Goal: Task Accomplishment & Management: Manage account settings

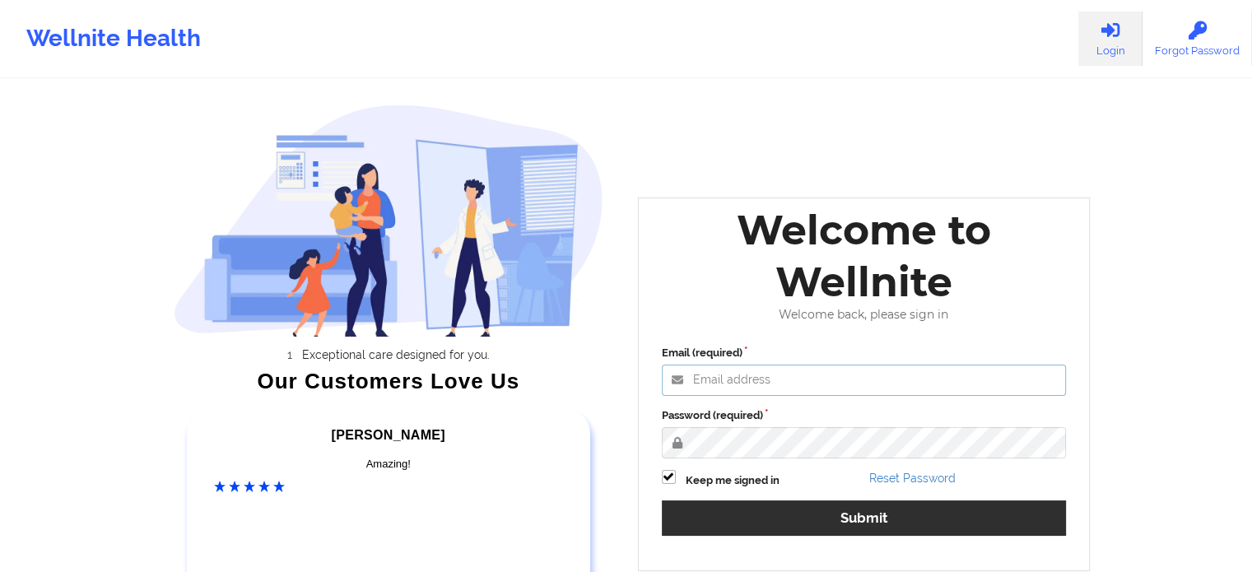
type input "[EMAIL_ADDRESS][DOMAIN_NAME]"
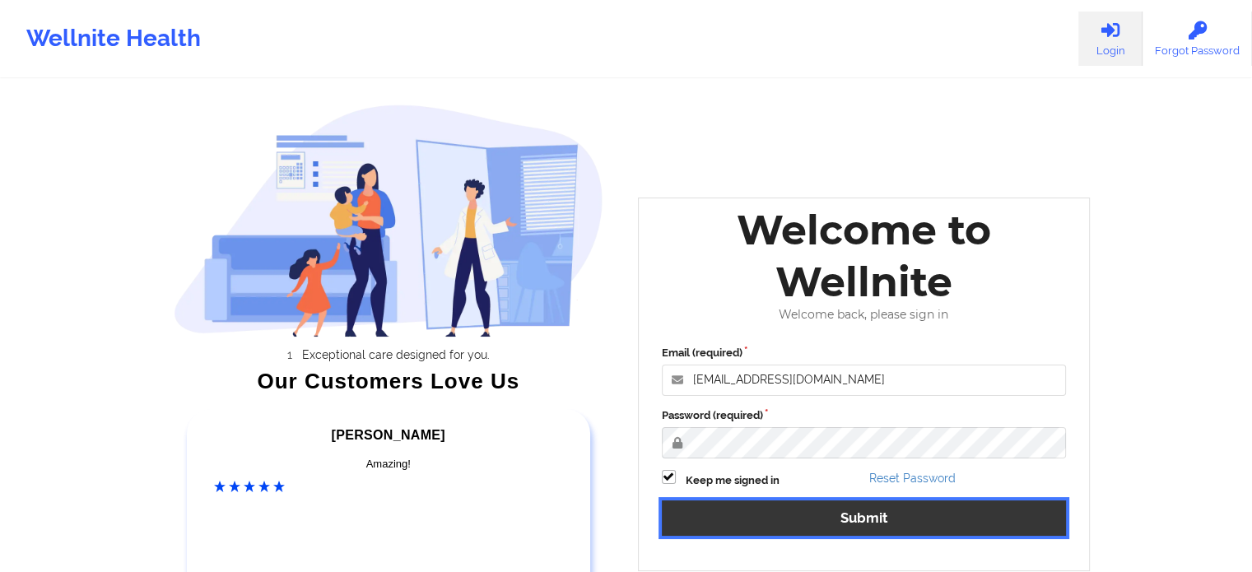
click at [697, 515] on button "Submit" at bounding box center [864, 518] width 405 height 35
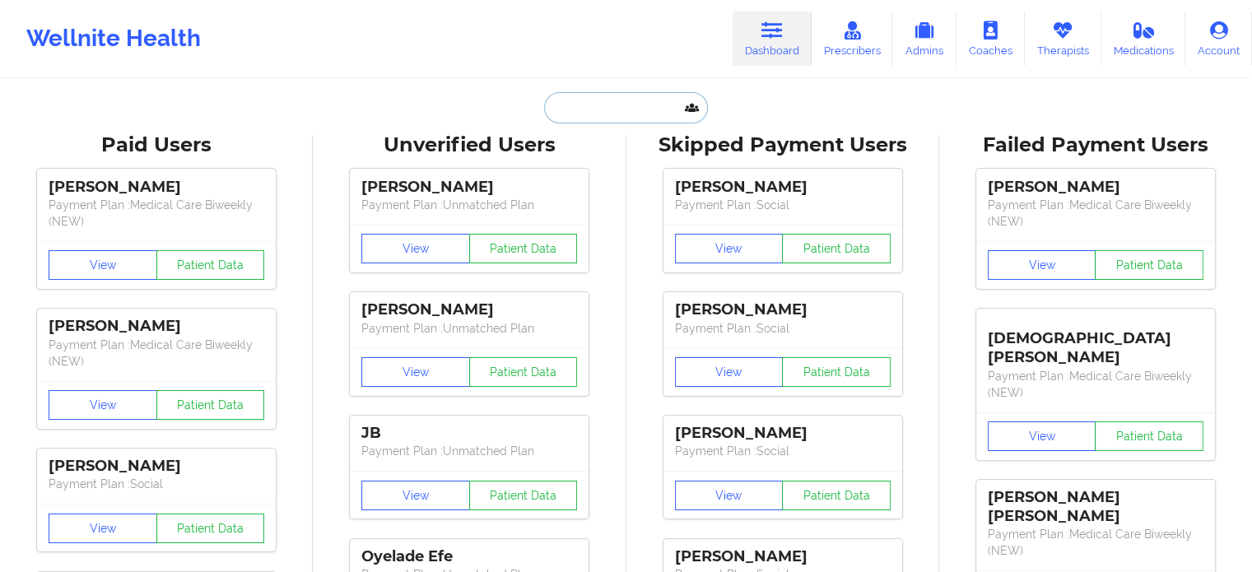
click at [585, 111] on input "text" at bounding box center [625, 107] width 163 height 31
paste input "[PERSON_NAME]"
type input "[PERSON_NAME]"
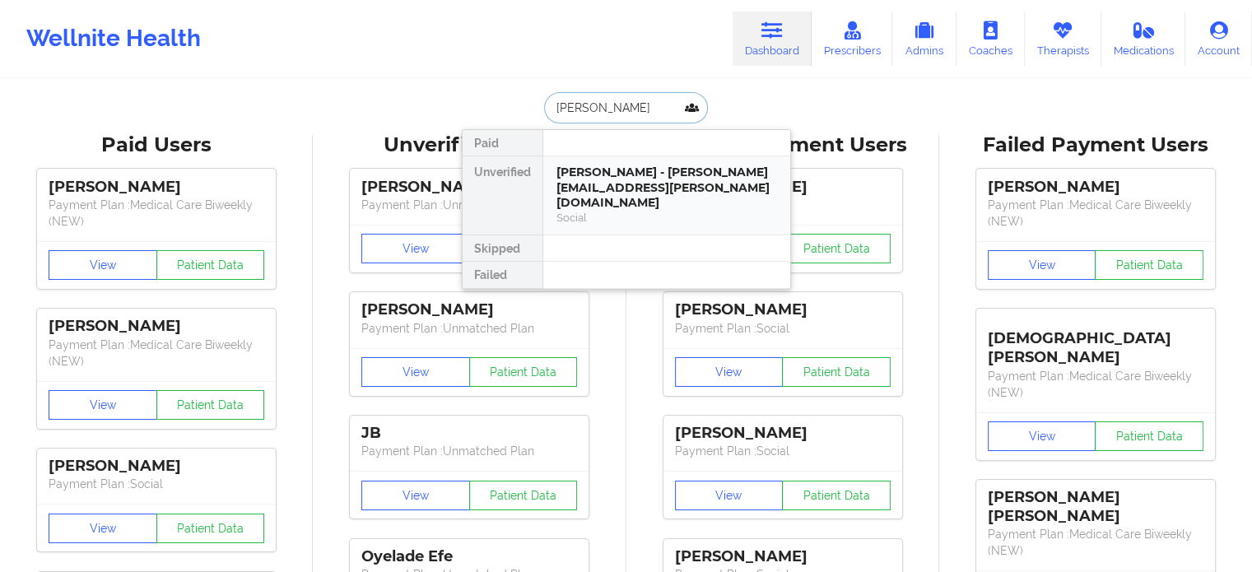
click at [588, 172] on div "[PERSON_NAME] - [PERSON_NAME][EMAIL_ADDRESS][PERSON_NAME][DOMAIN_NAME]" at bounding box center [667, 188] width 221 height 46
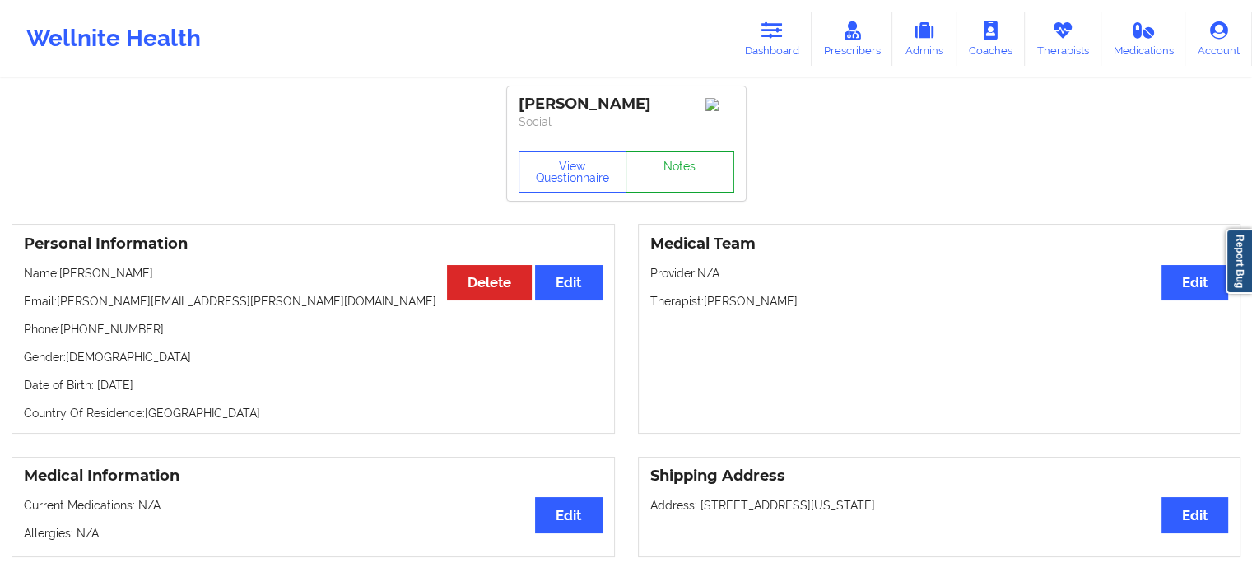
click at [645, 170] on link "Notes" at bounding box center [680, 171] width 109 height 41
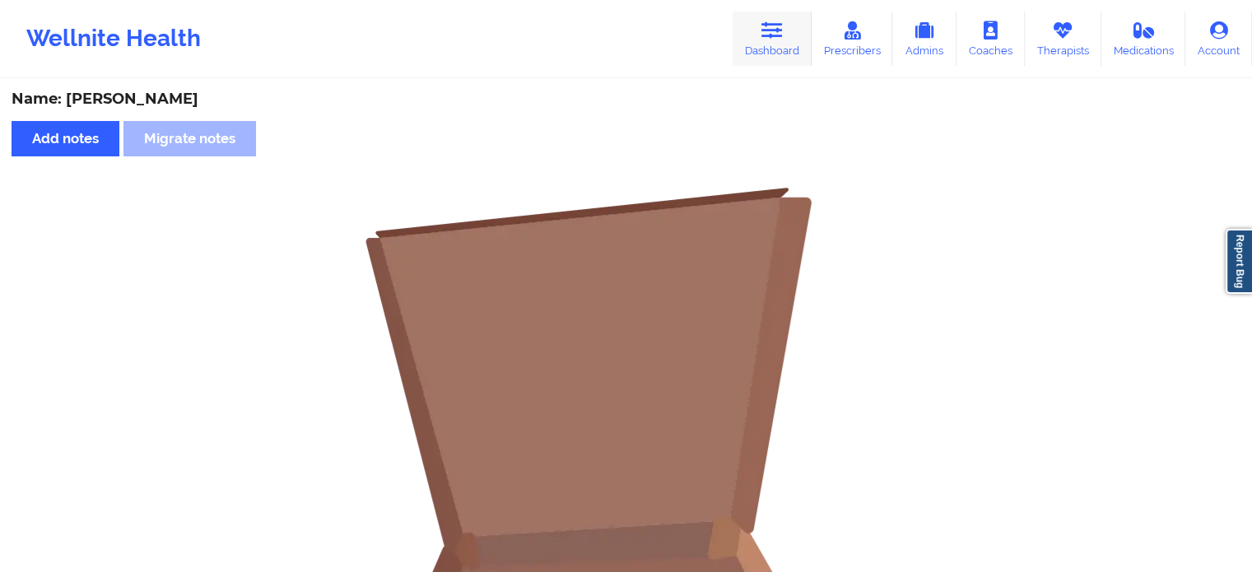
click at [781, 48] on link "Dashboard" at bounding box center [772, 39] width 79 height 54
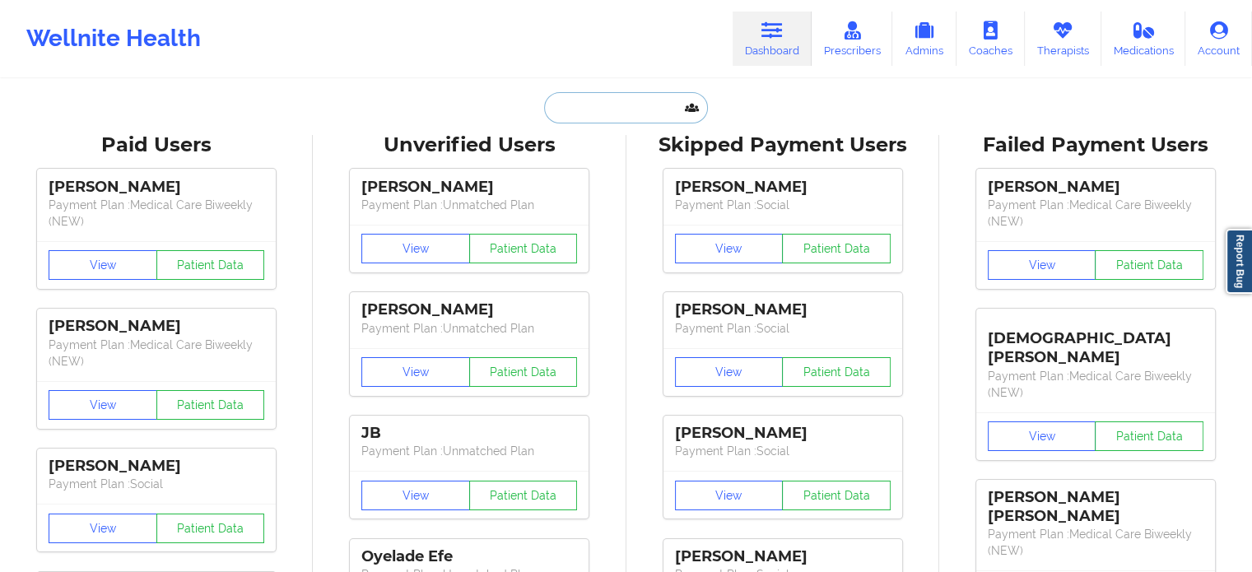
click at [626, 100] on input "text" at bounding box center [625, 107] width 163 height 31
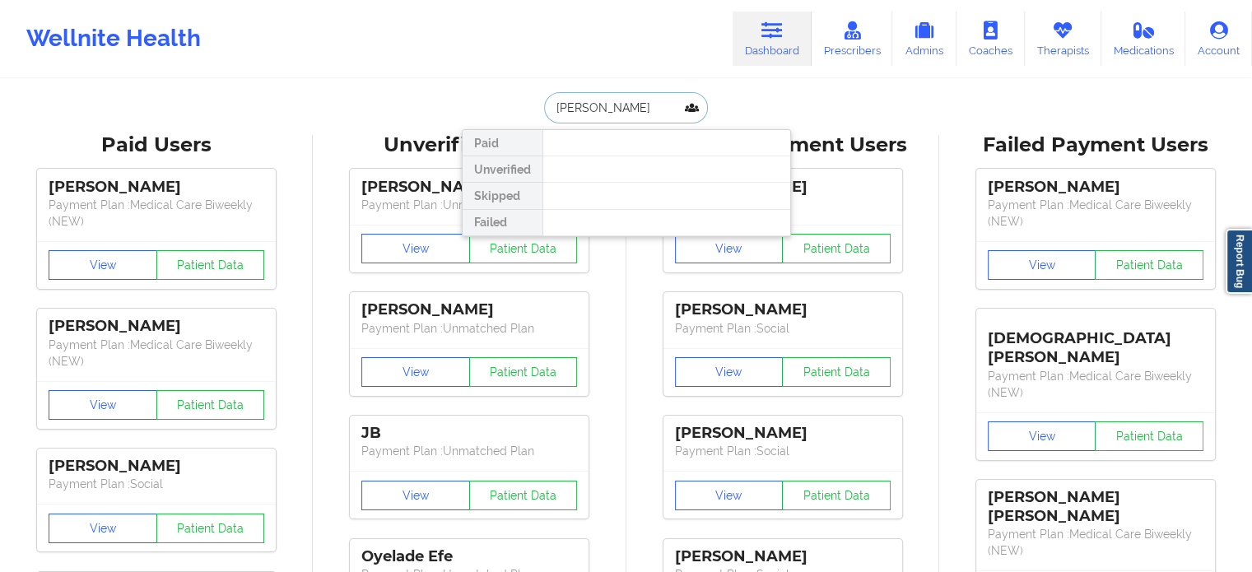
type input "obadiah will"
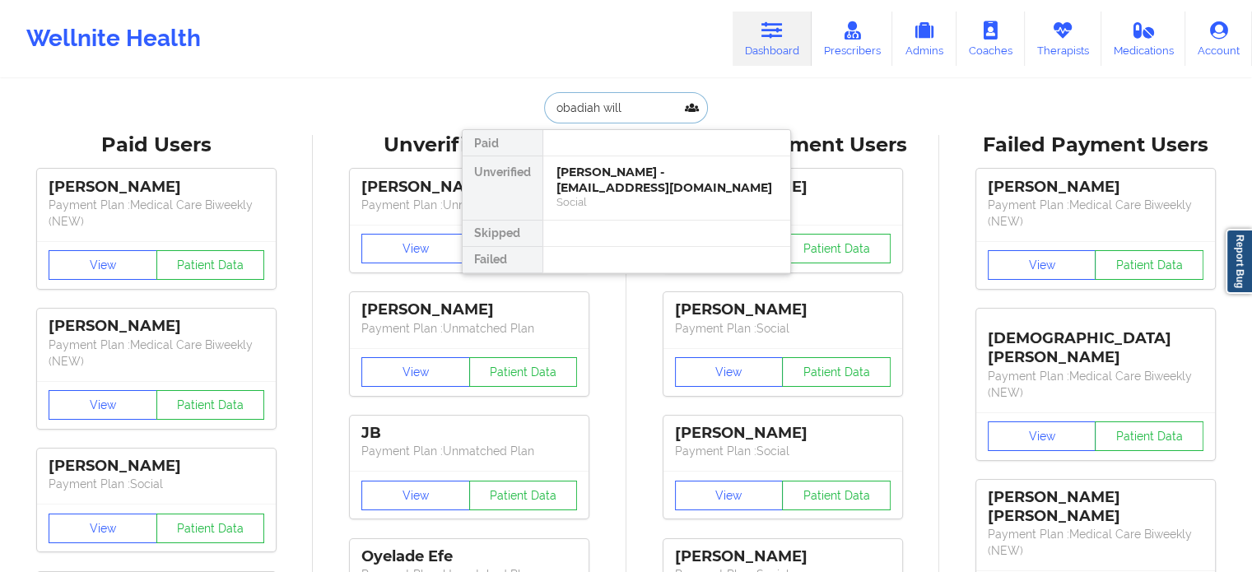
click at [602, 178] on div "[PERSON_NAME] - [EMAIL_ADDRESS][DOMAIN_NAME]" at bounding box center [667, 180] width 221 height 30
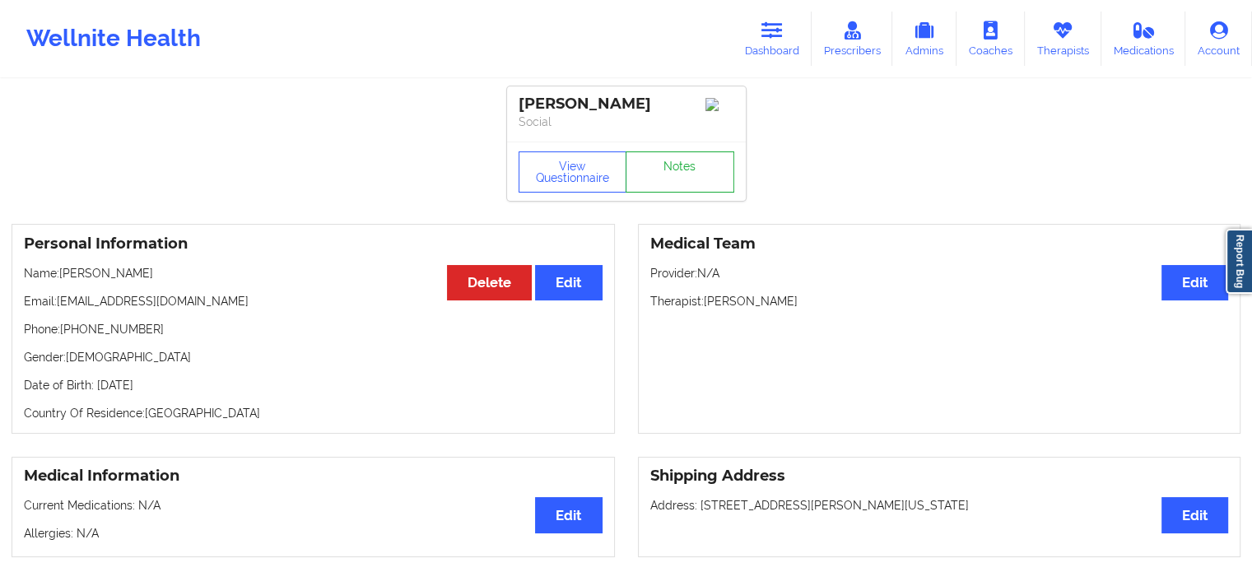
drag, startPoint x: 660, startPoint y: 166, endPoint x: 656, endPoint y: 200, distance: 33.9
click at [656, 200] on div "View Questionnaire Notes" at bounding box center [626, 171] width 239 height 59
click at [656, 193] on link "Notes" at bounding box center [680, 171] width 109 height 41
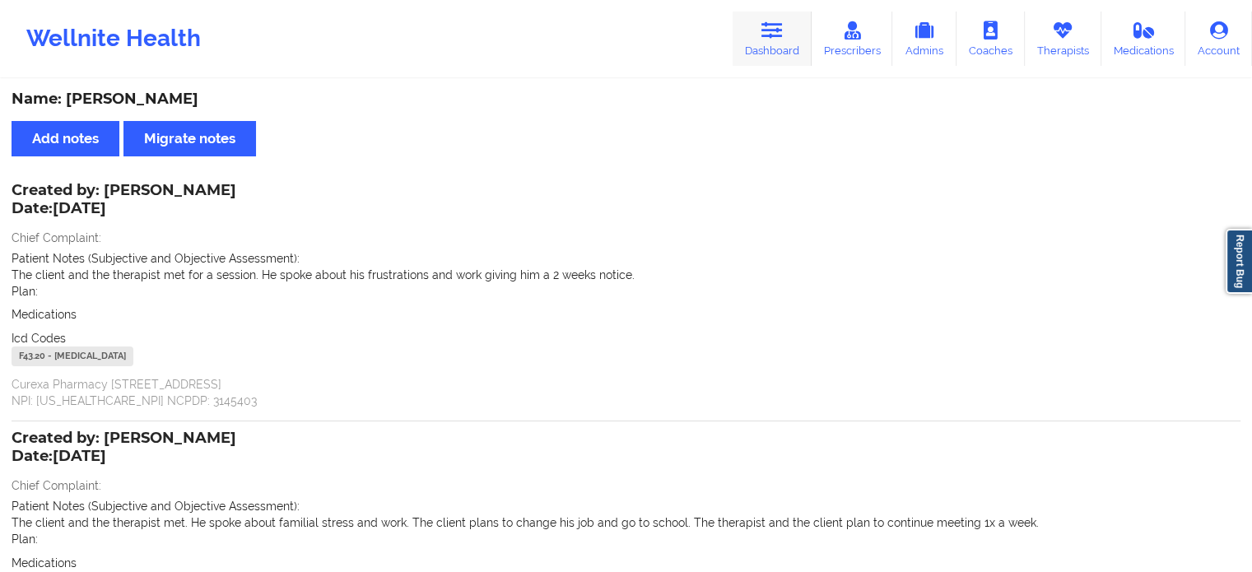
click at [787, 56] on link "Dashboard" at bounding box center [772, 39] width 79 height 54
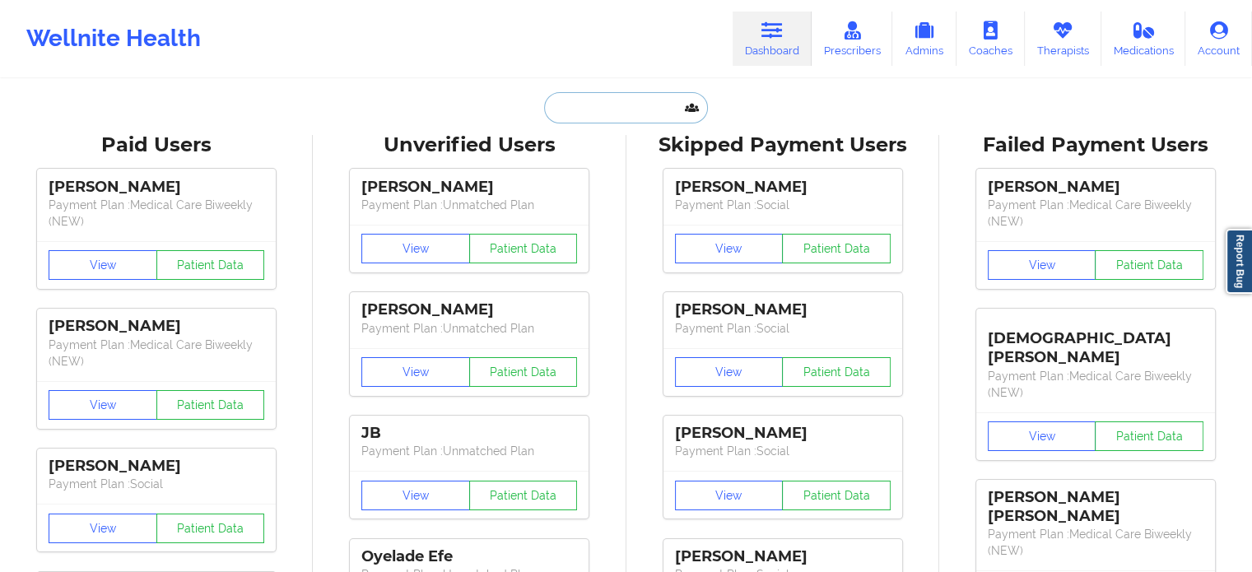
click at [595, 107] on input "text" at bounding box center [625, 107] width 163 height 31
type input "d"
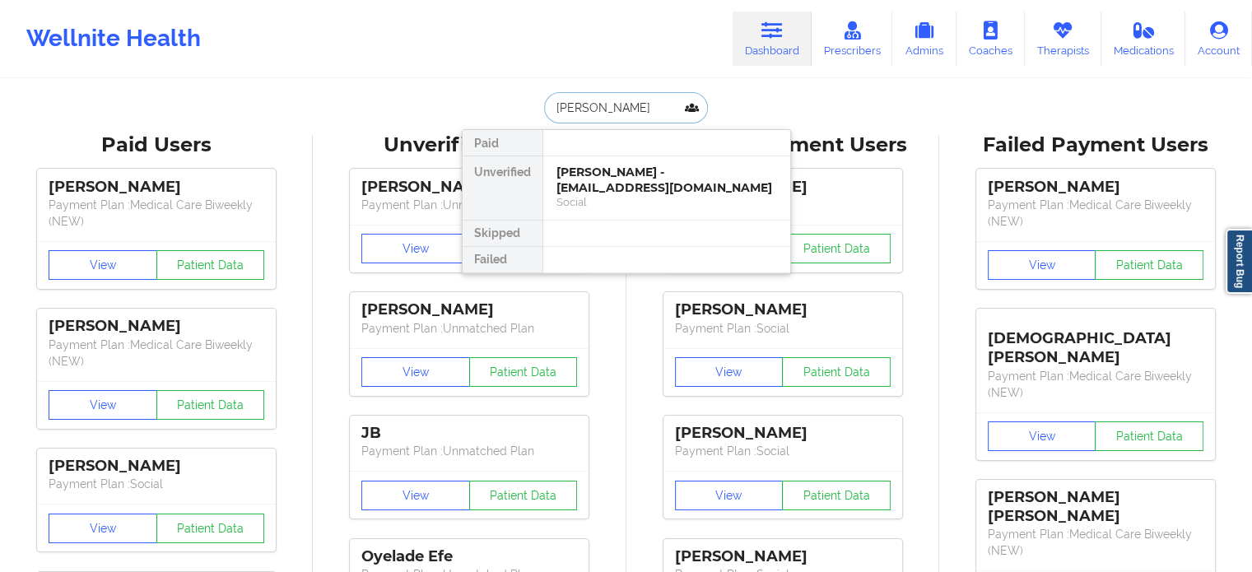
type input "[PERSON_NAME]"
click at [641, 193] on div "[PERSON_NAME] - [EMAIL_ADDRESS][DOMAIN_NAME]" at bounding box center [667, 180] width 221 height 30
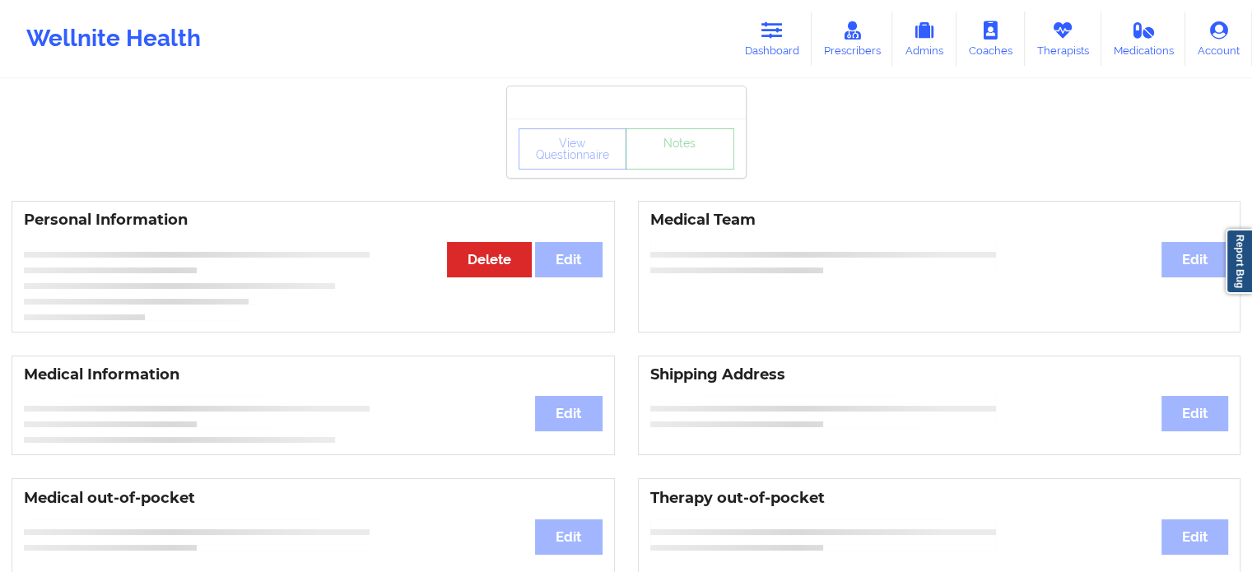
click at [683, 165] on div "View Questionnaire Notes" at bounding box center [627, 148] width 216 height 41
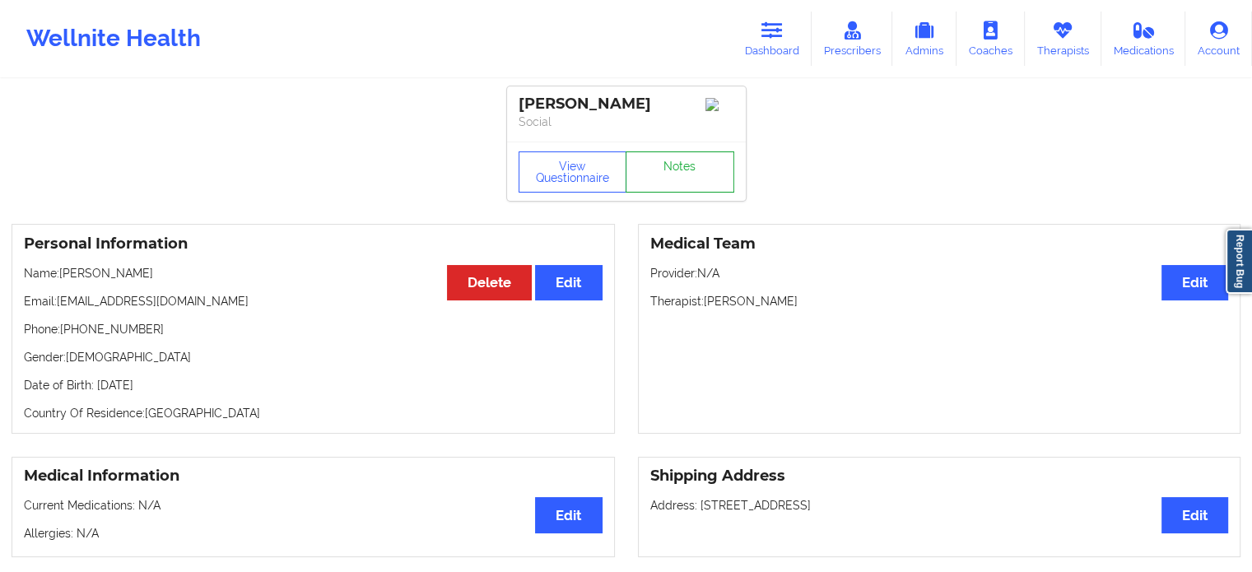
click at [683, 165] on link "Notes" at bounding box center [680, 171] width 109 height 41
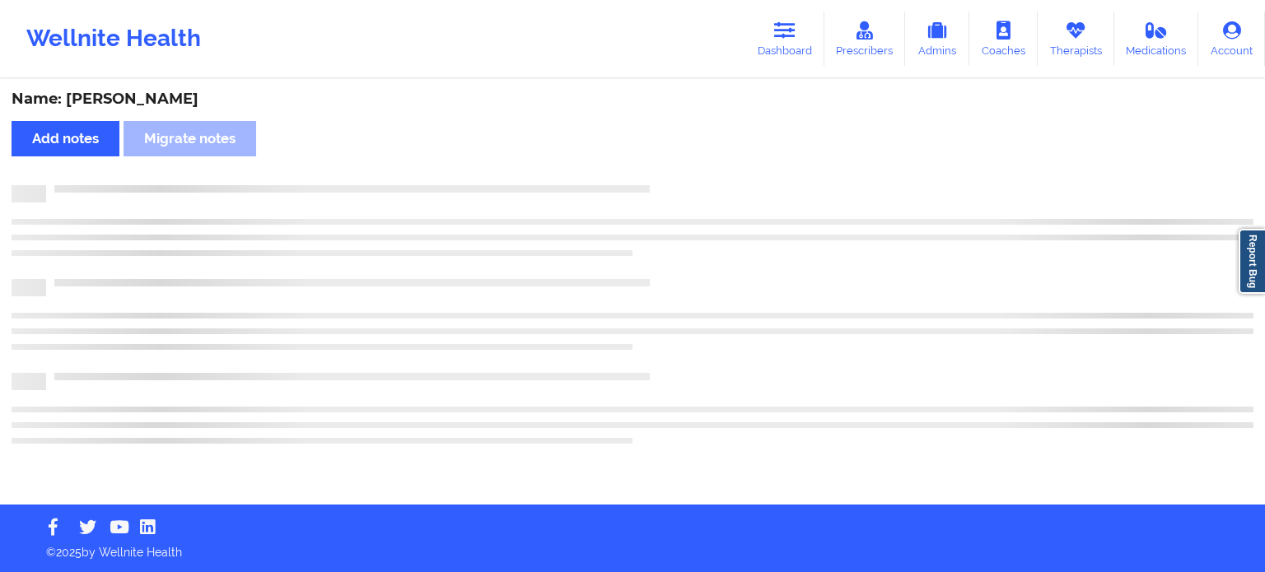
click at [683, 165] on div "Name: [PERSON_NAME] notes Migrate notes" at bounding box center [632, 293] width 1265 height 424
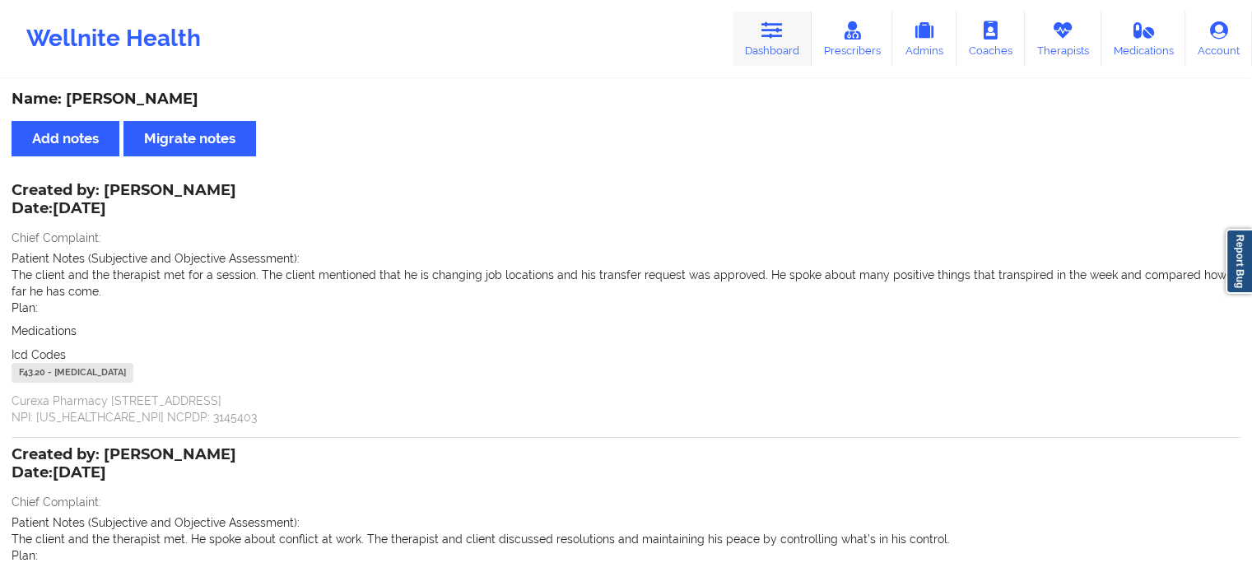
click at [786, 19] on link "Dashboard" at bounding box center [772, 39] width 79 height 54
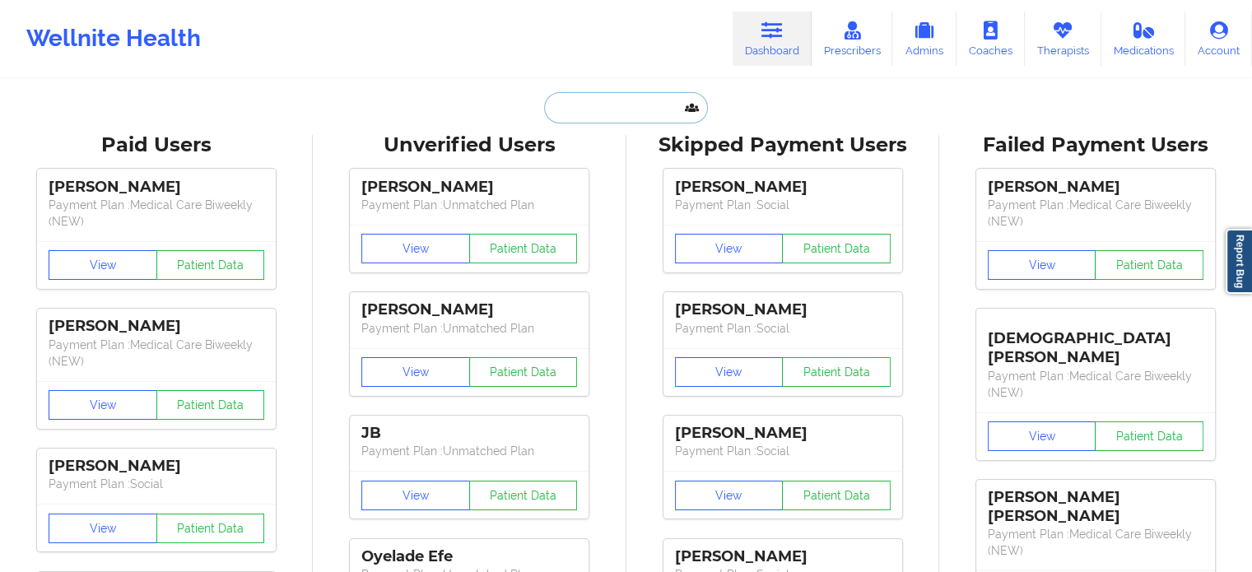
click at [639, 108] on input "text" at bounding box center [625, 107] width 163 height 31
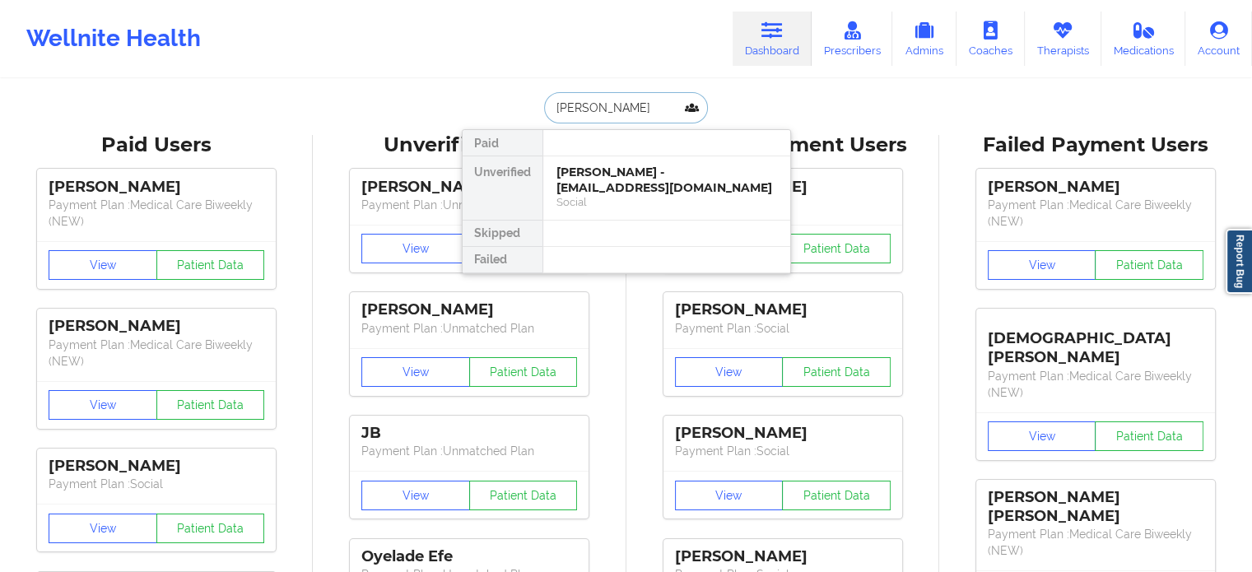
type input "[PERSON_NAME]"
click at [604, 212] on div "[PERSON_NAME] - [EMAIL_ADDRESS][DOMAIN_NAME] Social" at bounding box center [666, 187] width 247 height 63
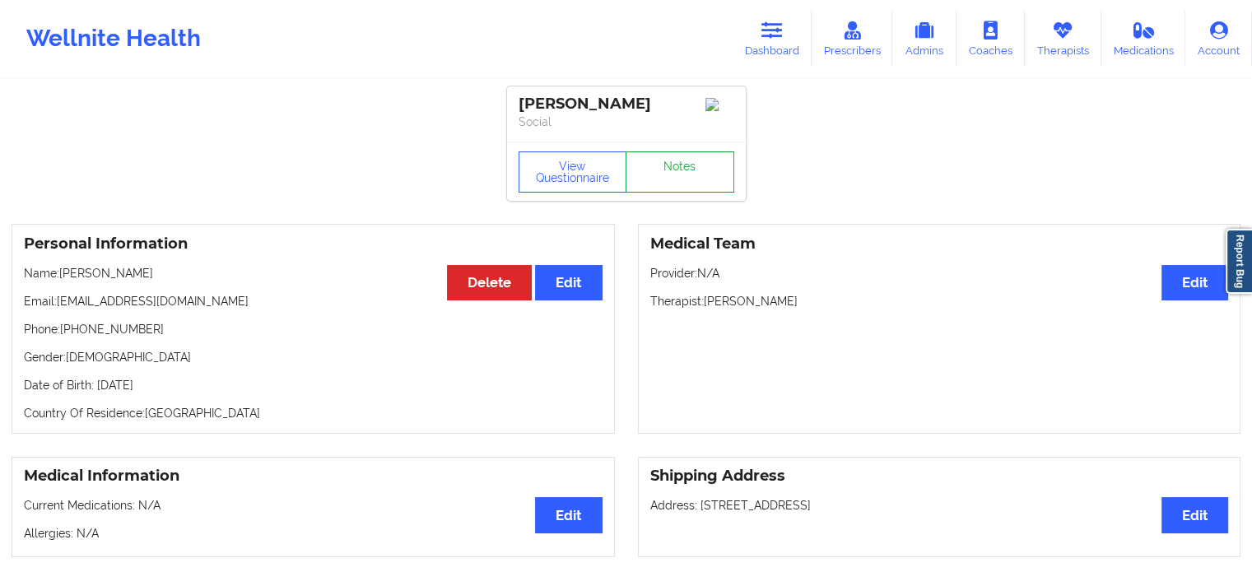
click at [706, 170] on link "Notes" at bounding box center [680, 171] width 109 height 41
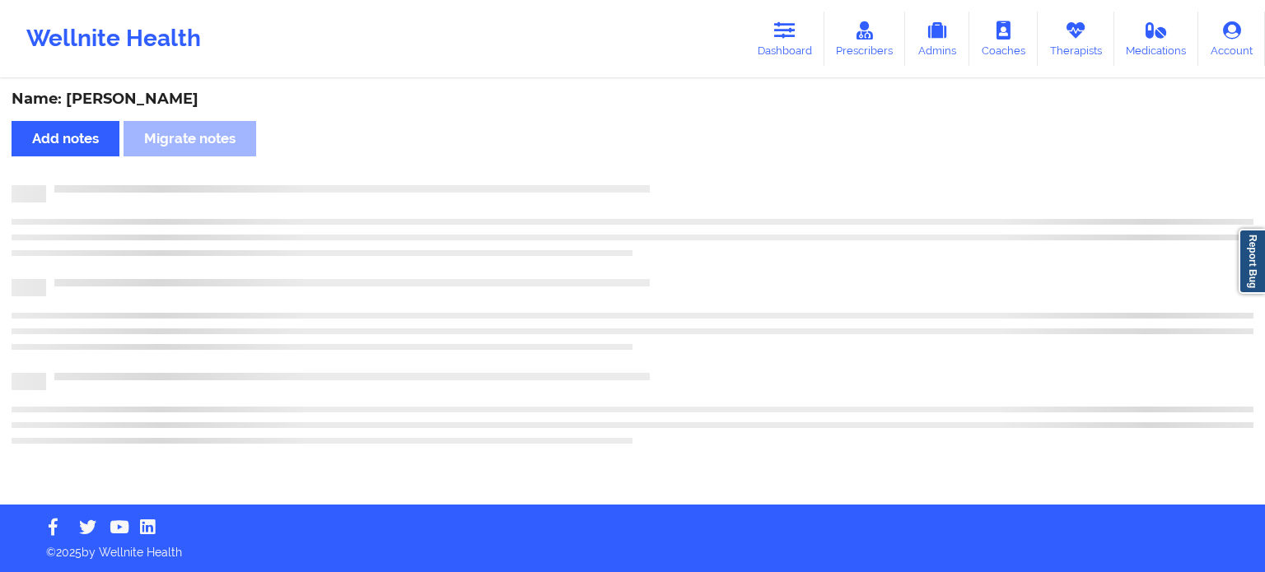
click at [706, 170] on div "Name: [PERSON_NAME] Add notes Migrate notes" at bounding box center [632, 293] width 1265 height 424
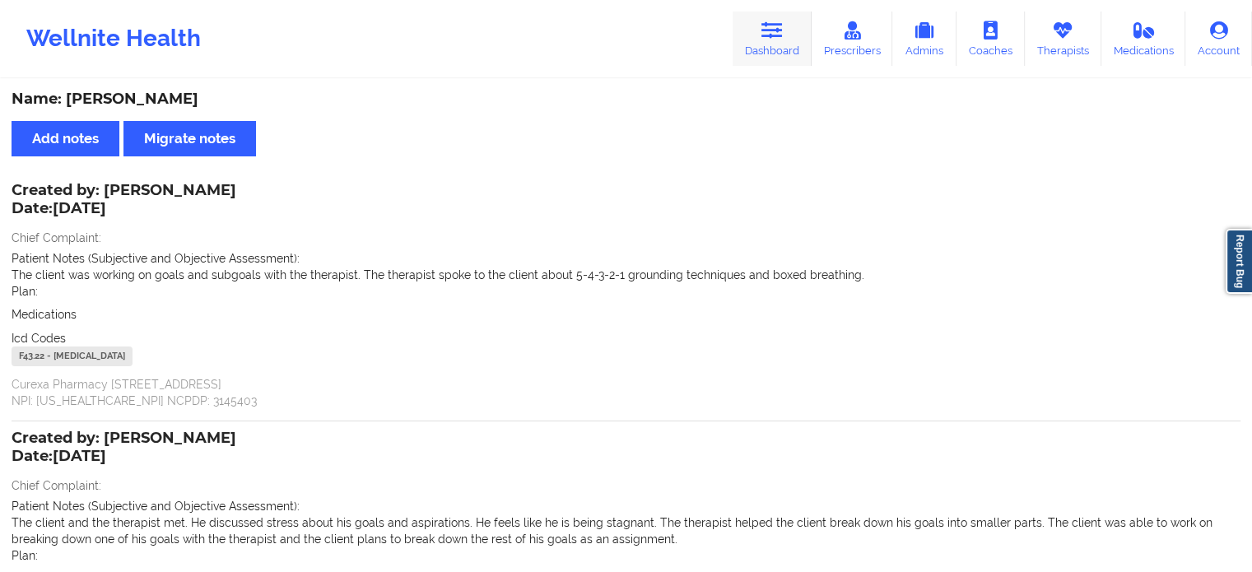
click at [790, 32] on link "Dashboard" at bounding box center [772, 39] width 79 height 54
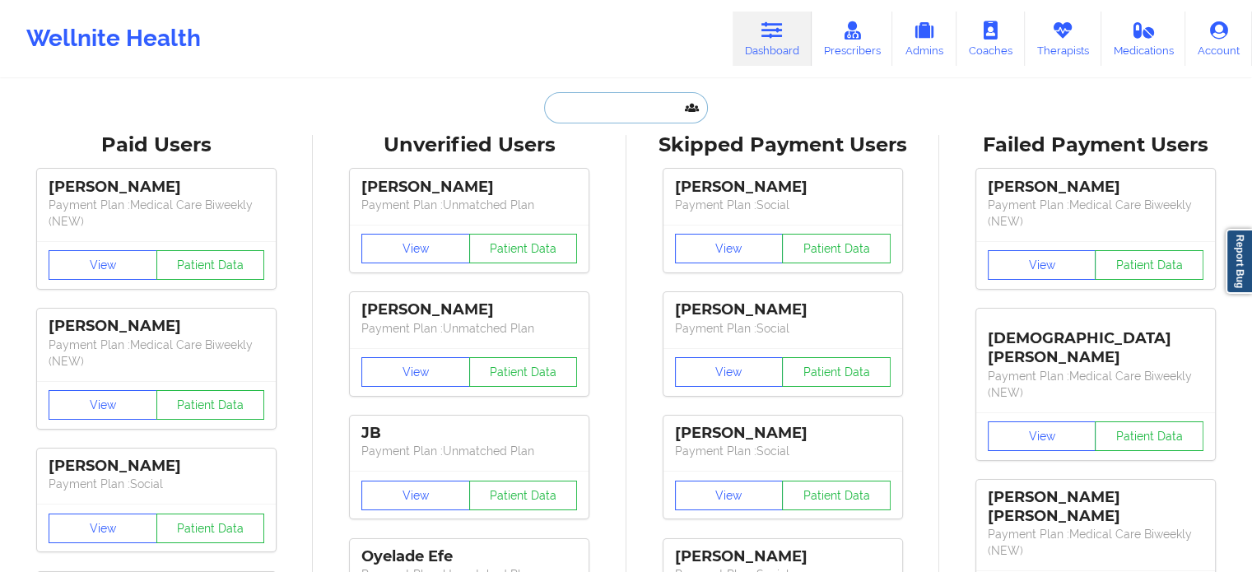
click at [658, 111] on input "text" at bounding box center [625, 107] width 163 height 31
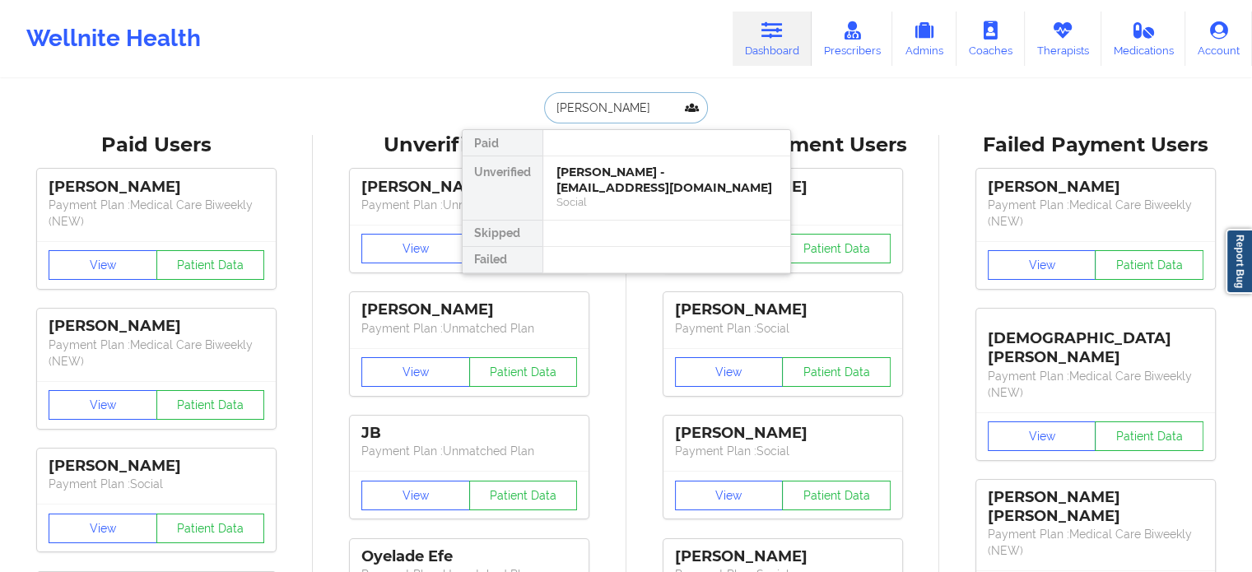
type input "[PERSON_NAME]"
click at [634, 177] on div "[PERSON_NAME] - [PERSON_NAME][EMAIL_ADDRESS][DOMAIN_NAME]" at bounding box center [667, 180] width 221 height 30
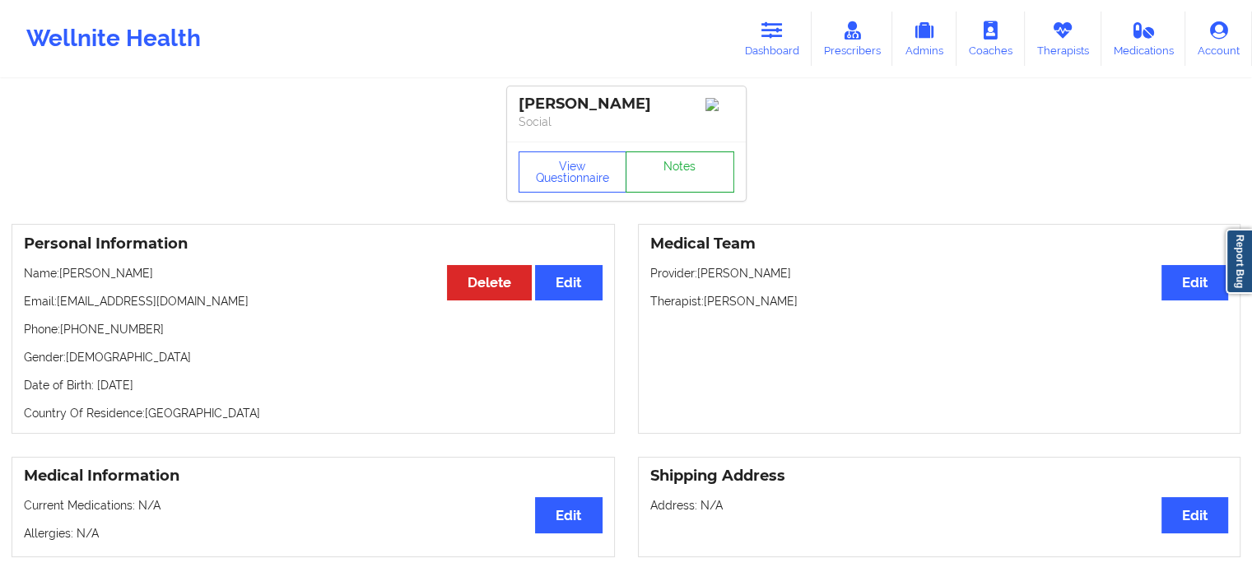
click at [694, 158] on link "Notes" at bounding box center [680, 171] width 109 height 41
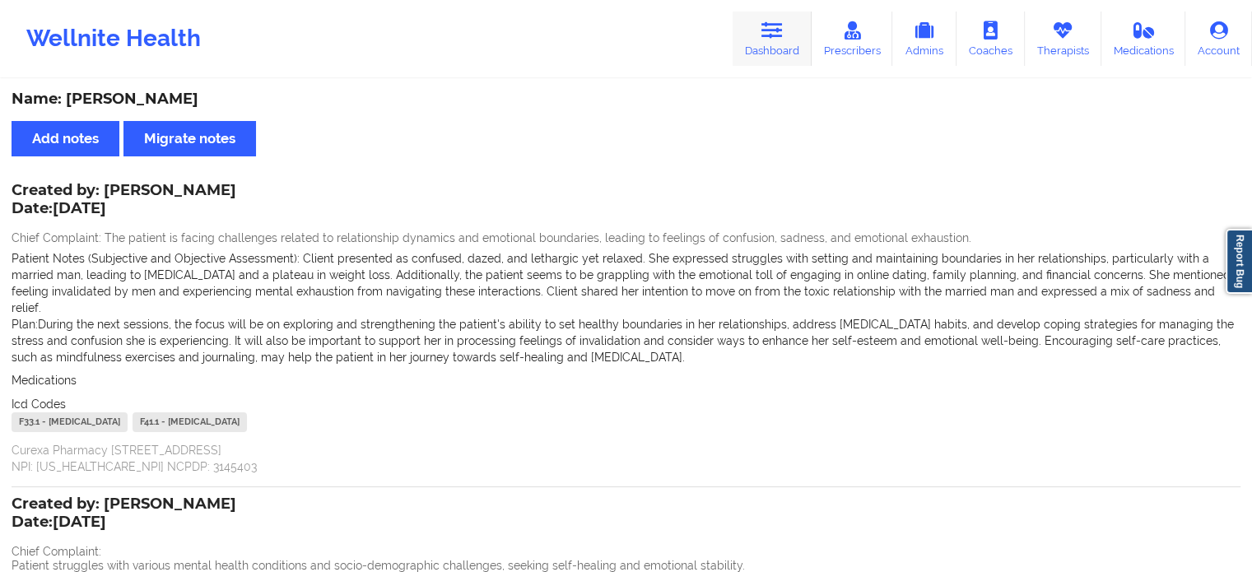
click at [777, 43] on link "Dashboard" at bounding box center [772, 39] width 79 height 54
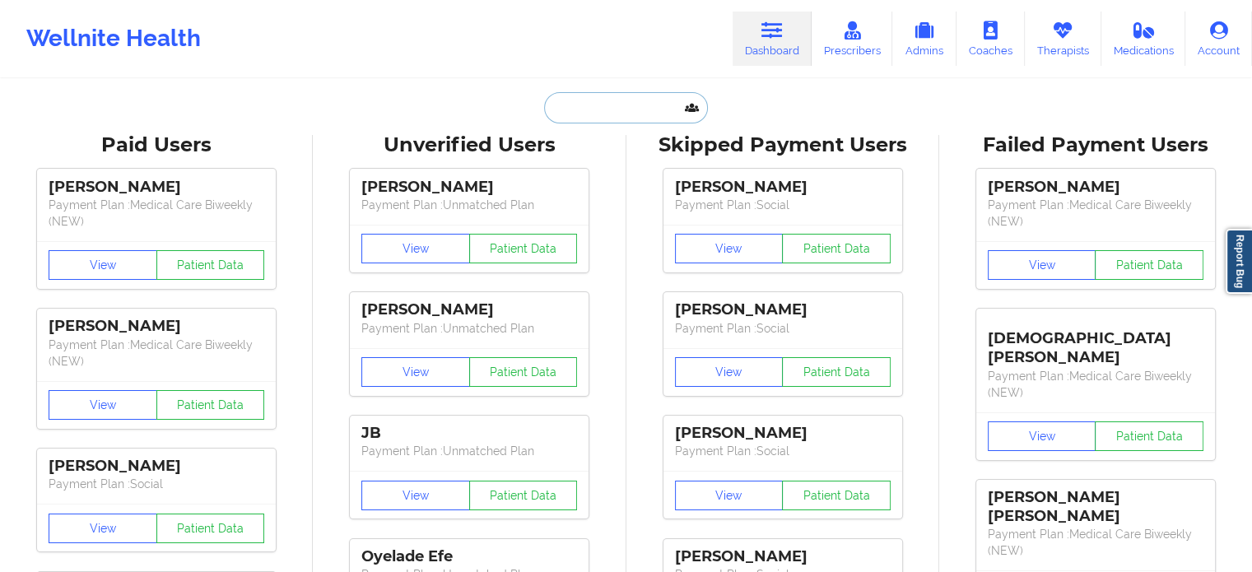
click at [652, 100] on input "text" at bounding box center [625, 107] width 163 height 31
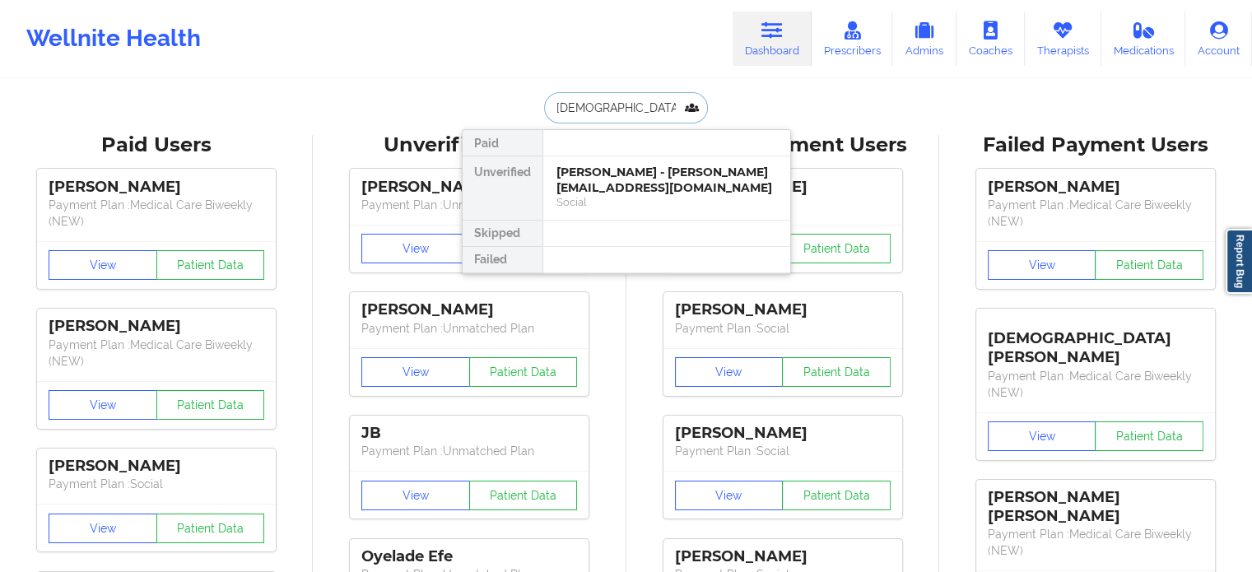
type input "[PERSON_NAME]"
click at [679, 176] on div "[PERSON_NAME] - [EMAIL_ADDRESS][DOMAIN_NAME]" at bounding box center [667, 180] width 221 height 30
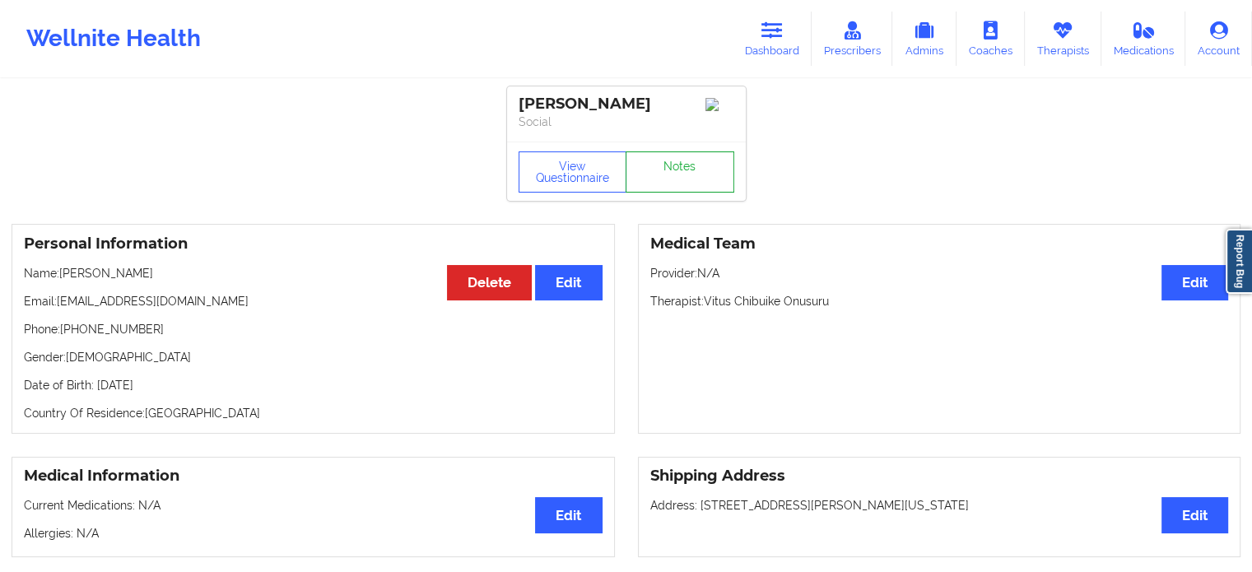
click at [674, 181] on link "Notes" at bounding box center [680, 171] width 109 height 41
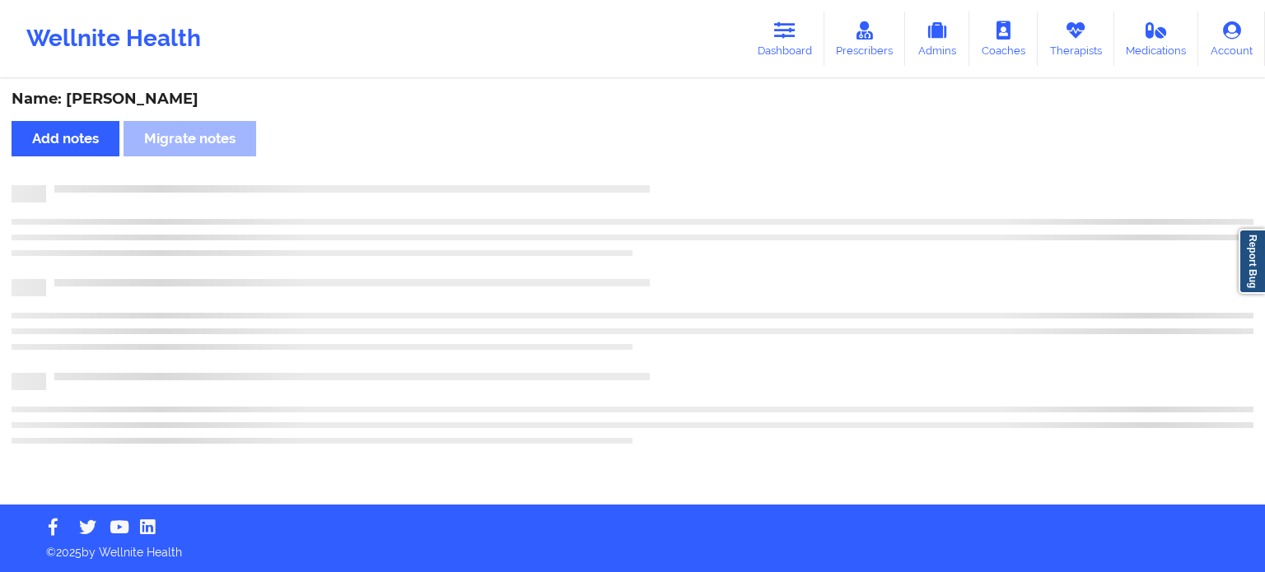
click at [674, 181] on div "Name: [PERSON_NAME] notes Migrate notes" at bounding box center [632, 293] width 1265 height 424
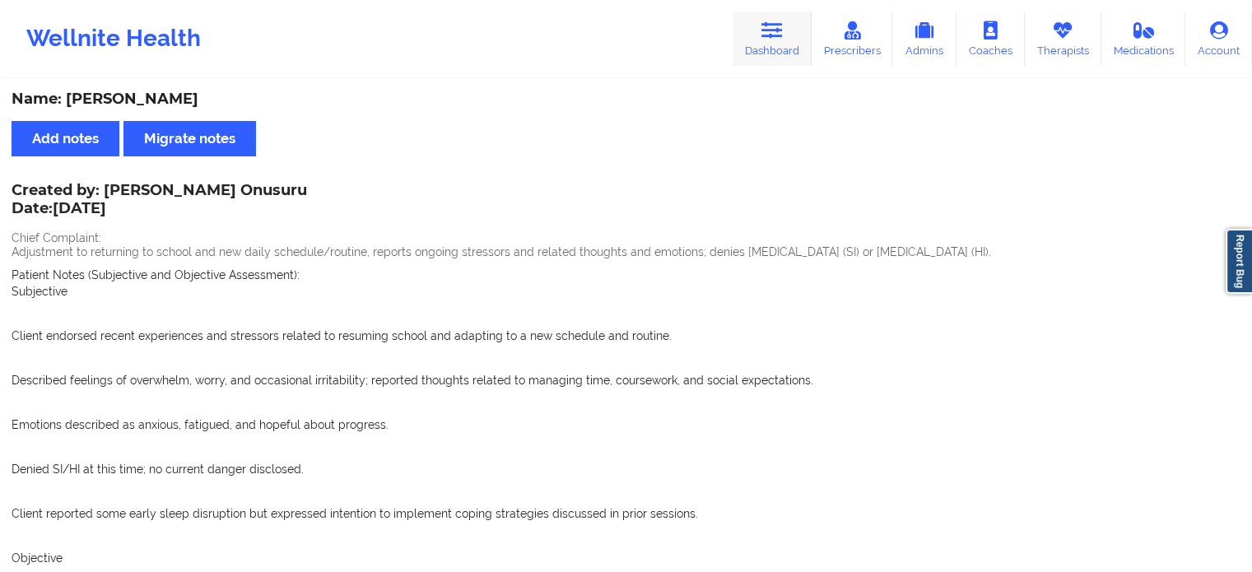
click at [777, 26] on icon at bounding box center [772, 30] width 21 height 18
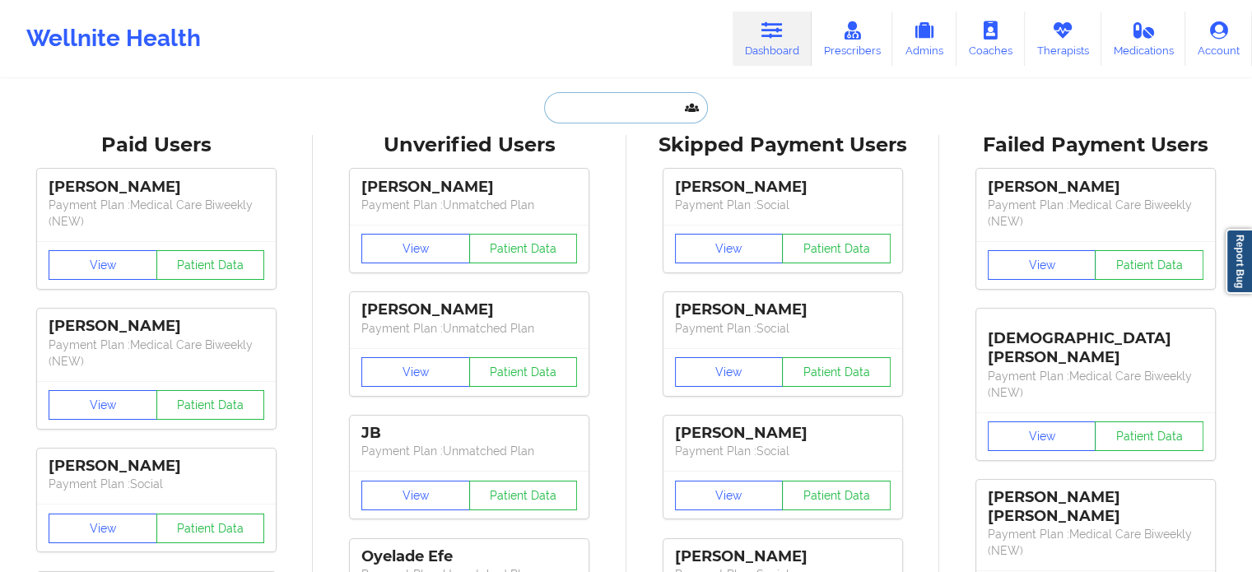
click at [659, 109] on input "text" at bounding box center [625, 107] width 163 height 31
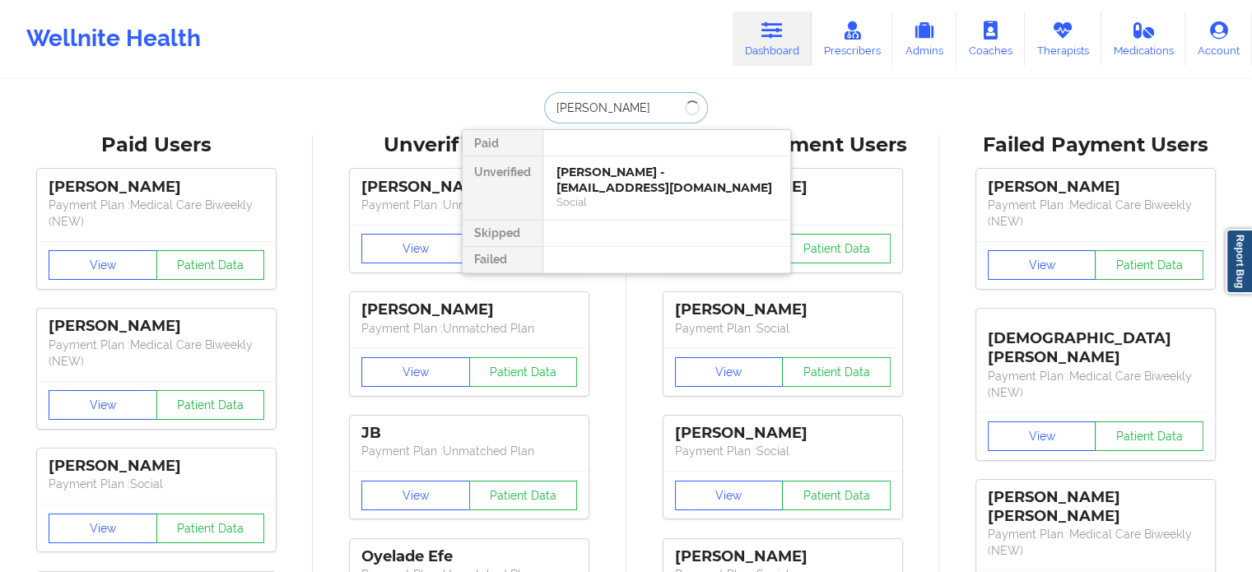
type input "[PERSON_NAME]"
click at [624, 165] on div "[PERSON_NAME] - [PERSON_NAME][EMAIL_ADDRESS][DOMAIN_NAME]" at bounding box center [667, 180] width 221 height 30
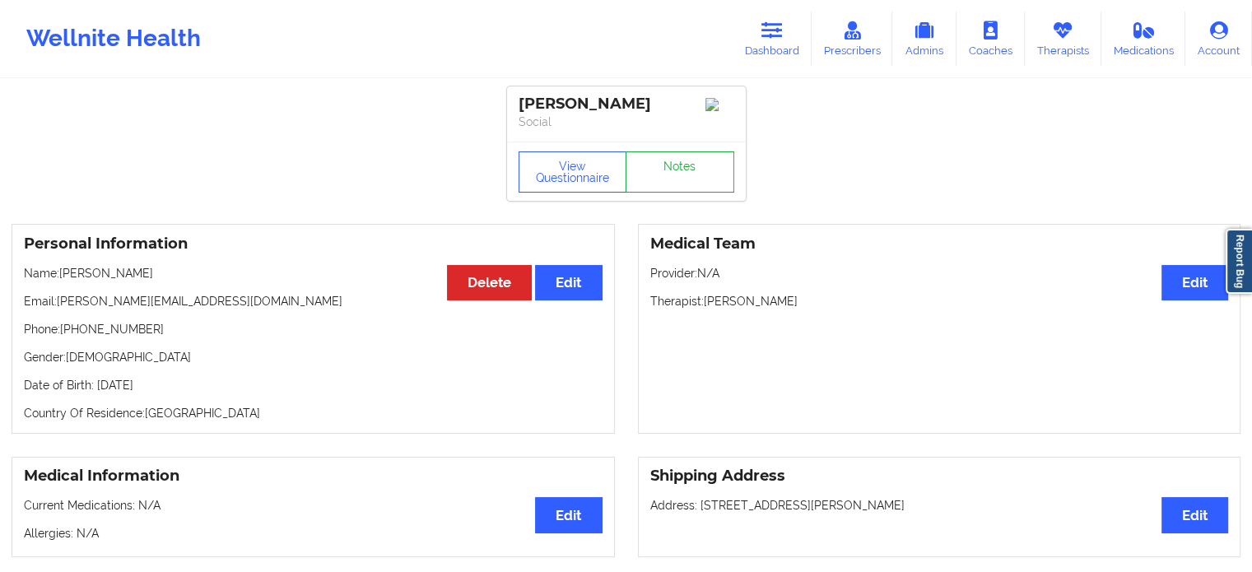
click at [664, 170] on div "View Questionnaire Notes" at bounding box center [626, 171] width 239 height 59
click at [664, 170] on link "Notes" at bounding box center [680, 171] width 109 height 41
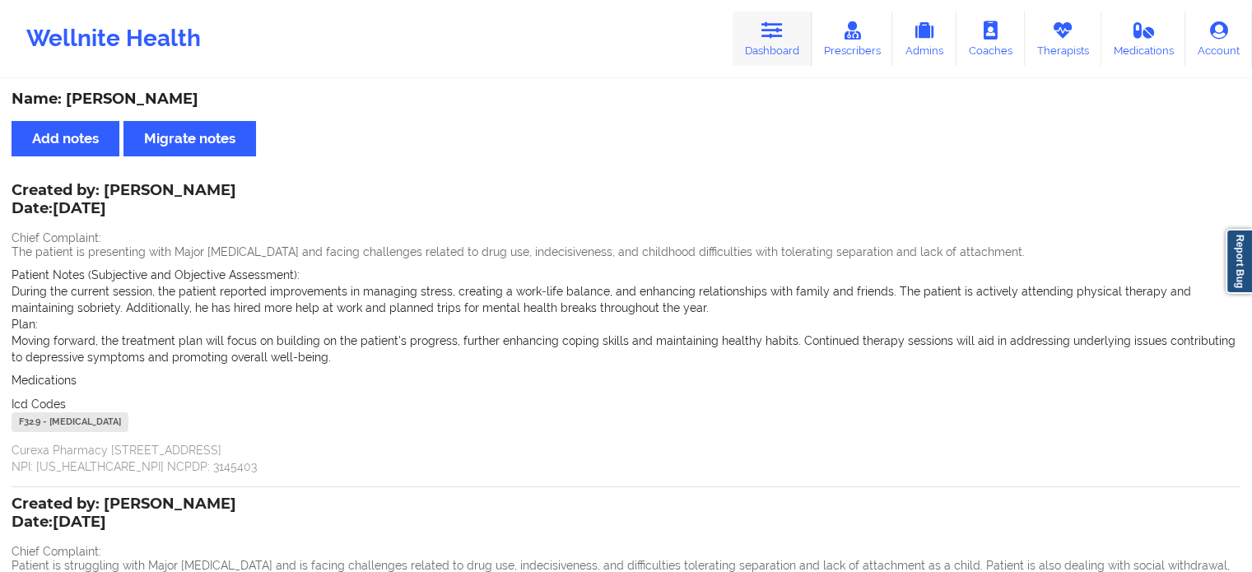
click at [790, 40] on link "Dashboard" at bounding box center [772, 39] width 79 height 54
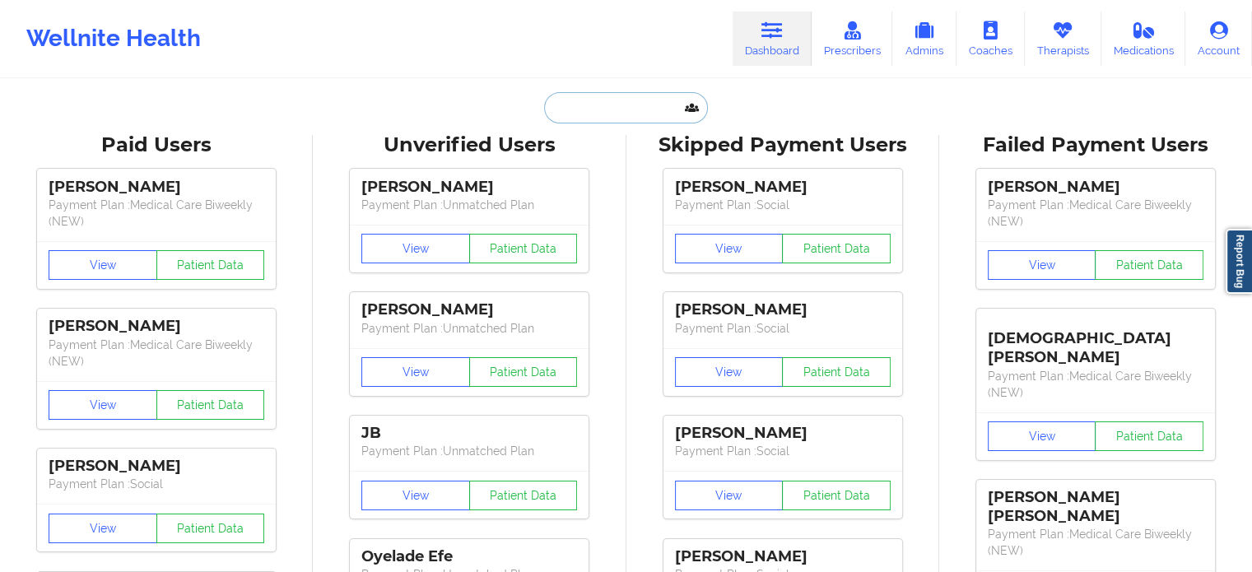
click at [641, 96] on input "text" at bounding box center [625, 107] width 163 height 31
type input "m"
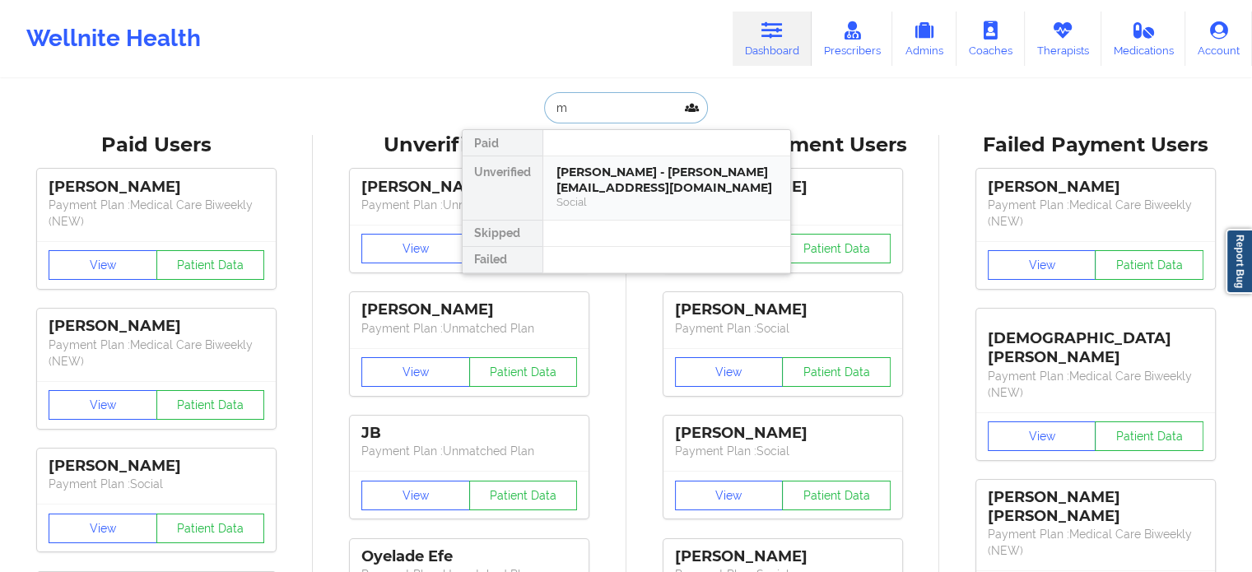
click at [585, 185] on div "[PERSON_NAME] - [PERSON_NAME][EMAIL_ADDRESS][DOMAIN_NAME]" at bounding box center [667, 180] width 221 height 30
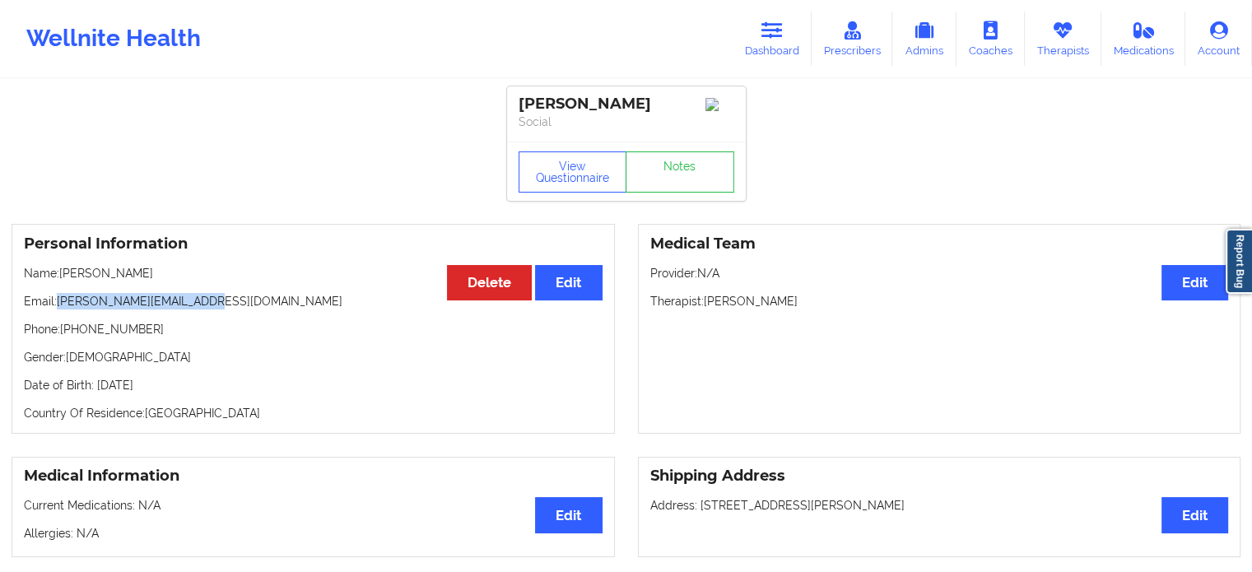
drag, startPoint x: 58, startPoint y: 305, endPoint x: 245, endPoint y: 307, distance: 186.9
click at [245, 307] on p "Email: [PERSON_NAME][EMAIL_ADDRESS][DOMAIN_NAME]" at bounding box center [313, 301] width 579 height 16
copy p "[PERSON_NAME][EMAIL_ADDRESS][DOMAIN_NAME]"
click at [1070, 54] on link "Therapists" at bounding box center [1063, 39] width 77 height 54
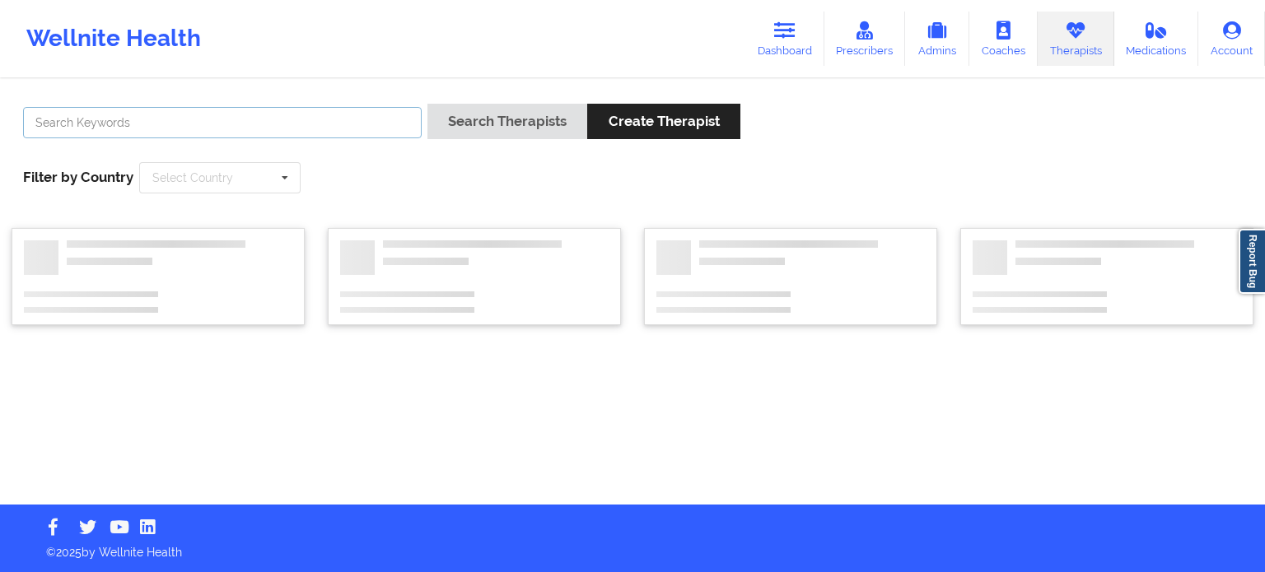
click at [196, 119] on input "text" at bounding box center [222, 122] width 399 height 31
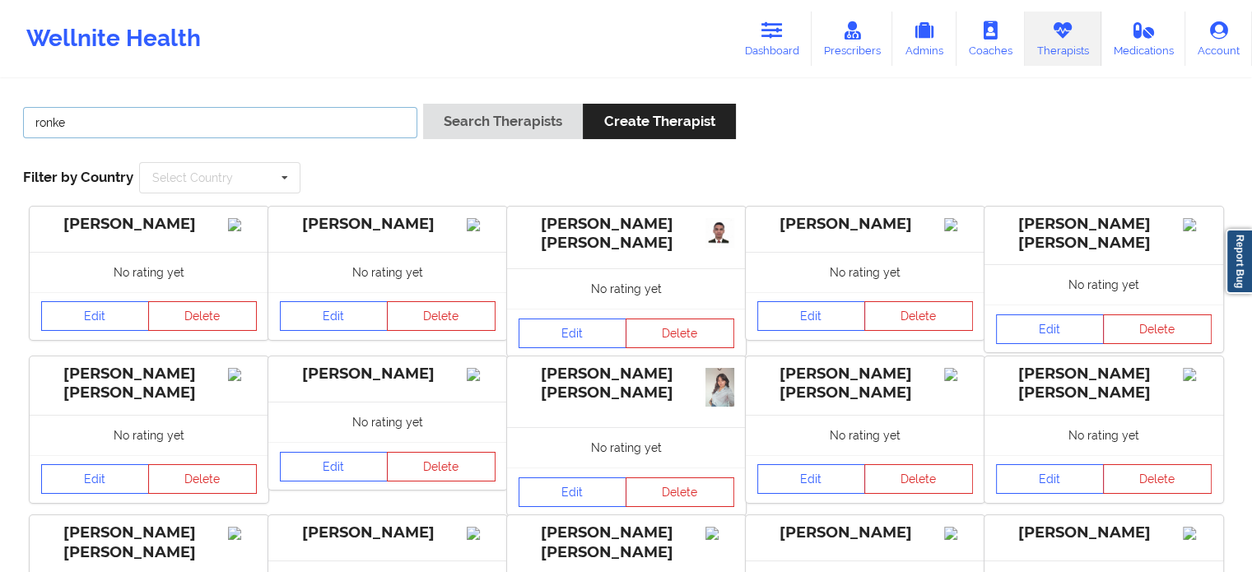
type input "ronke"
click at [423, 104] on button "Search Therapists" at bounding box center [503, 121] width 160 height 35
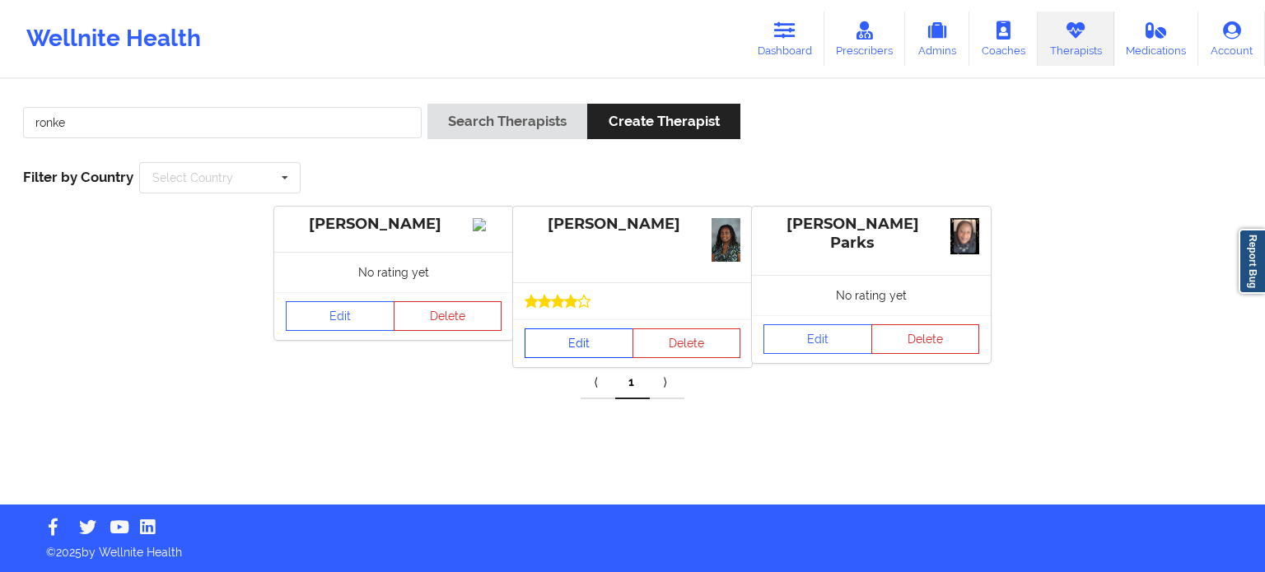
click at [580, 342] on link "Edit" at bounding box center [578, 344] width 109 height 30
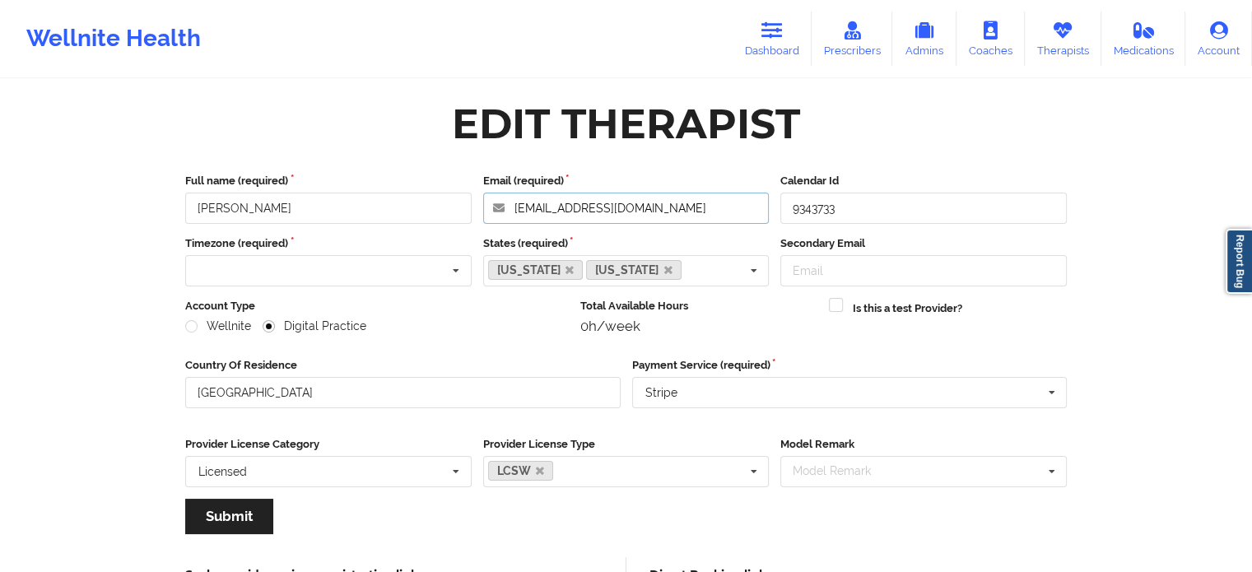
drag, startPoint x: 706, startPoint y: 210, endPoint x: 431, endPoint y: 200, distance: 274.4
click at [431, 200] on div "Full name (required) [PERSON_NAME] Email (required) [EMAIL_ADDRESS][DOMAIN_NAME…" at bounding box center [625, 198] width 893 height 51
click at [767, 42] on link "Dashboard" at bounding box center [772, 39] width 79 height 54
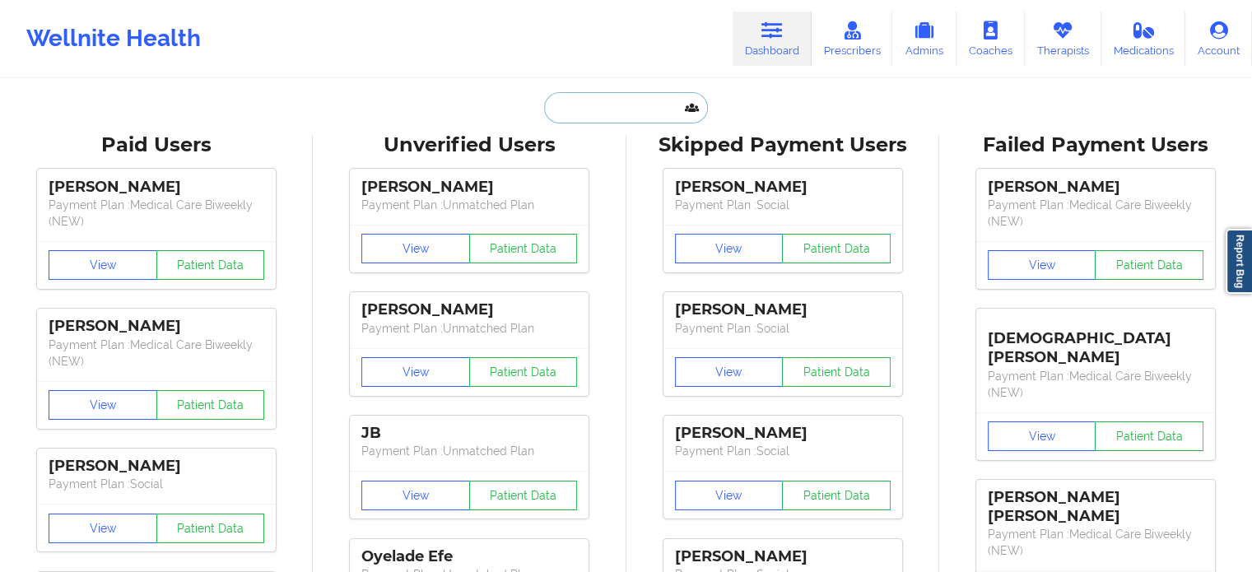
click at [619, 114] on input "text" at bounding box center [625, 107] width 163 height 31
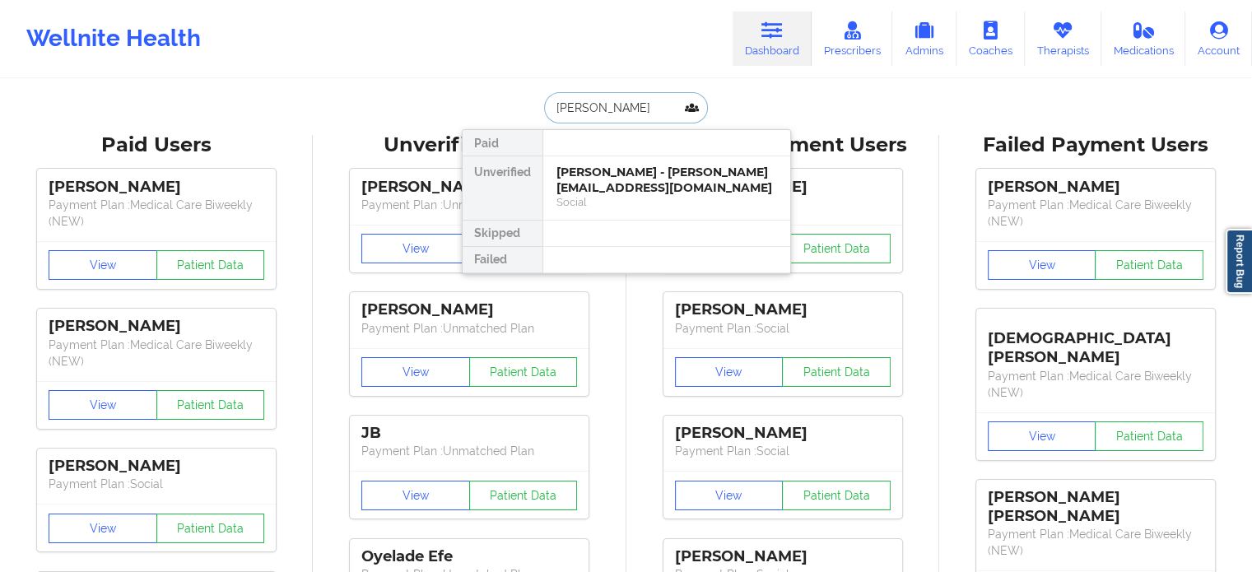
type input "[PERSON_NAME]"
click at [617, 190] on div "[PERSON_NAME] - [PERSON_NAME][EMAIL_ADDRESS][DOMAIN_NAME]" at bounding box center [667, 180] width 221 height 30
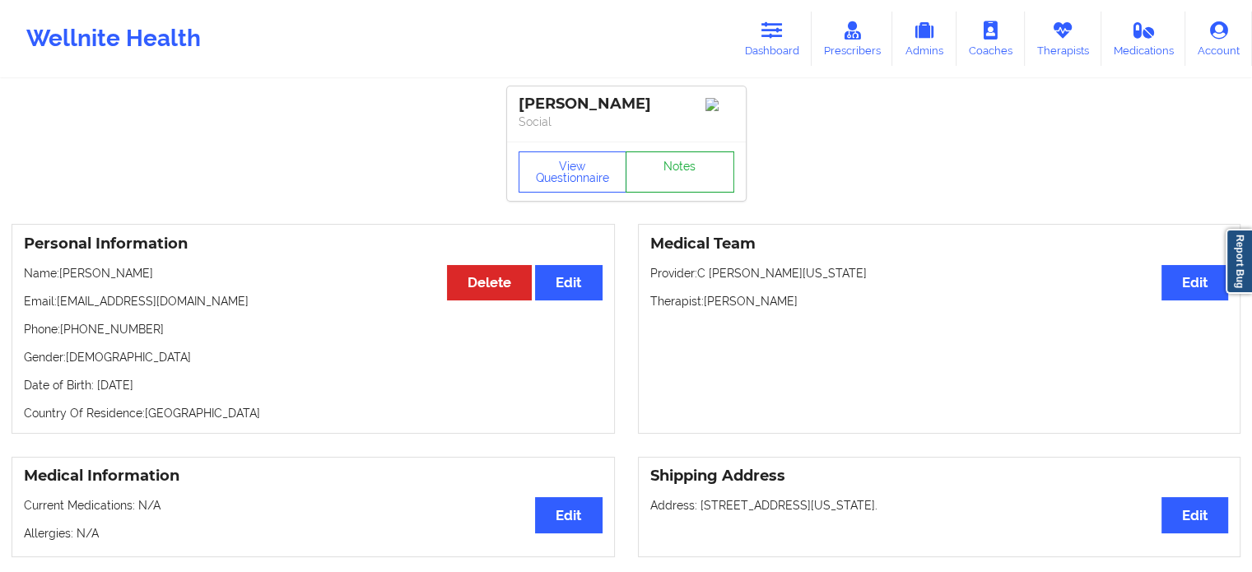
click at [652, 193] on link "Notes" at bounding box center [680, 171] width 109 height 41
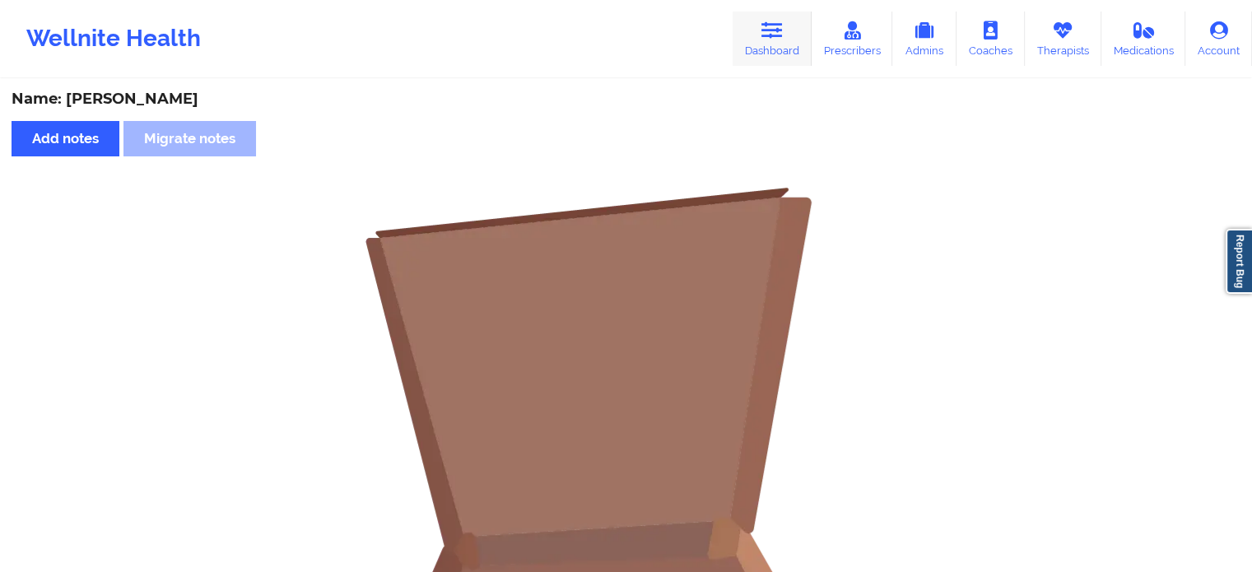
click at [778, 28] on icon at bounding box center [772, 30] width 21 height 18
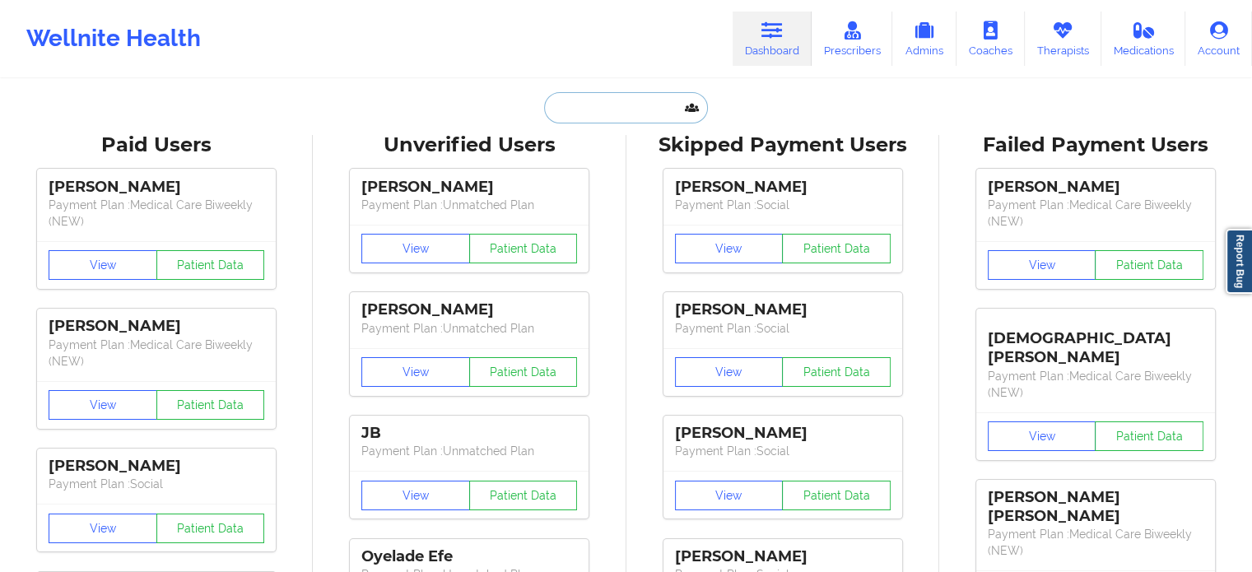
click at [580, 105] on input "text" at bounding box center [625, 107] width 163 height 31
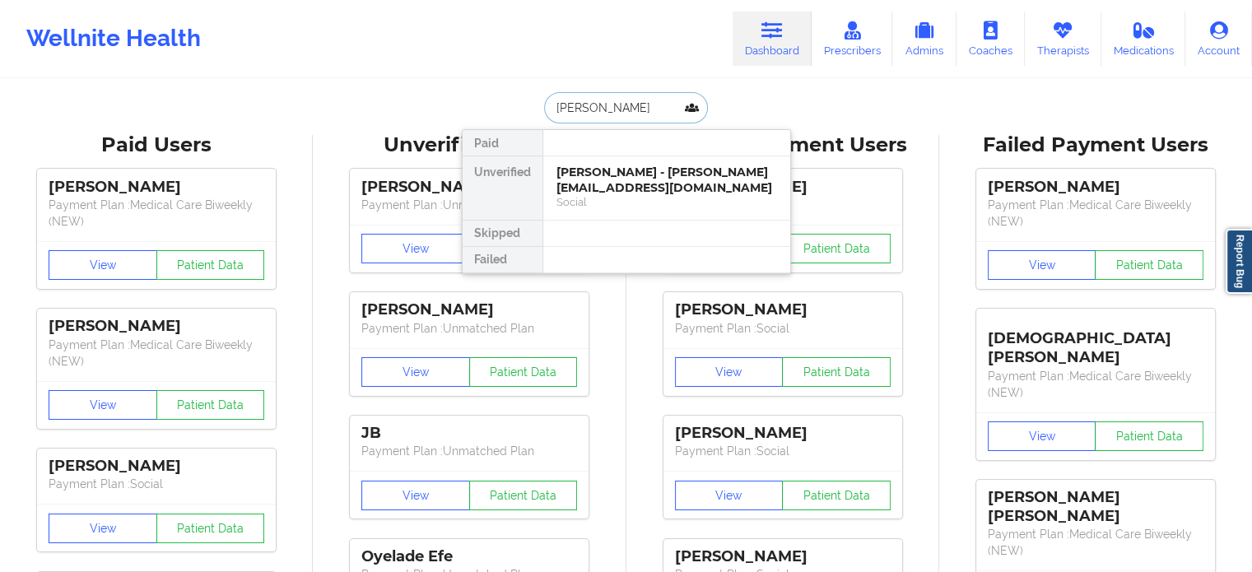
type input "[PERSON_NAME]"
click at [626, 184] on div "[PERSON_NAME] - [EMAIL_ADDRESS][DOMAIN_NAME]" at bounding box center [667, 180] width 221 height 30
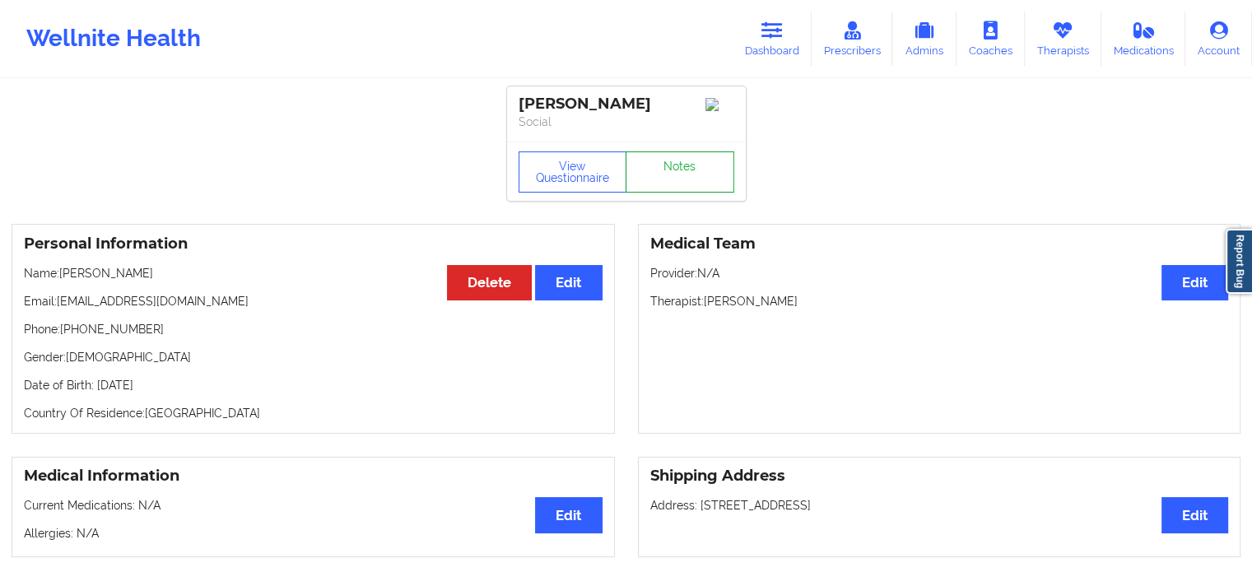
click at [665, 177] on link "Notes" at bounding box center [680, 171] width 109 height 41
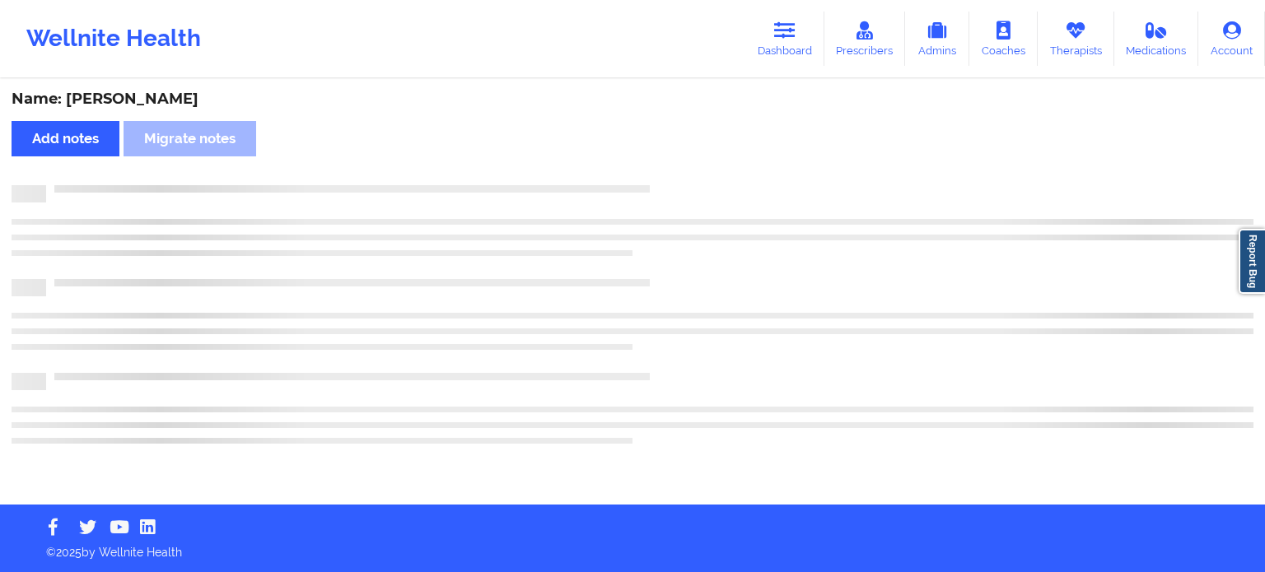
click at [665, 177] on div "Name: [PERSON_NAME] Add notes Migrate notes" at bounding box center [632, 293] width 1265 height 424
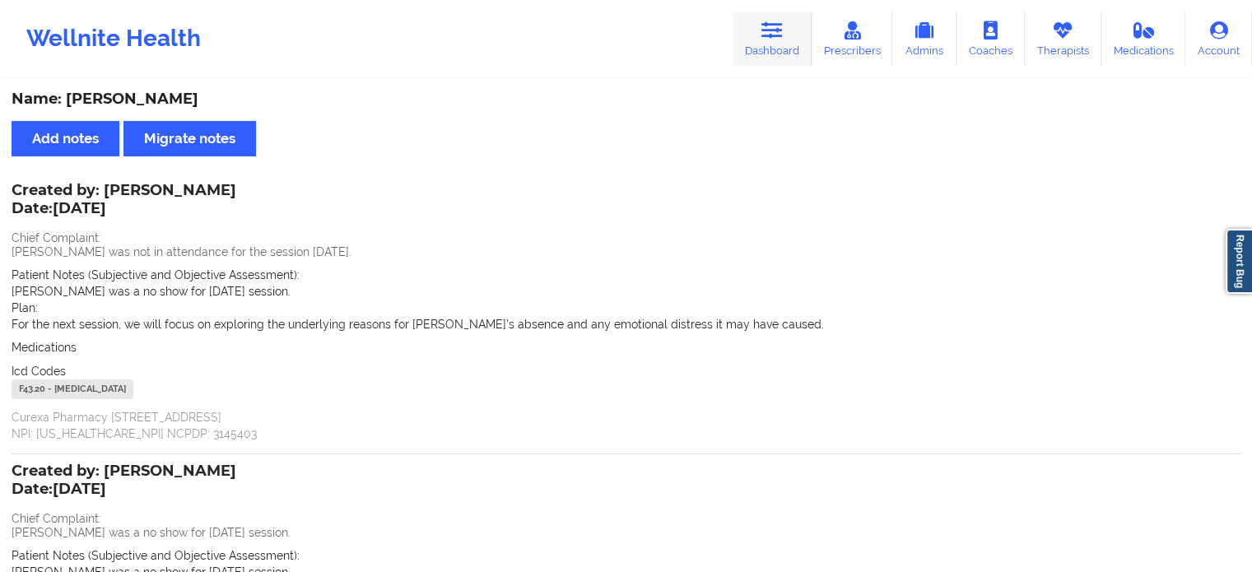
click at [781, 59] on link "Dashboard" at bounding box center [772, 39] width 79 height 54
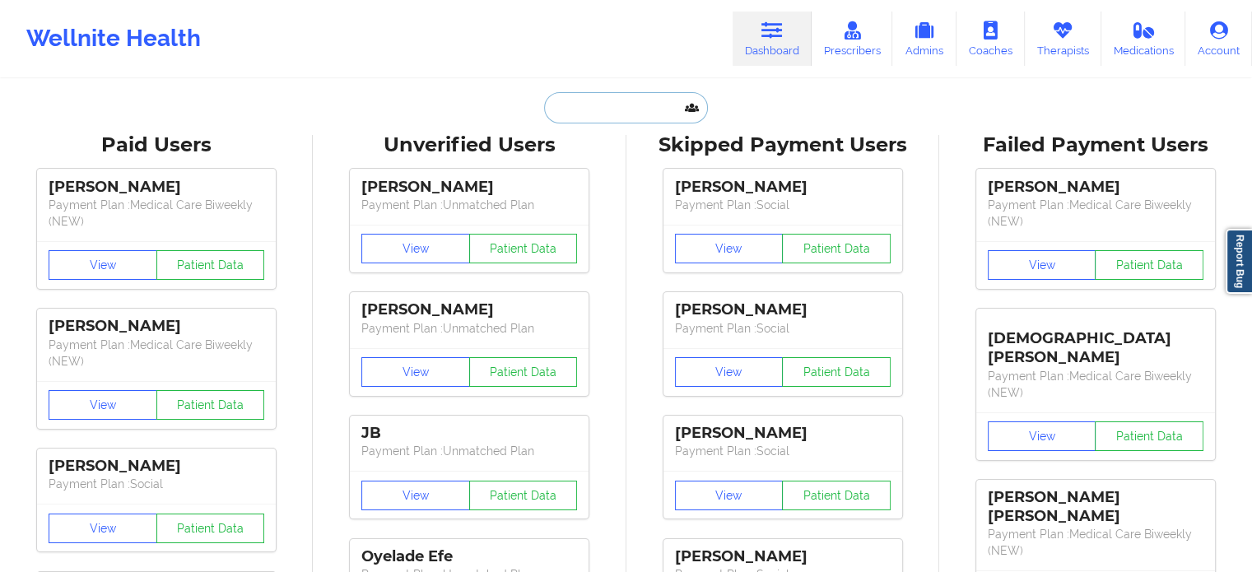
click at [622, 102] on input "text" at bounding box center [625, 107] width 163 height 31
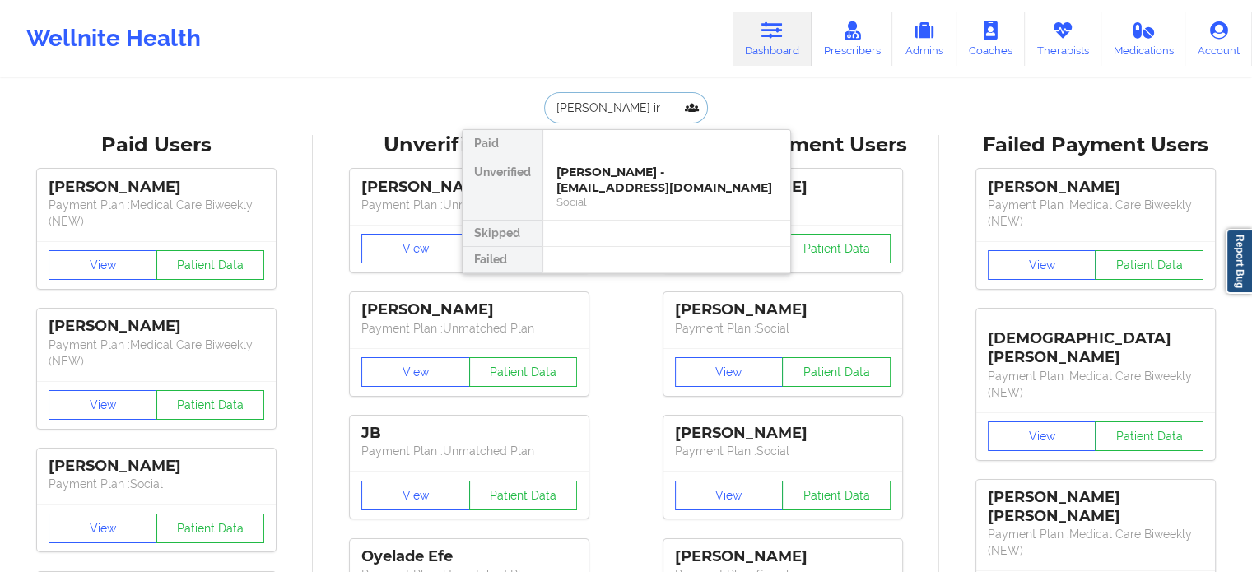
type input "[PERSON_NAME]"
click at [627, 162] on div "[PERSON_NAME] - [EMAIL_ADDRESS][DOMAIN_NAME] Social" at bounding box center [666, 187] width 247 height 63
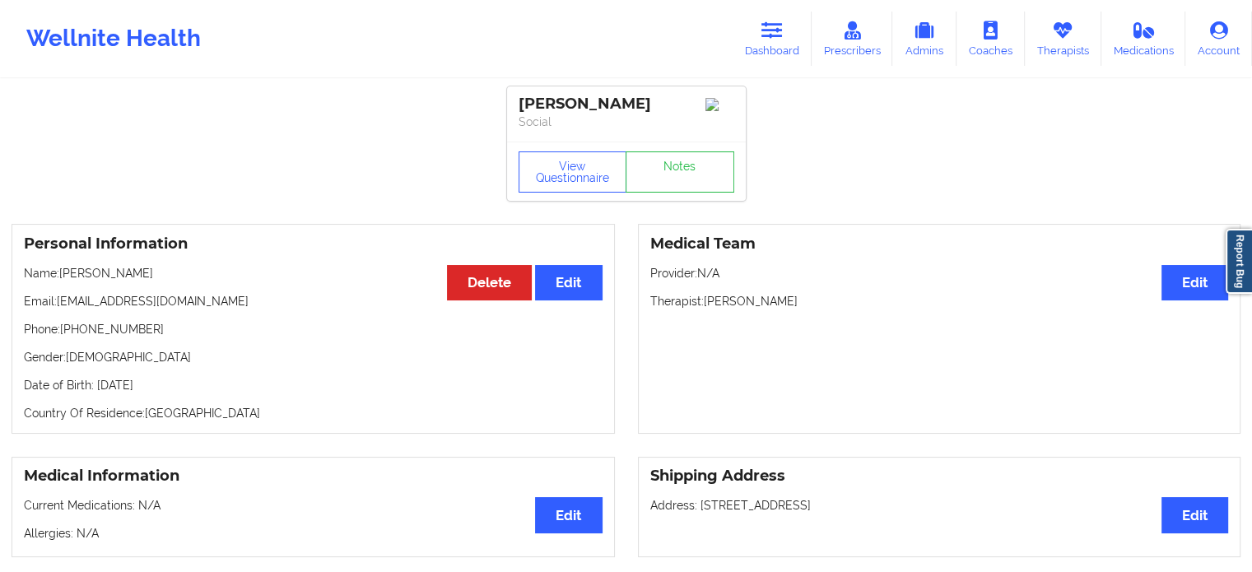
click at [657, 154] on div "View Questionnaire Notes" at bounding box center [626, 171] width 239 height 59
click at [652, 167] on link "Notes" at bounding box center [680, 171] width 109 height 41
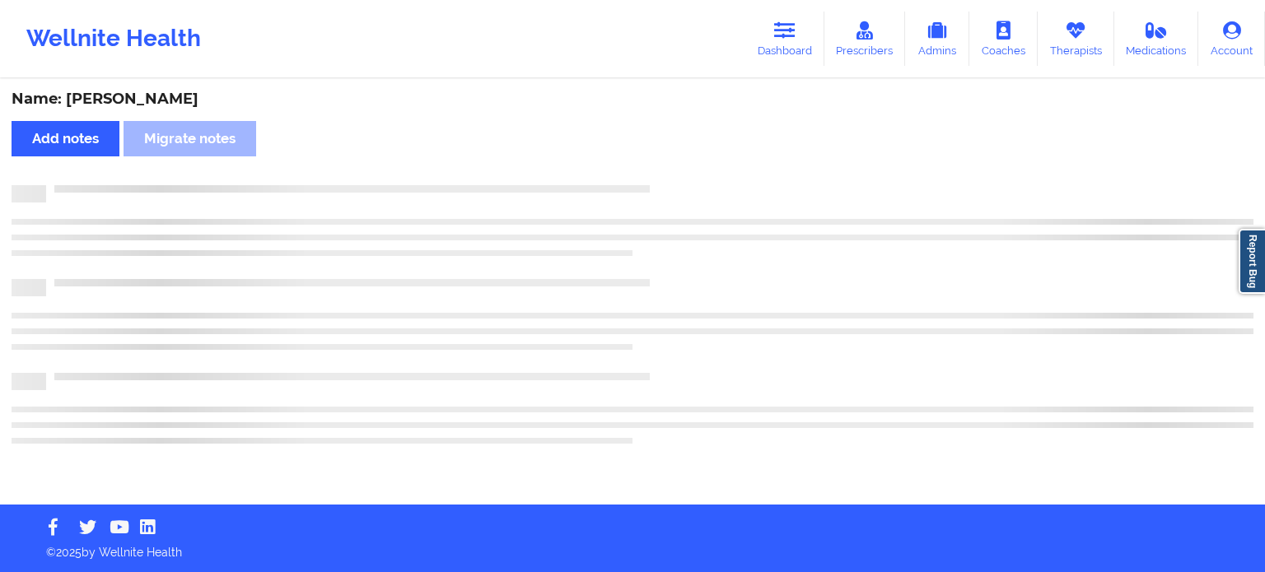
click at [652, 167] on div "Name: [PERSON_NAME] Add notes Migrate notes" at bounding box center [632, 293] width 1265 height 424
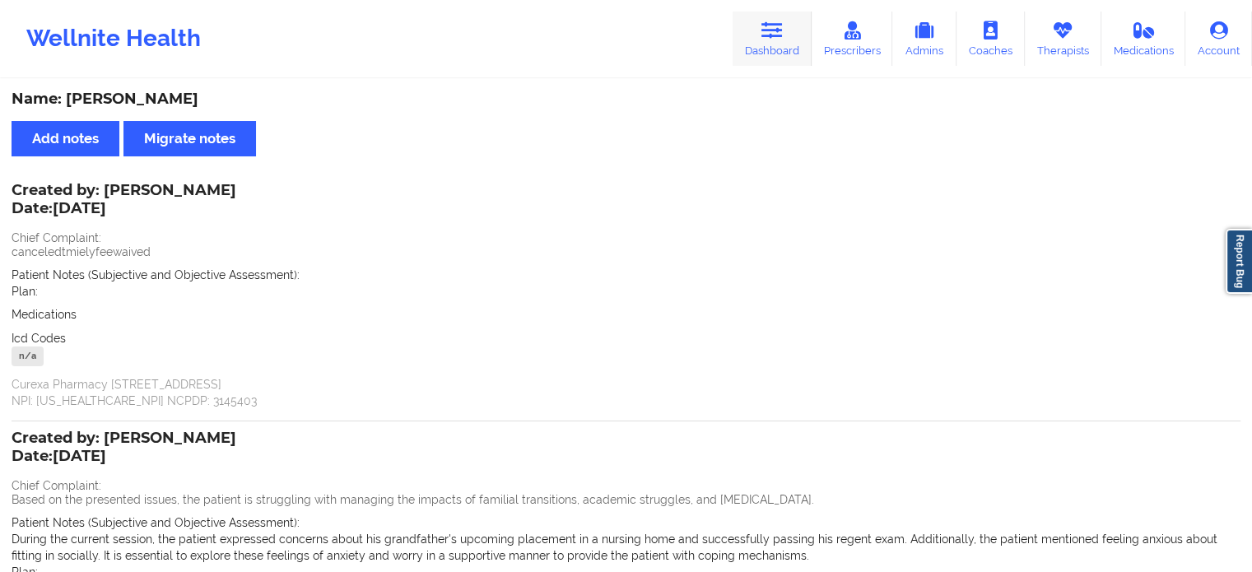
click at [774, 22] on icon at bounding box center [772, 30] width 21 height 18
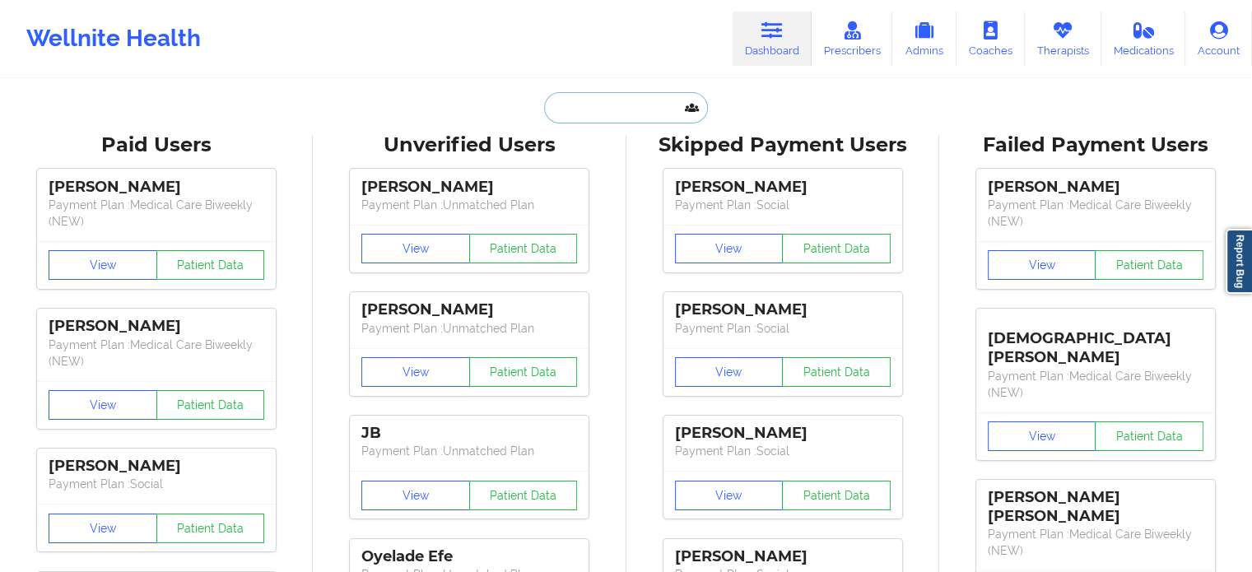
click at [600, 104] on input "text" at bounding box center [625, 107] width 163 height 31
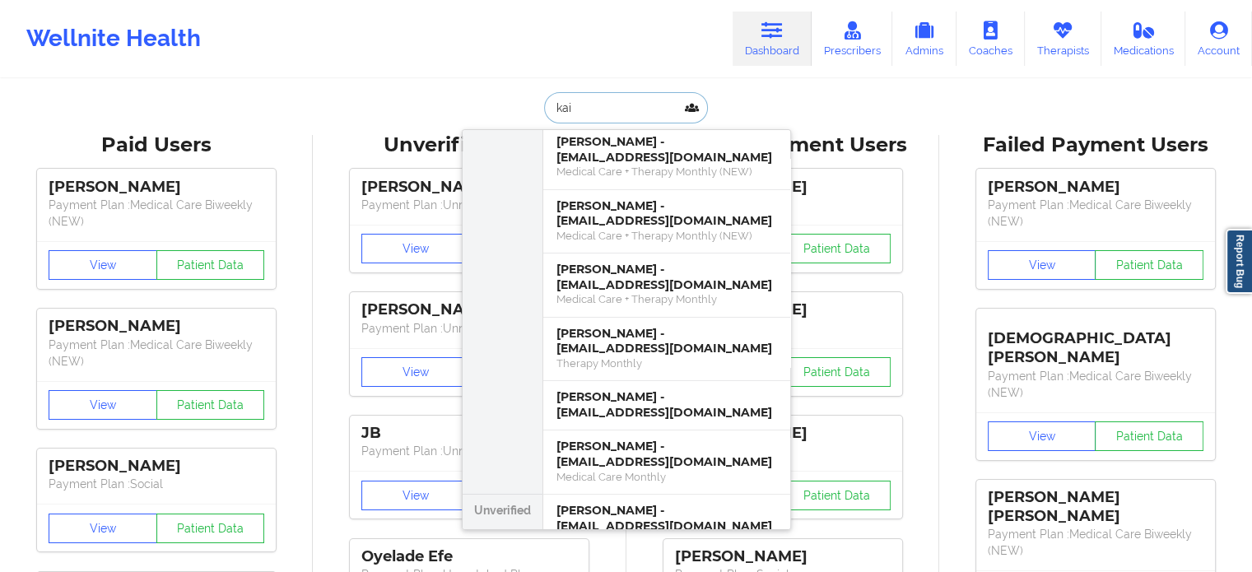
scroll to position [211, 0]
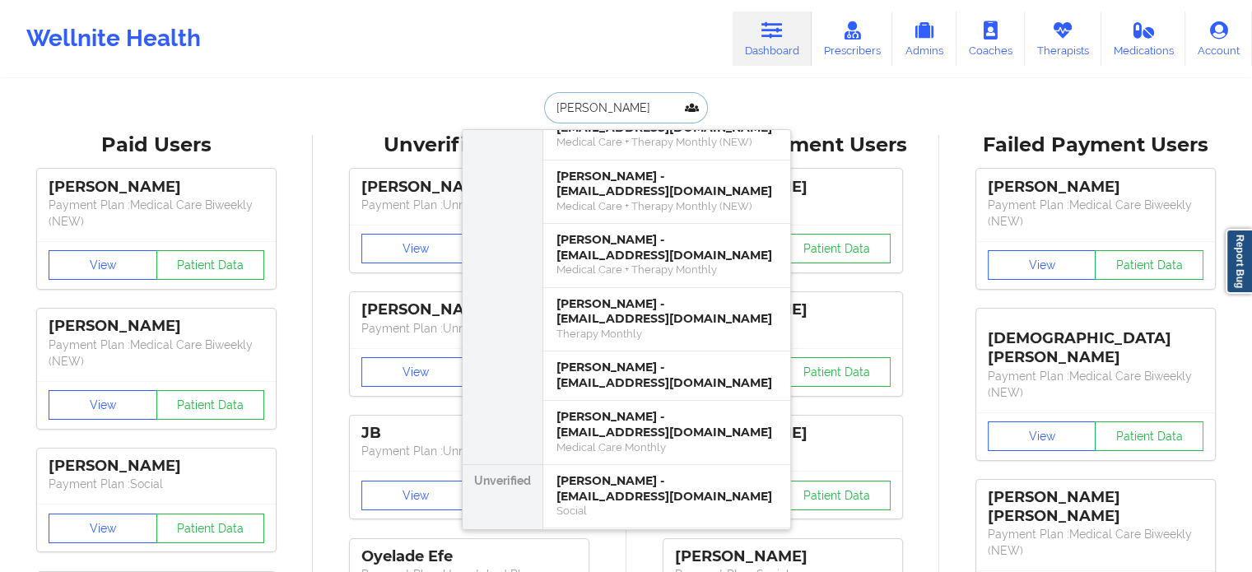
type input "[PERSON_NAME]"
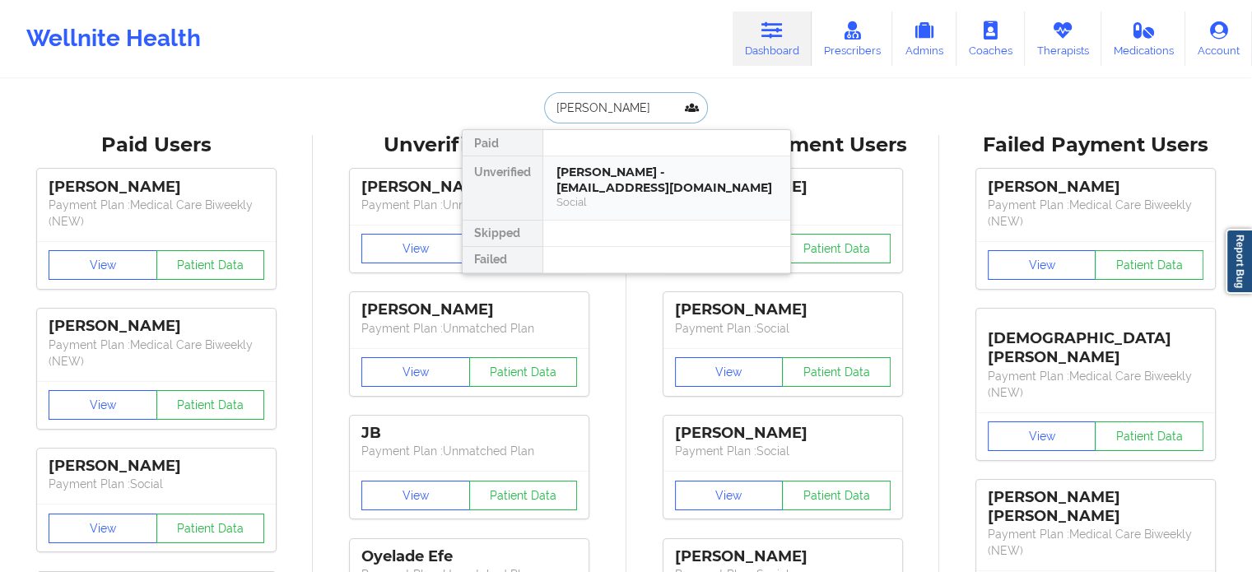
scroll to position [0, 0]
click at [681, 185] on div "[PERSON_NAME] - [EMAIL_ADDRESS][DOMAIN_NAME]" at bounding box center [667, 180] width 221 height 30
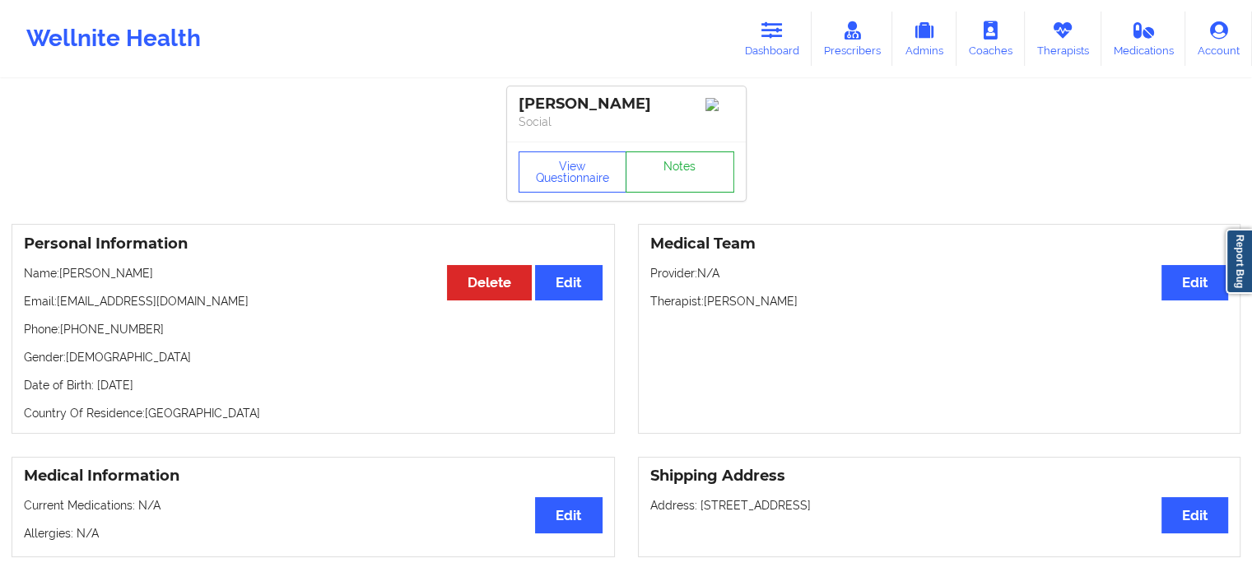
click at [698, 174] on div "View Questionnaire Notes" at bounding box center [626, 171] width 239 height 59
click at [698, 174] on link "Notes" at bounding box center [680, 171] width 109 height 41
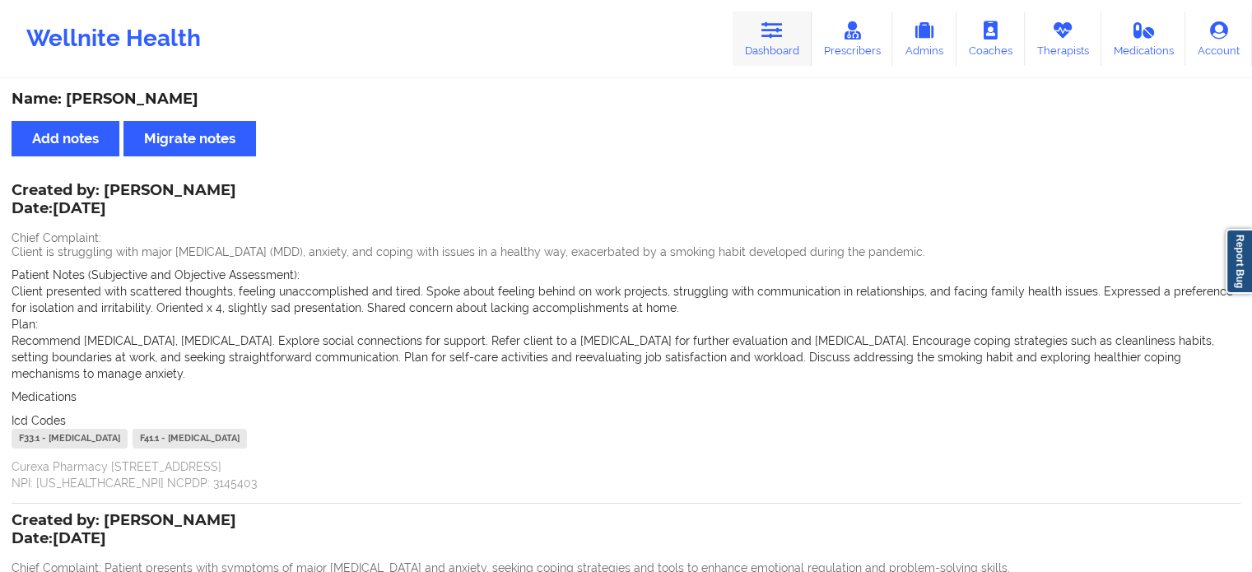
click at [757, 35] on link "Dashboard" at bounding box center [772, 39] width 79 height 54
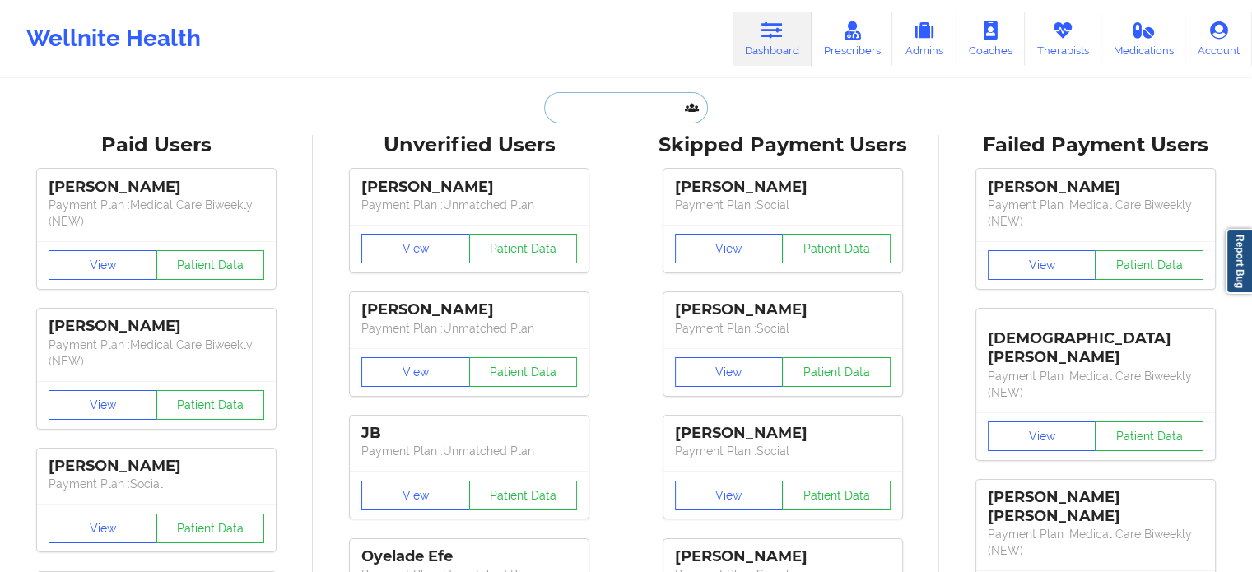
click at [637, 110] on input "text" at bounding box center [625, 107] width 163 height 31
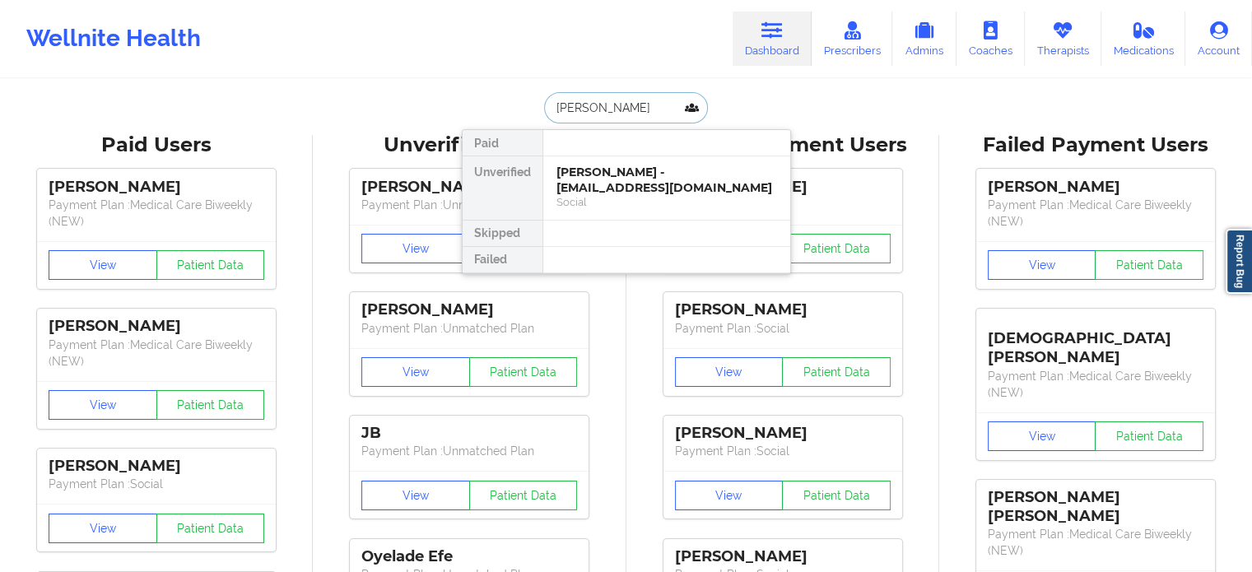
type input "[PERSON_NAME]"
drag, startPoint x: 658, startPoint y: 147, endPoint x: 634, endPoint y: 187, distance: 46.9
click at [634, 187] on div "Paid Unverified [PERSON_NAME] - [EMAIL_ADDRESS][DOMAIN_NAME] Social Skipped Fai…" at bounding box center [626, 201] width 329 height 145
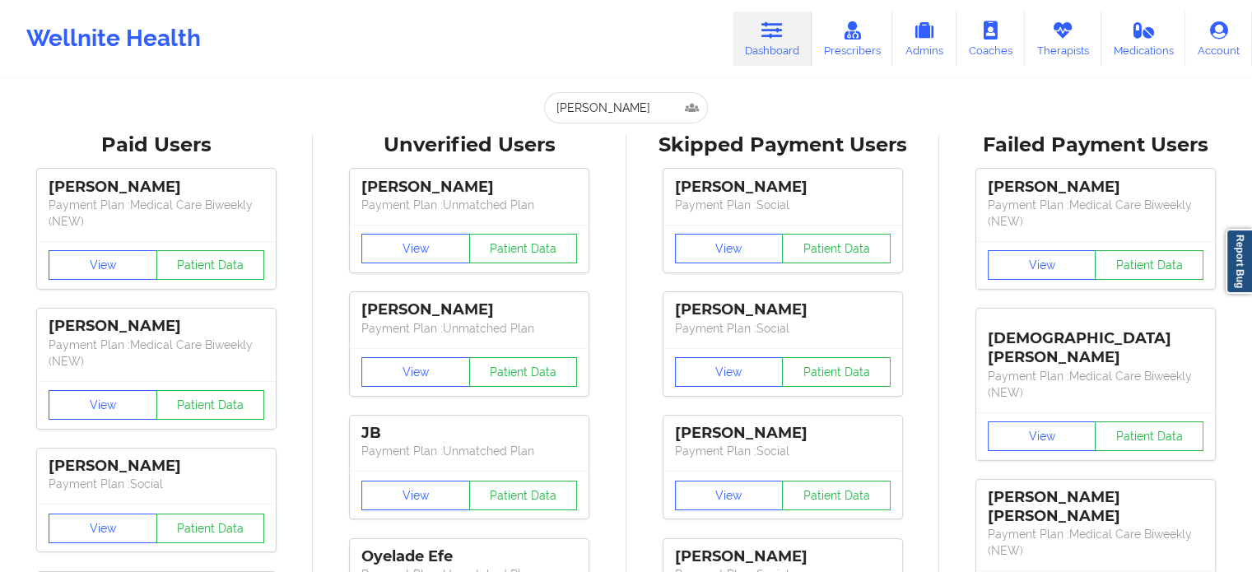
click at [634, 187] on div "[PERSON_NAME] Payment Plan : Social View Patient Data [PERSON_NAME] Payment Pla…" at bounding box center [782, 529] width 301 height 740
click at [647, 100] on input "[PERSON_NAME]" at bounding box center [625, 107] width 163 height 31
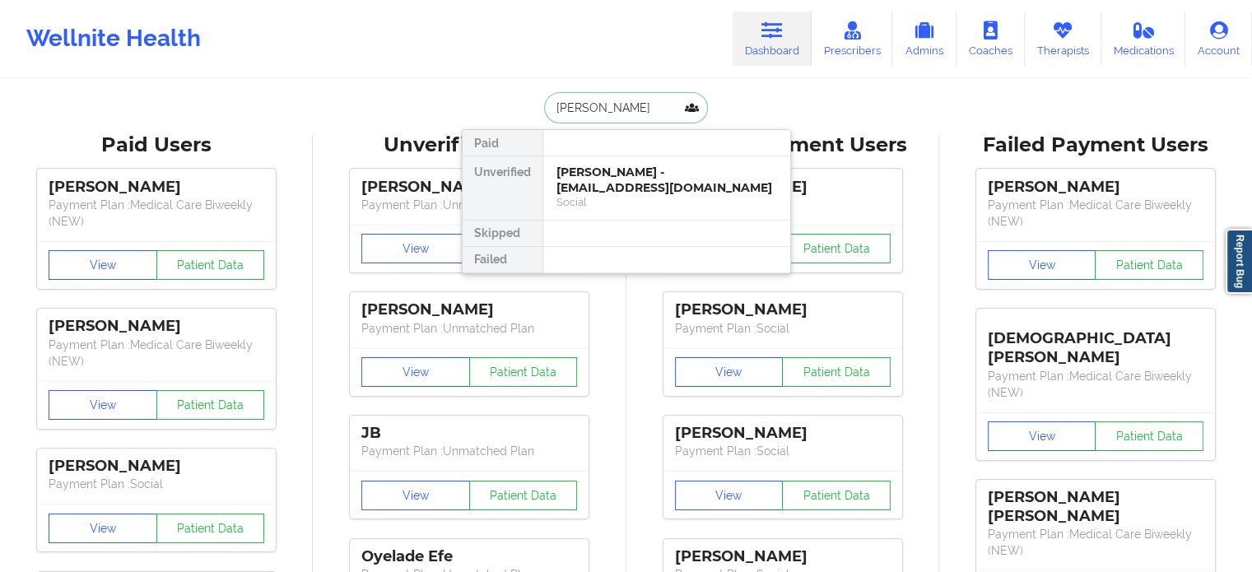
click at [647, 100] on input "[PERSON_NAME]" at bounding box center [625, 107] width 163 height 31
click at [627, 173] on div "[PERSON_NAME] - [EMAIL_ADDRESS][DOMAIN_NAME]" at bounding box center [667, 180] width 221 height 30
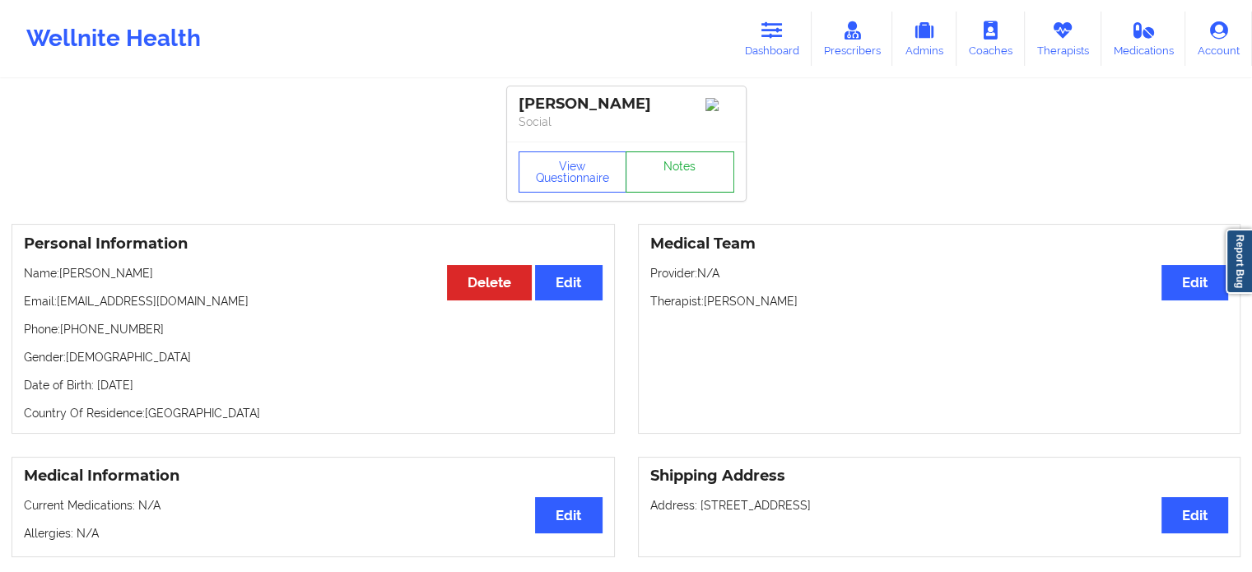
click at [685, 161] on link "Notes" at bounding box center [680, 171] width 109 height 41
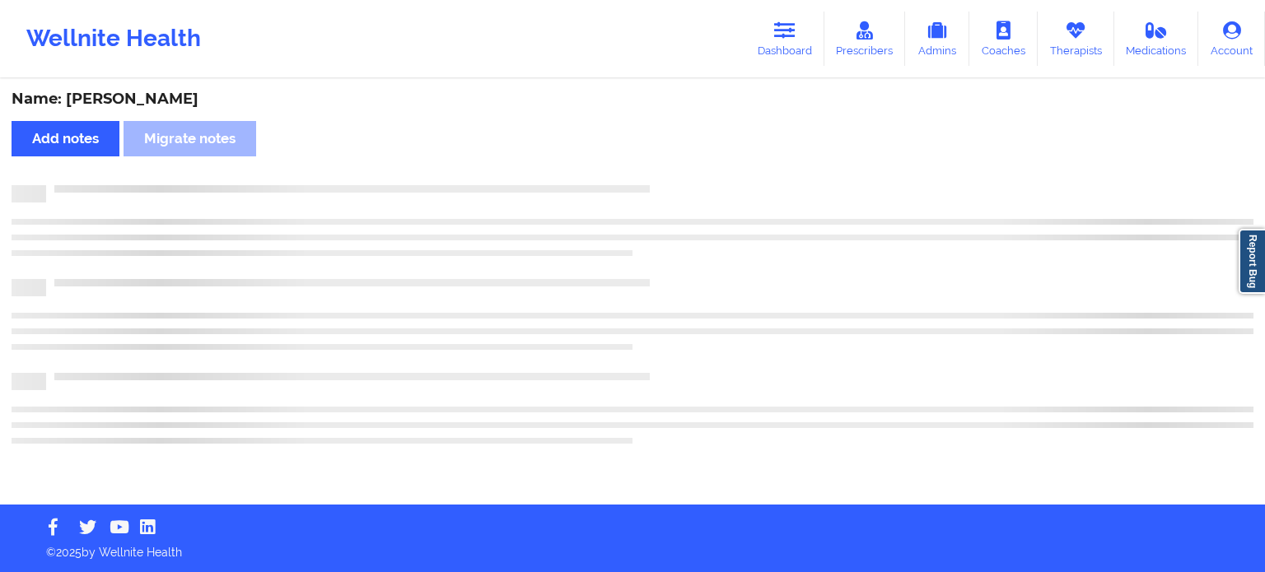
click at [685, 161] on div "Name: [PERSON_NAME] Add notes Migrate notes" at bounding box center [632, 293] width 1265 height 424
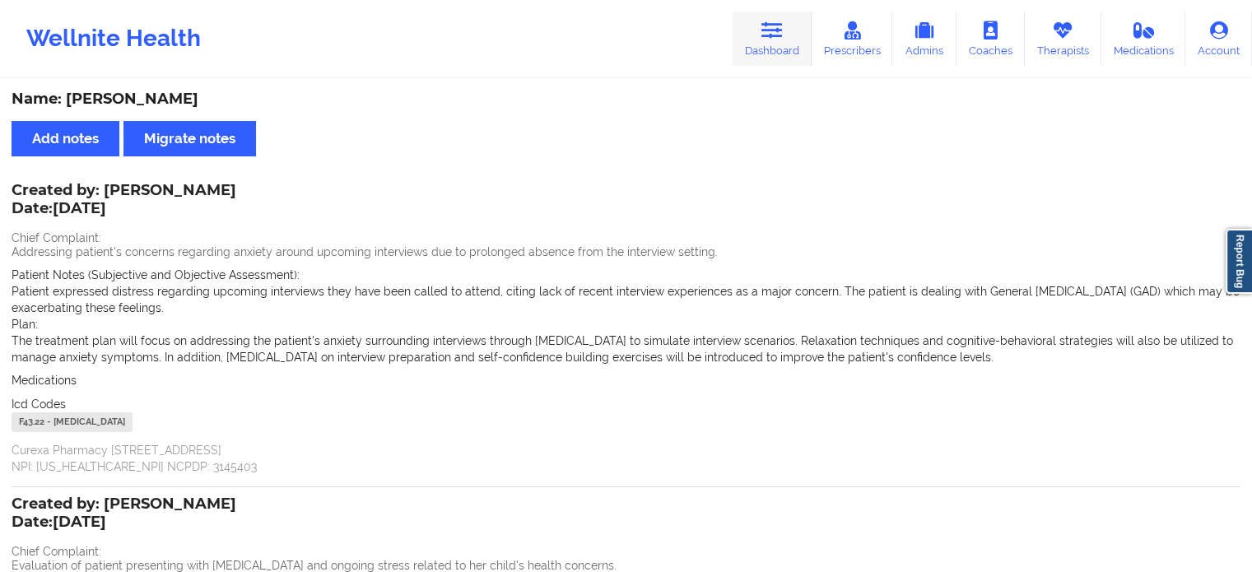
click at [784, 19] on link "Dashboard" at bounding box center [772, 39] width 79 height 54
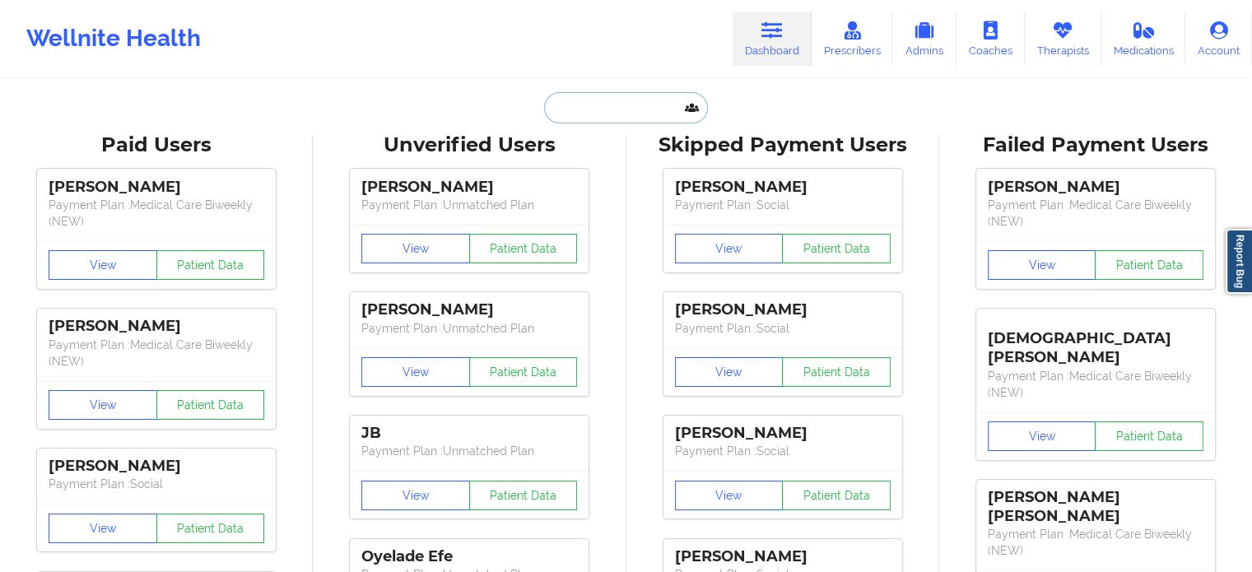
click at [619, 104] on input "text" at bounding box center [625, 107] width 163 height 31
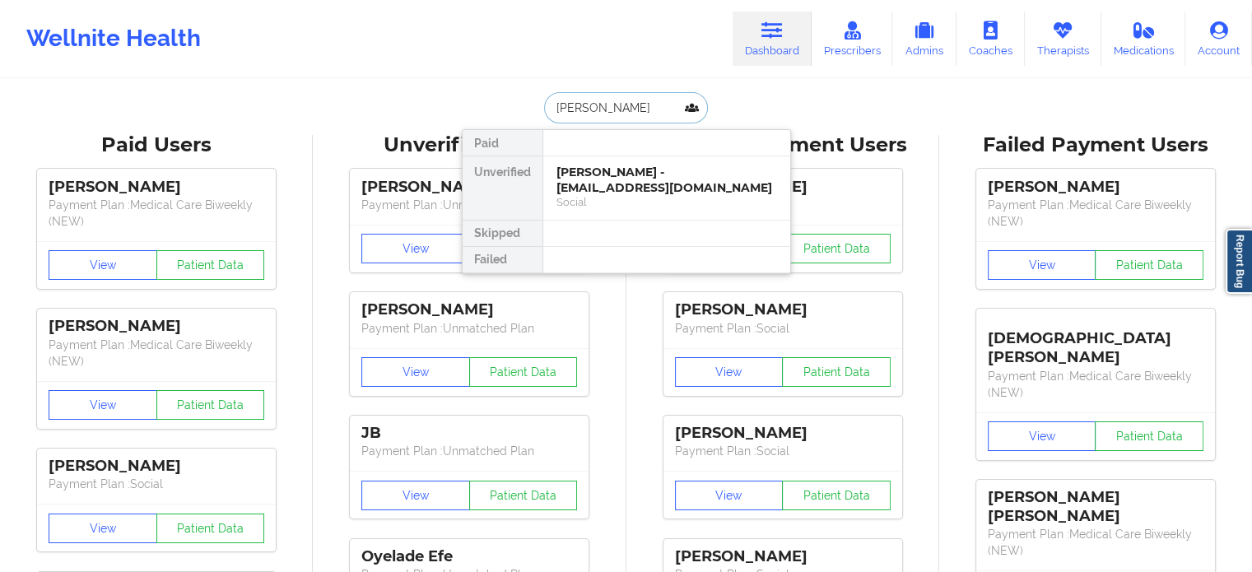
type input "[PERSON_NAME]"
click at [617, 195] on div "Social" at bounding box center [667, 202] width 221 height 14
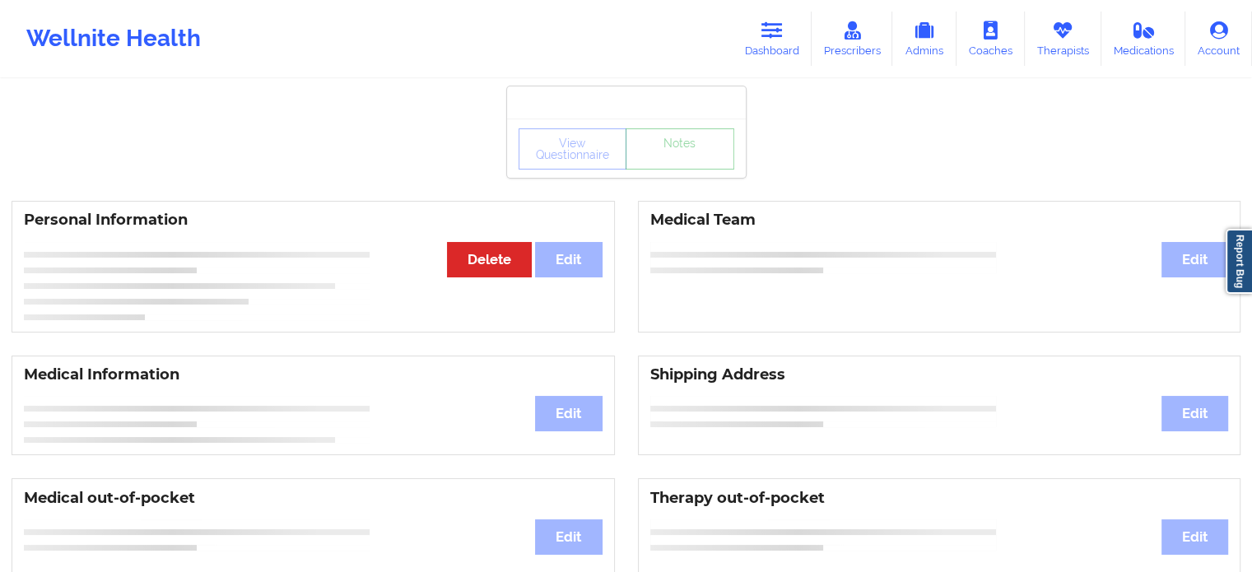
click at [666, 175] on div "View Questionnaire Notes" at bounding box center [626, 148] width 239 height 59
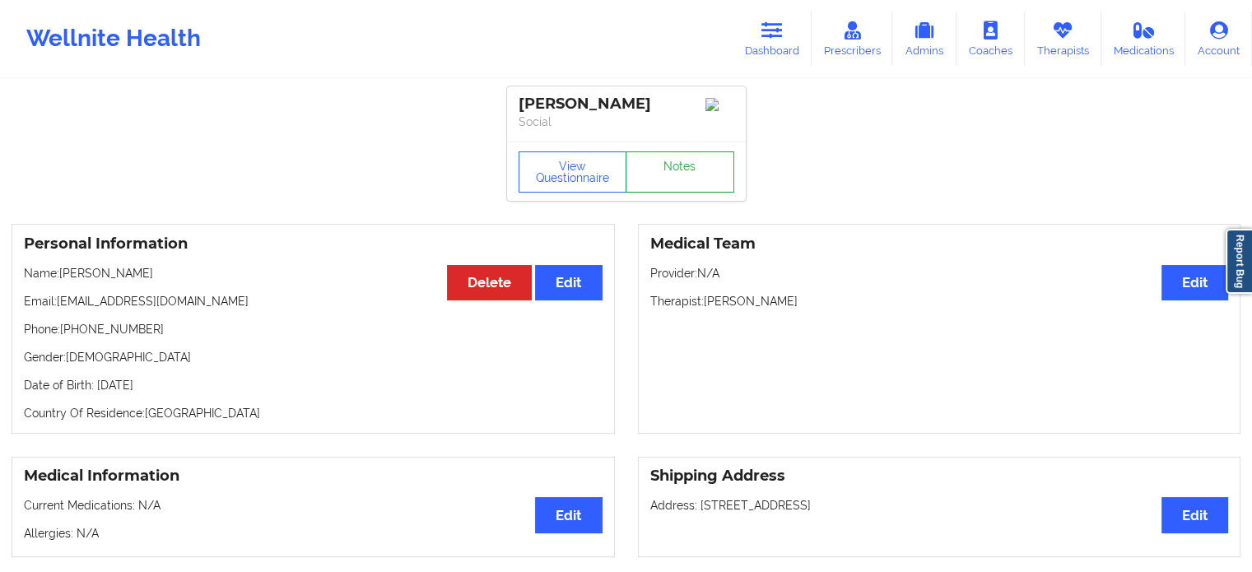
click at [666, 175] on link "Notes" at bounding box center [680, 171] width 109 height 41
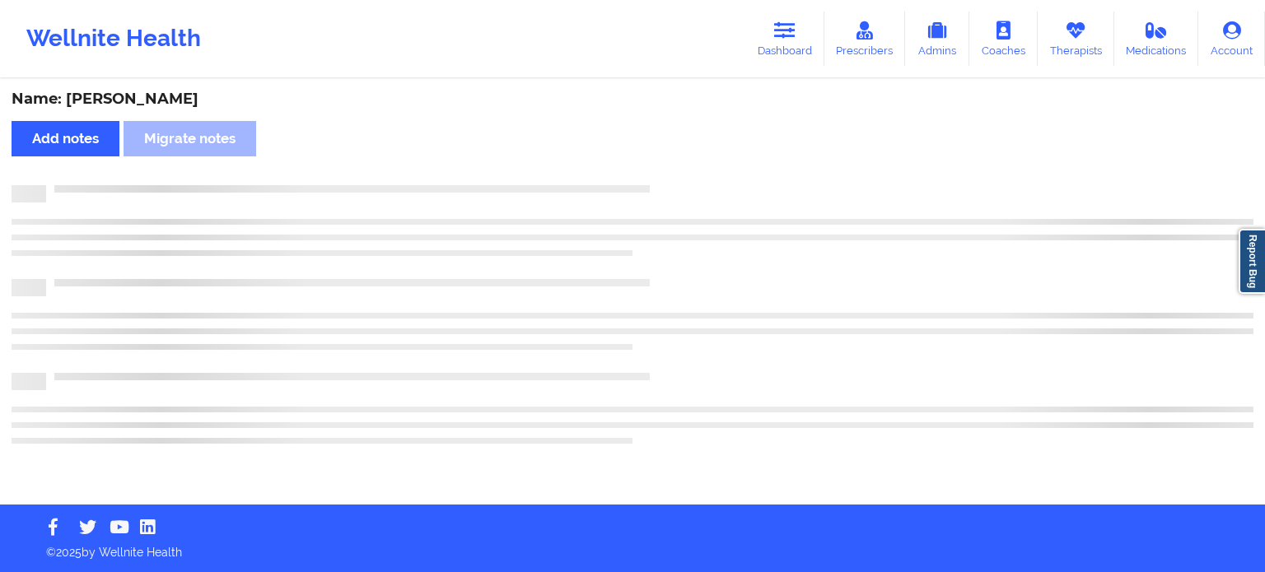
click at [666, 175] on div "Name: [PERSON_NAME] Add notes Migrate notes" at bounding box center [632, 293] width 1265 height 424
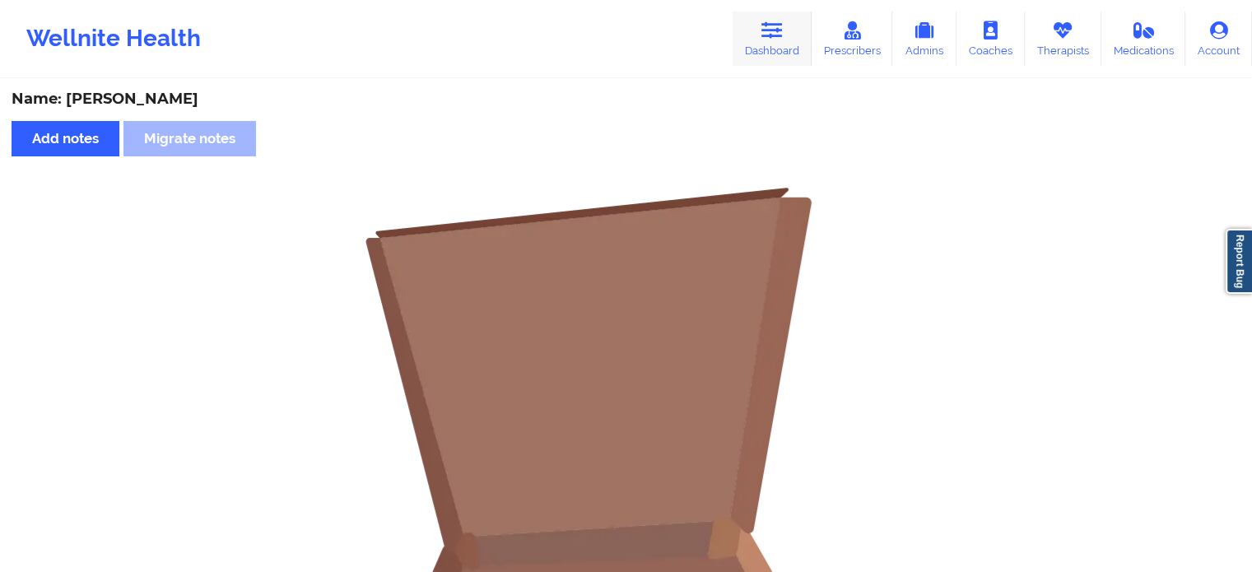
click at [765, 57] on link "Dashboard" at bounding box center [772, 39] width 79 height 54
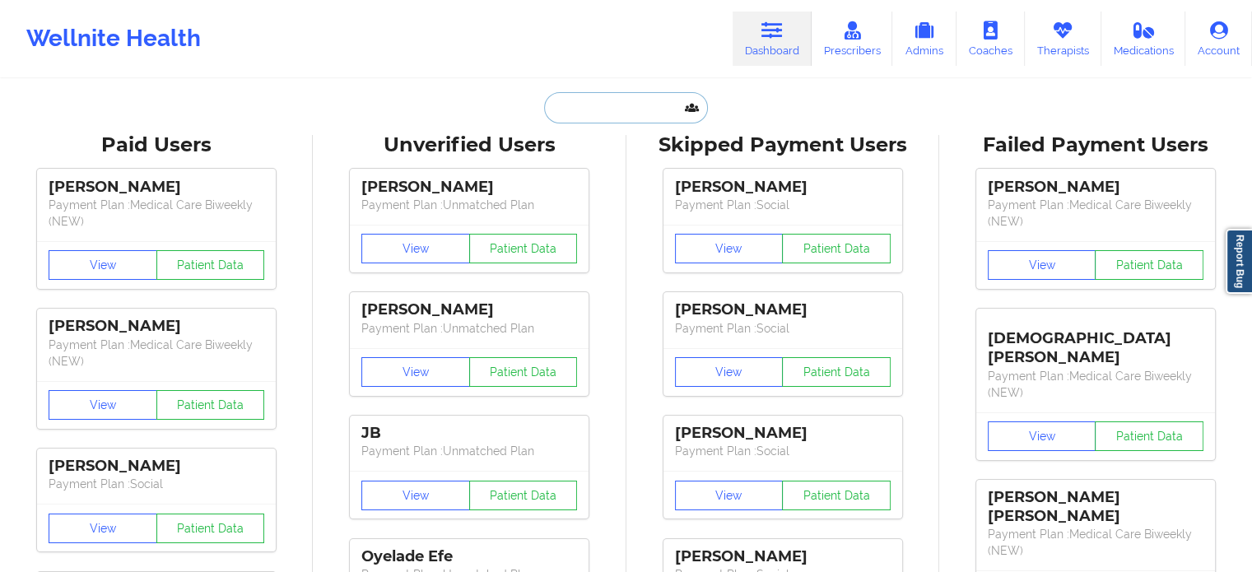
click at [598, 105] on input "text" at bounding box center [625, 107] width 163 height 31
paste input "[PERSON_NAME]"
type input "[PERSON_NAME]"
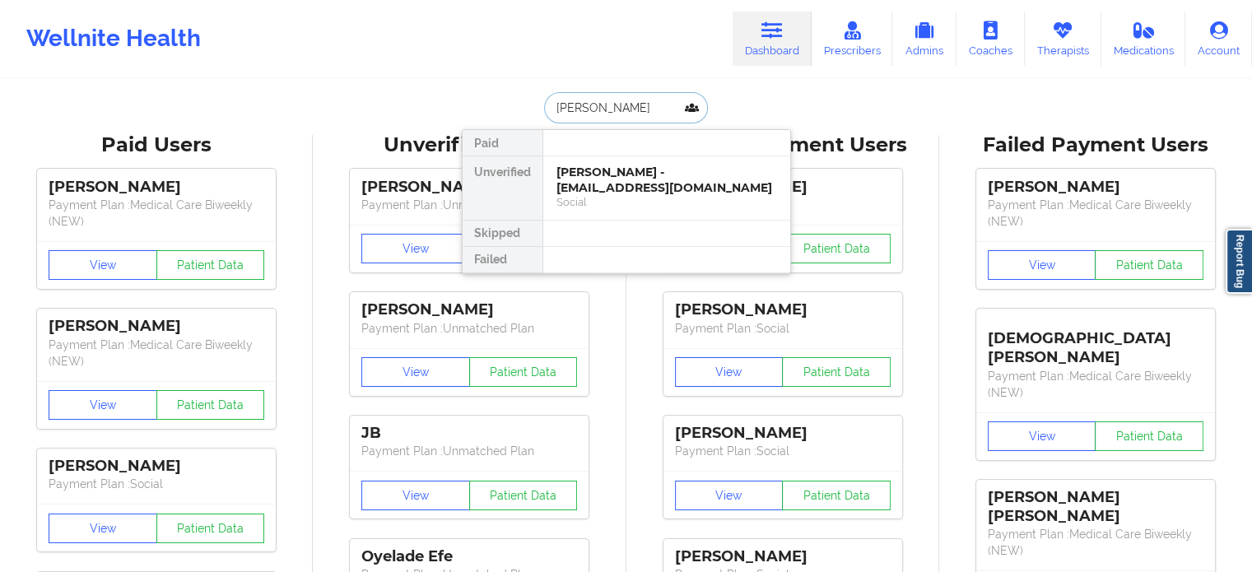
click at [616, 162] on div "[PERSON_NAME] - [EMAIL_ADDRESS][DOMAIN_NAME] Social" at bounding box center [666, 187] width 247 height 63
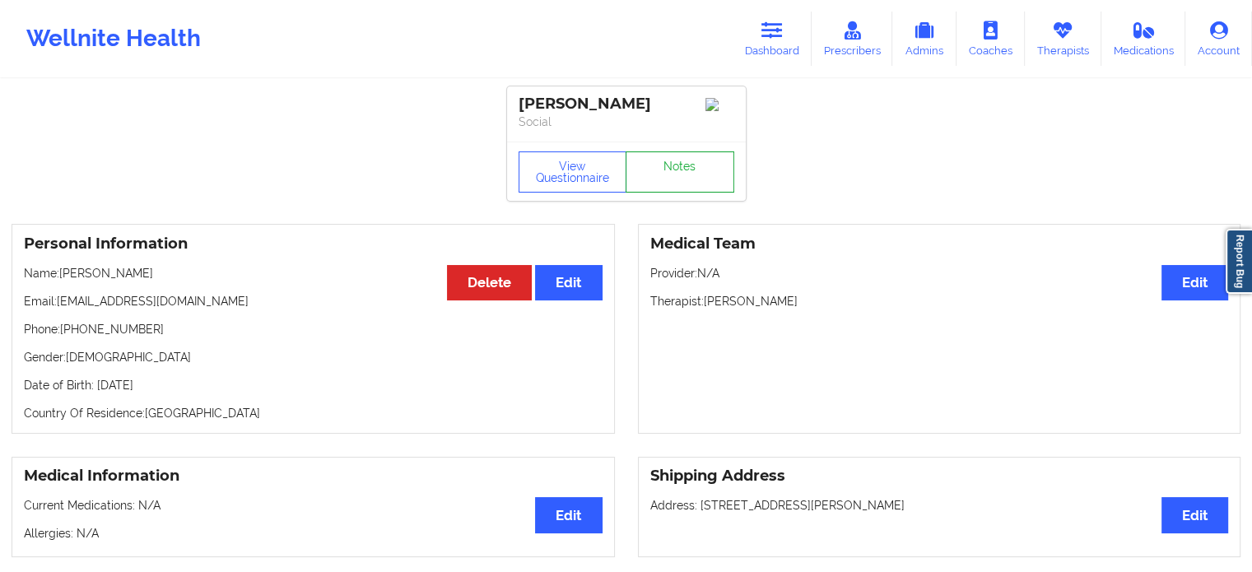
click at [659, 161] on link "Notes" at bounding box center [680, 171] width 109 height 41
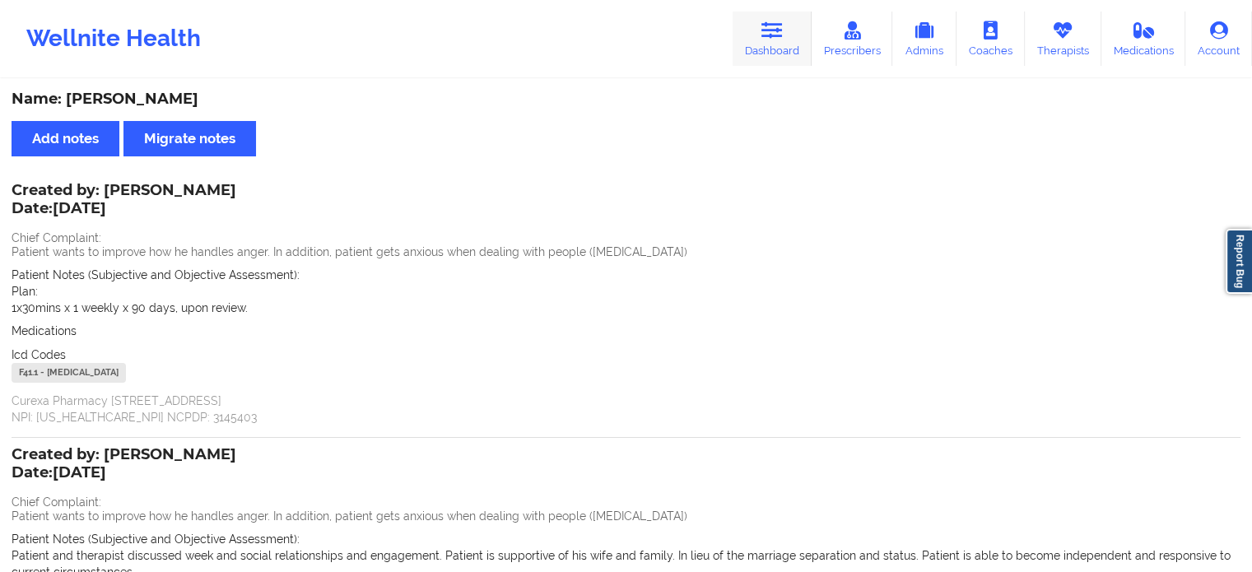
click at [771, 49] on link "Dashboard" at bounding box center [772, 39] width 79 height 54
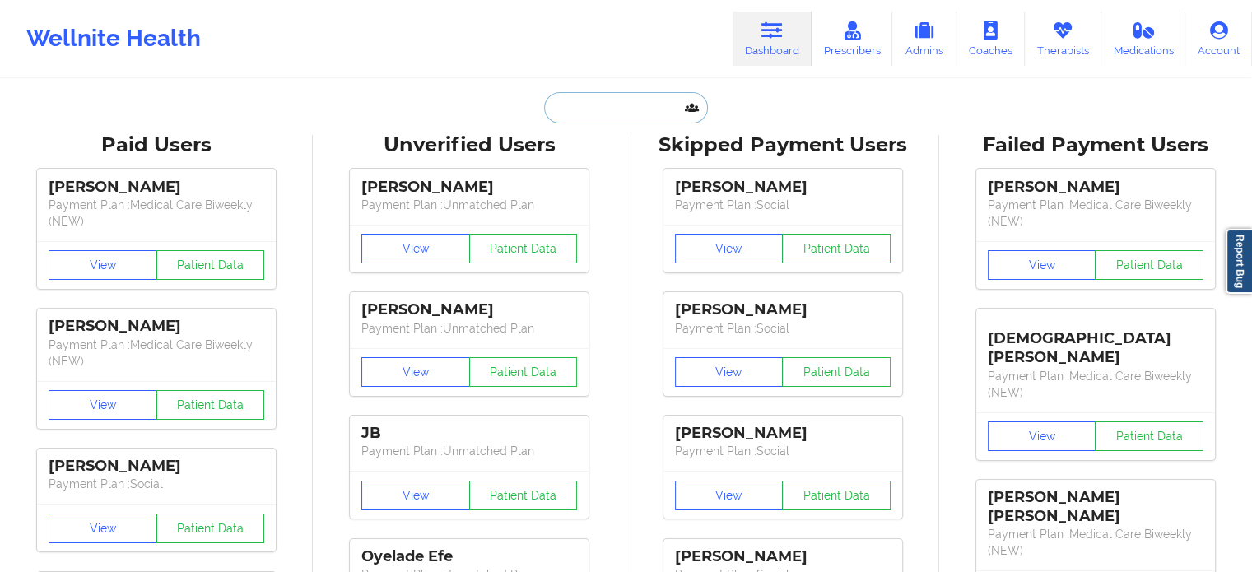
click at [650, 105] on input "text" at bounding box center [625, 107] width 163 height 31
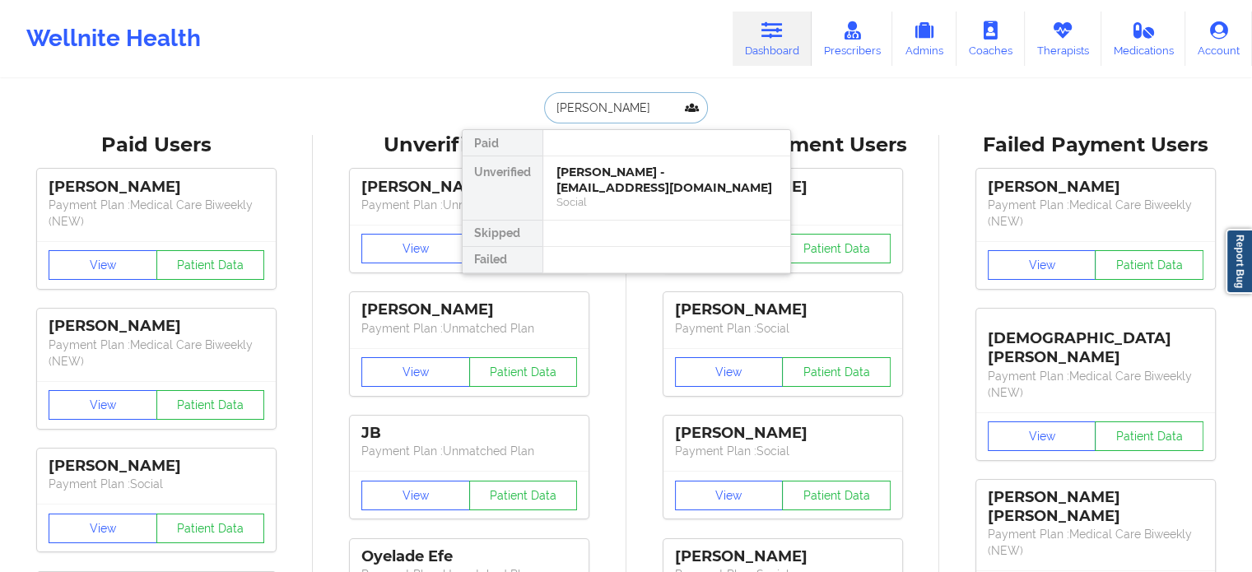
type input "[PERSON_NAME]"
click at [618, 175] on div "[PERSON_NAME] - [EMAIL_ADDRESS][DOMAIN_NAME]" at bounding box center [667, 180] width 221 height 30
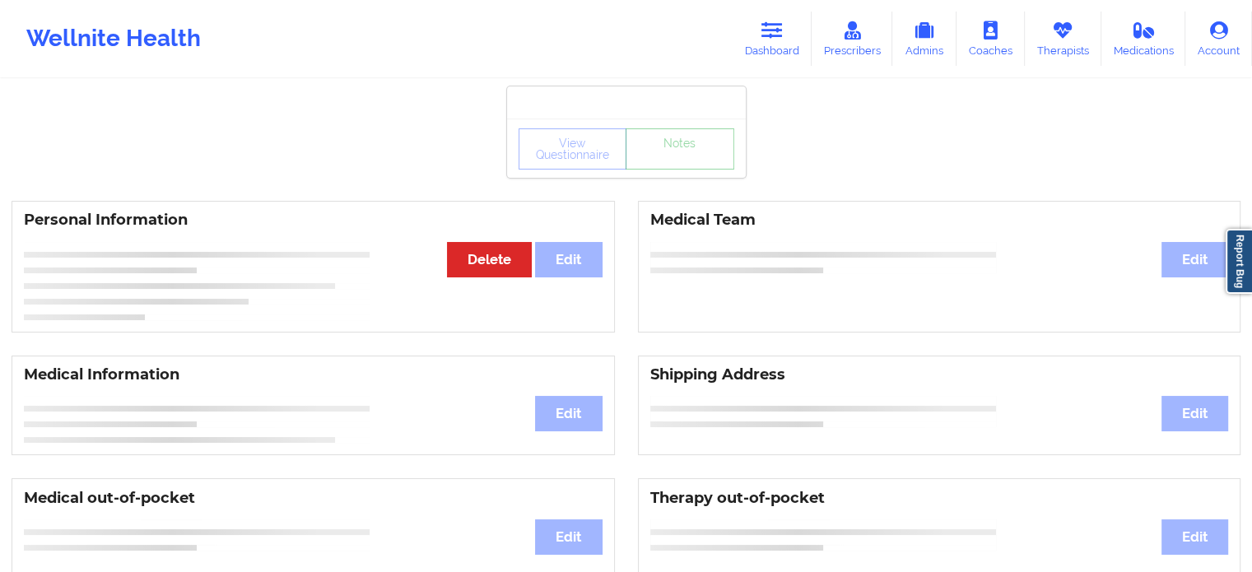
click at [653, 161] on div "View Questionnaire Notes" at bounding box center [627, 148] width 216 height 41
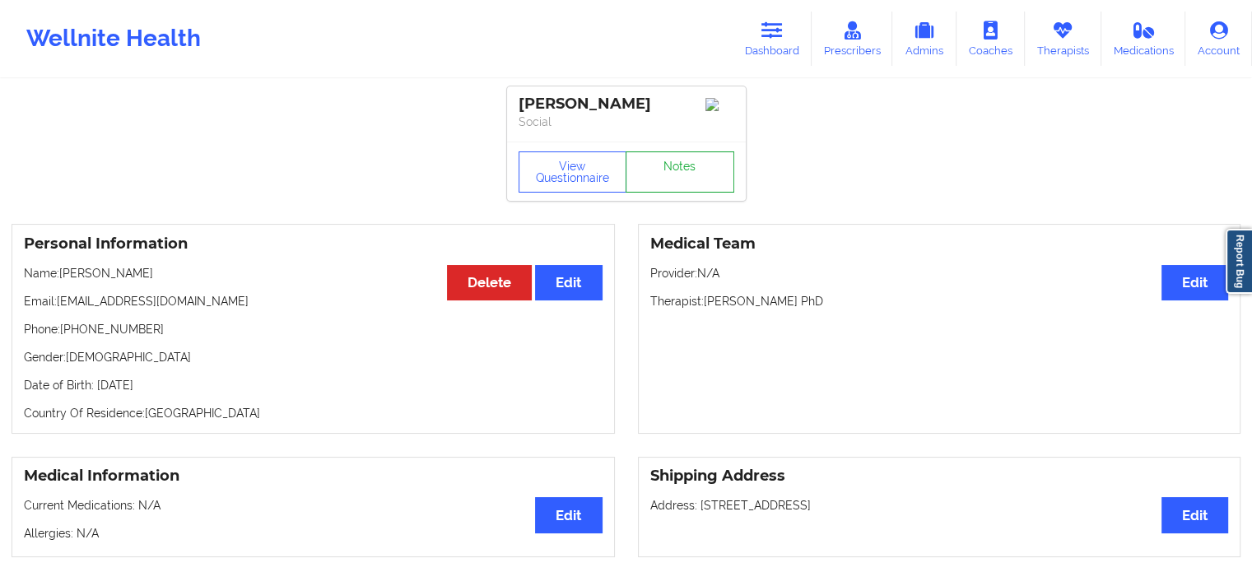
click at [653, 161] on link "Notes" at bounding box center [680, 171] width 109 height 41
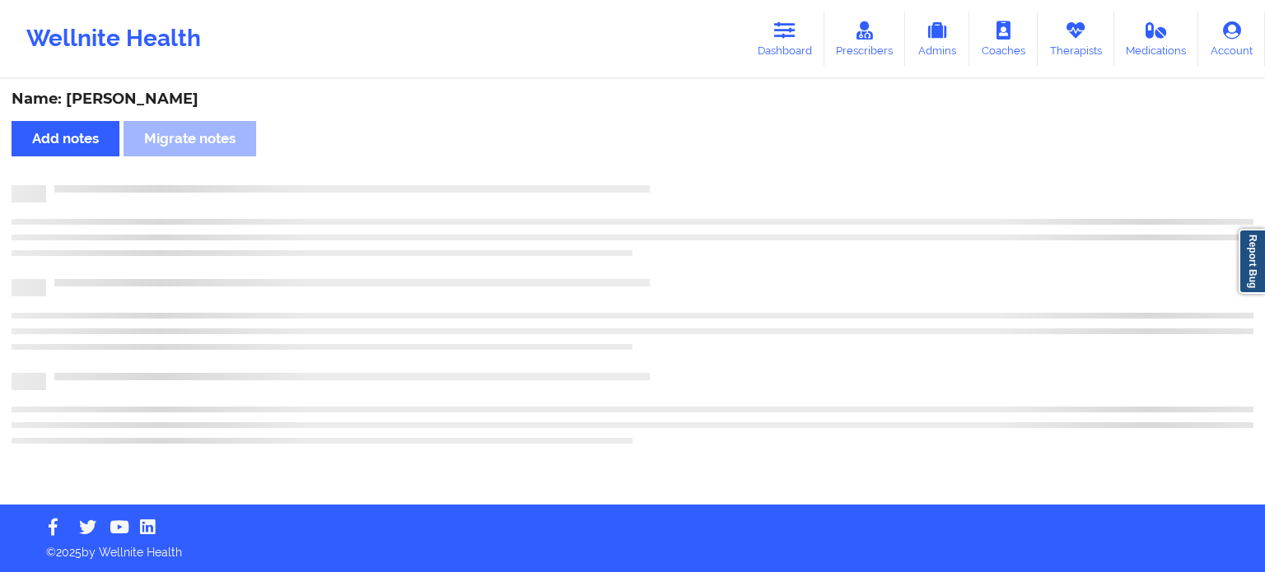
click at [653, 161] on div "Name: [PERSON_NAME] Add notes Migrate notes" at bounding box center [632, 293] width 1265 height 424
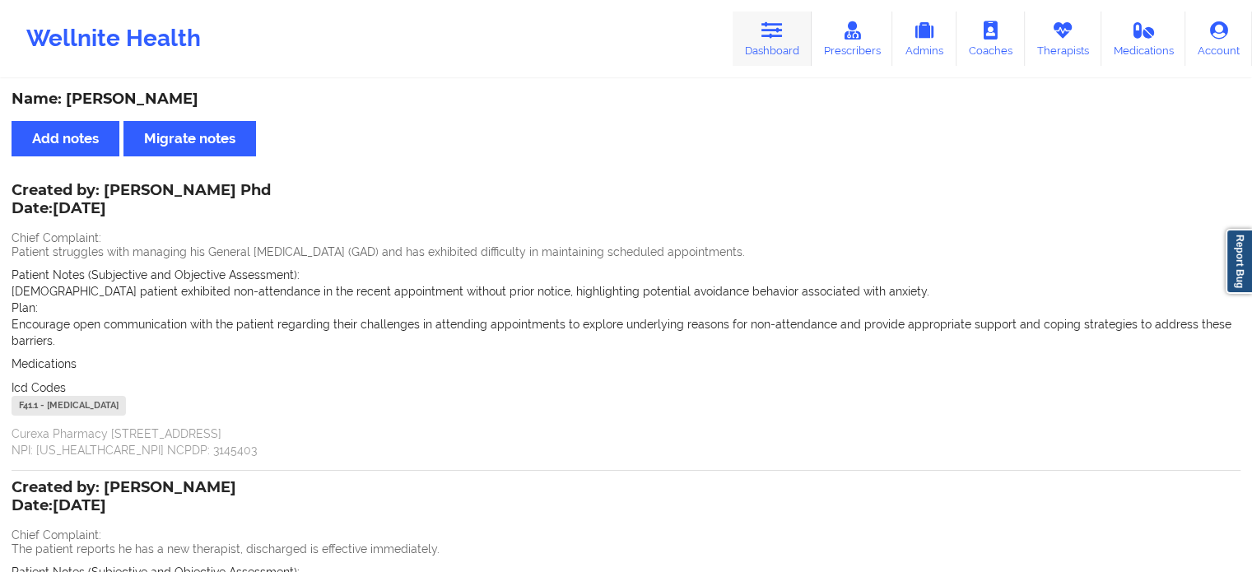
click at [776, 42] on link "Dashboard" at bounding box center [772, 39] width 79 height 54
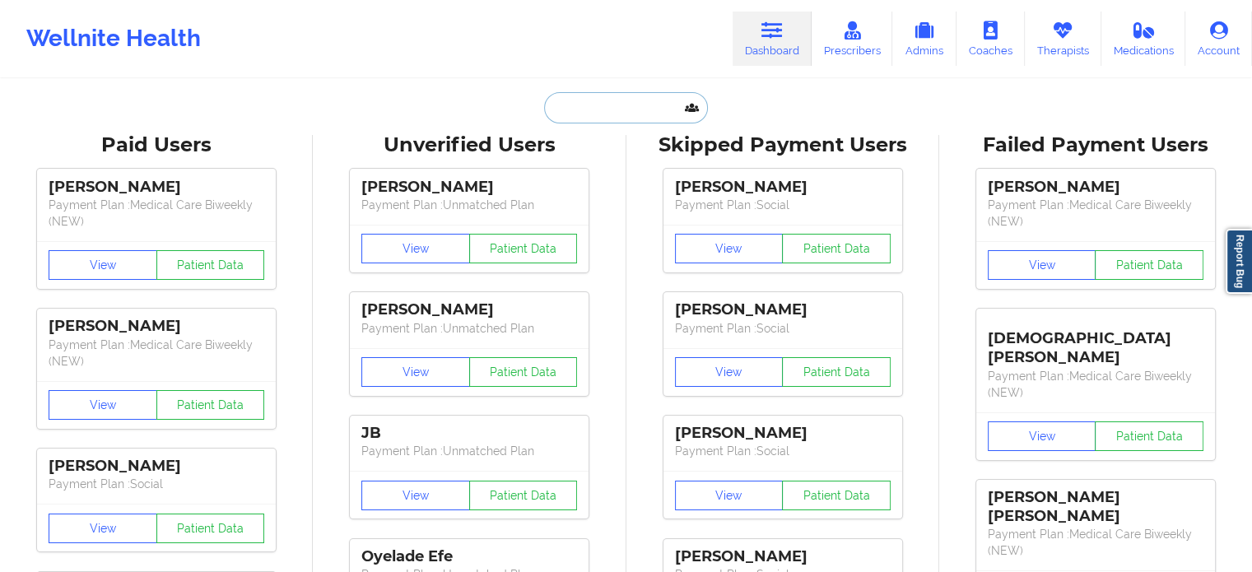
click at [626, 96] on input "text" at bounding box center [625, 107] width 163 height 31
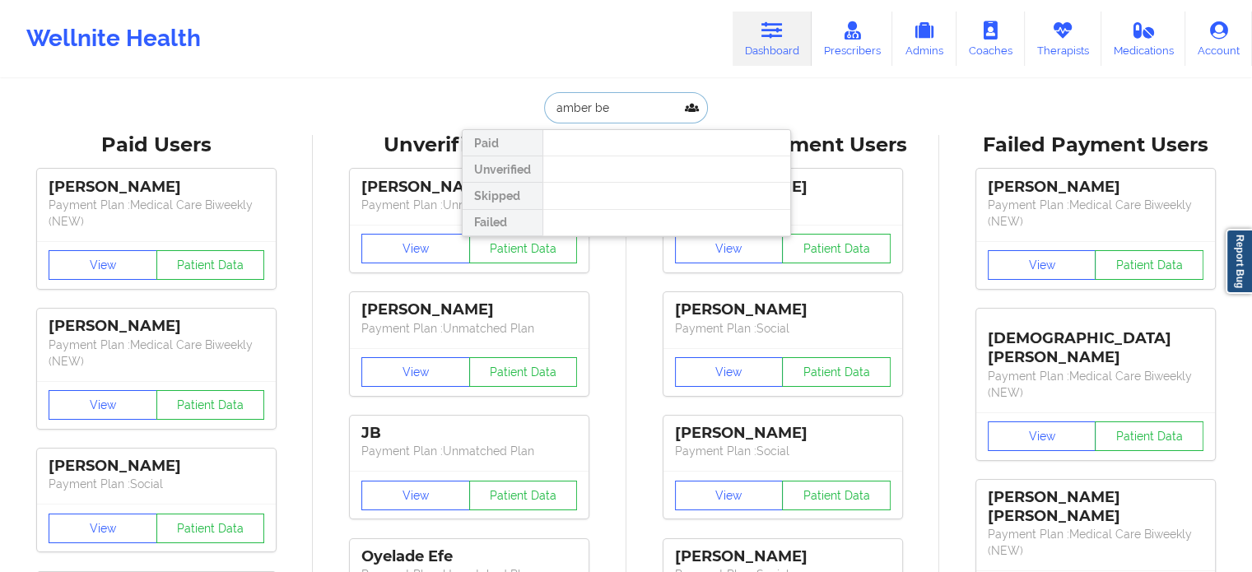
type input "[PERSON_NAME]"
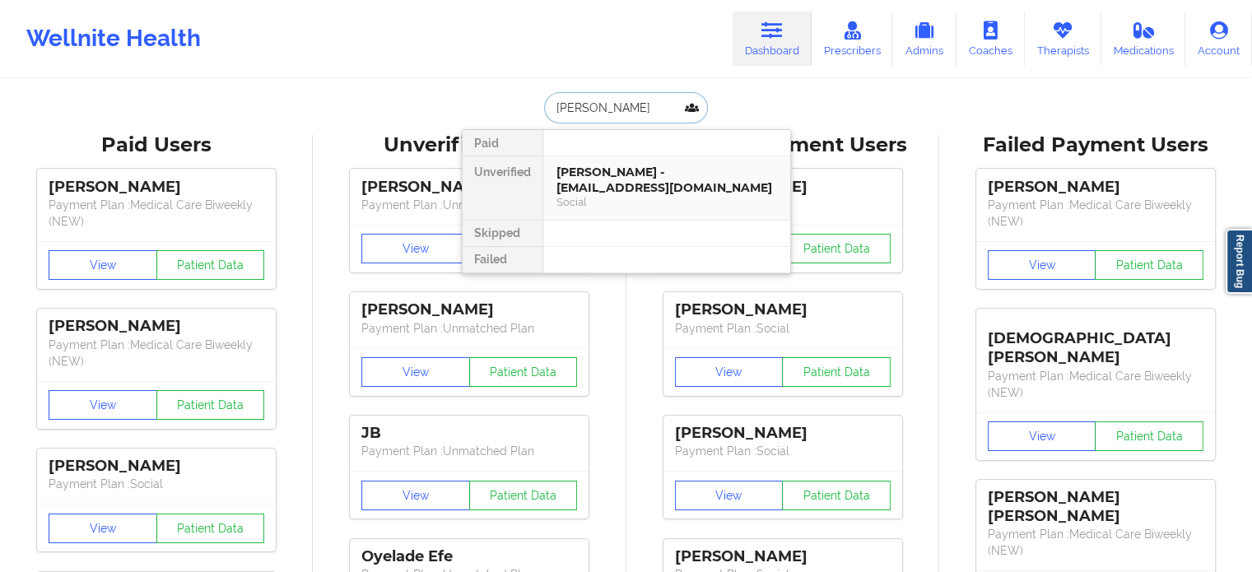
click at [621, 181] on div "[PERSON_NAME] - [EMAIL_ADDRESS][DOMAIN_NAME]" at bounding box center [667, 180] width 221 height 30
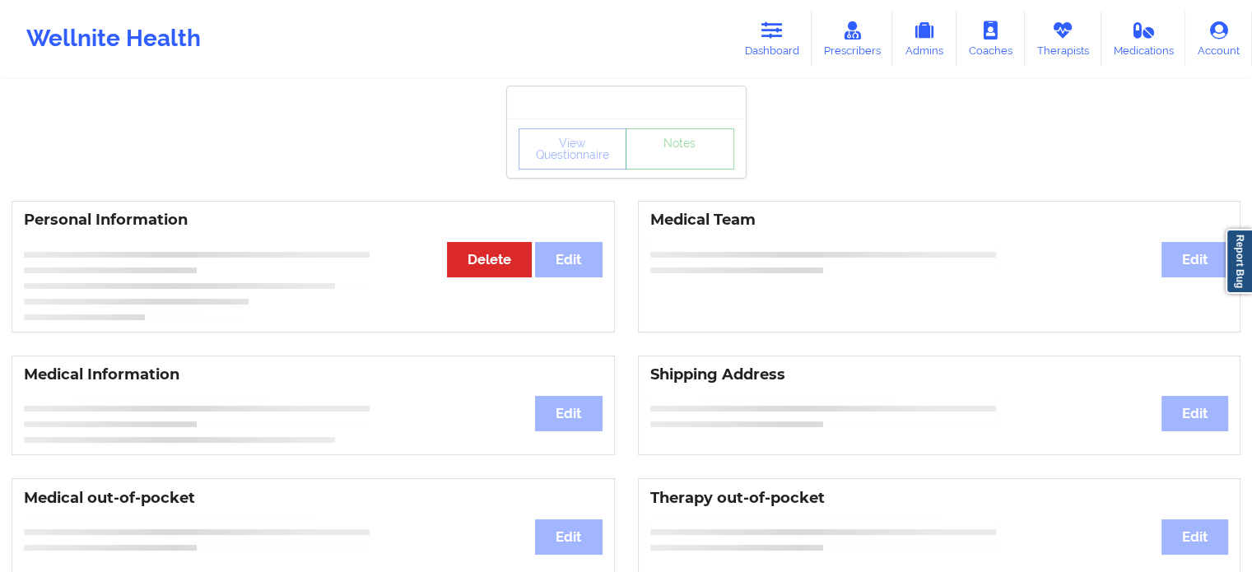
click at [676, 164] on div "View Questionnaire Notes" at bounding box center [627, 148] width 216 height 41
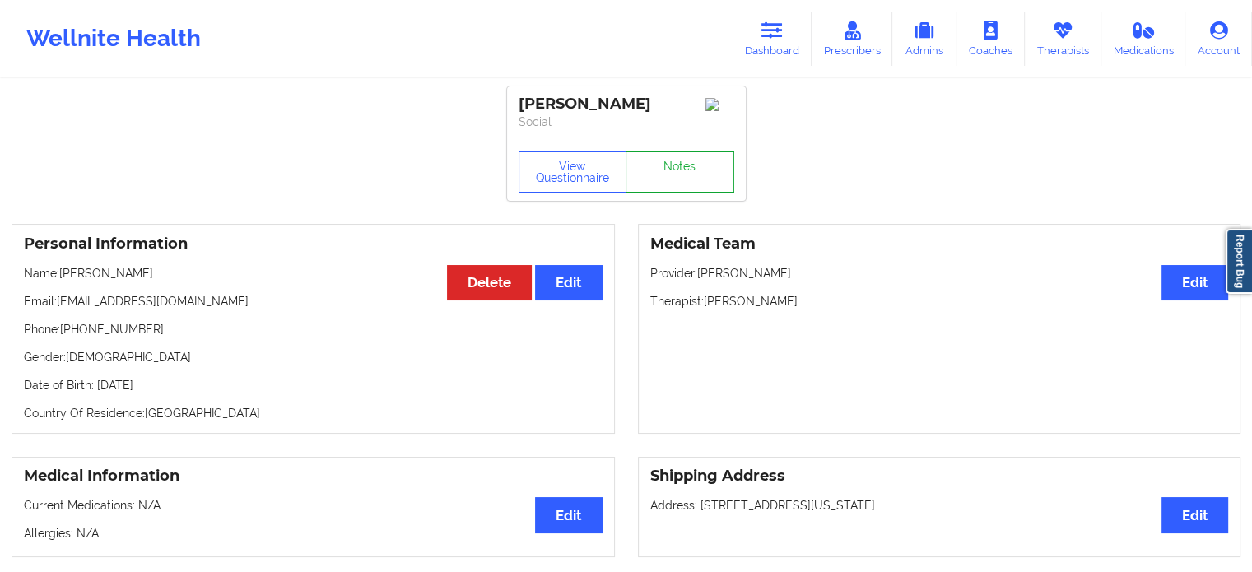
click at [676, 164] on link "Notes" at bounding box center [680, 171] width 109 height 41
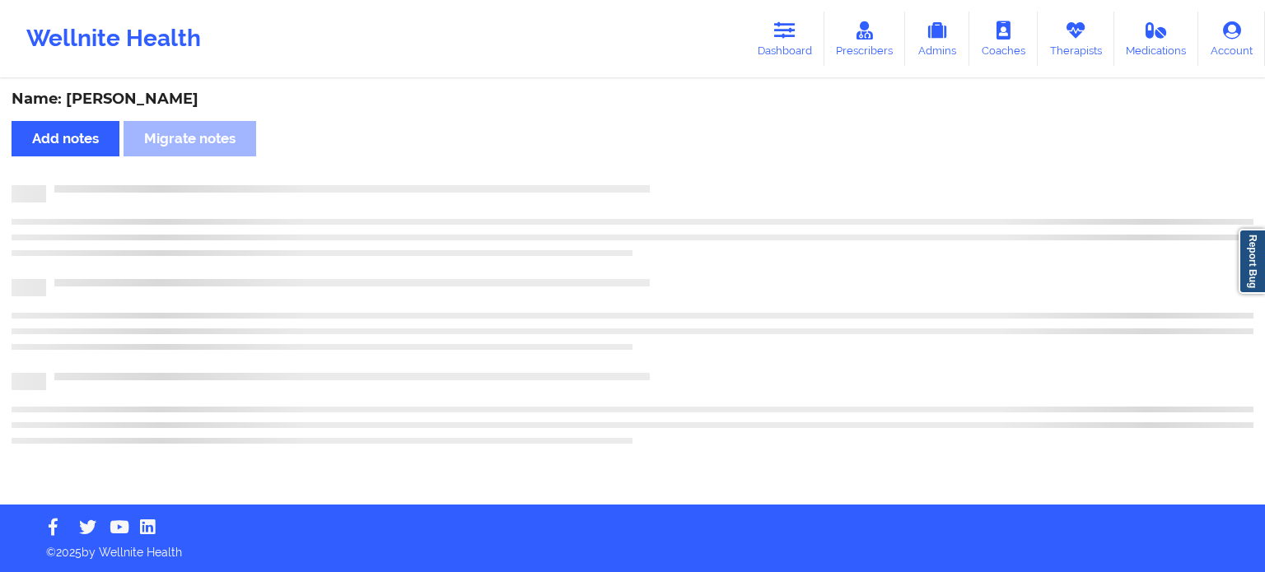
click at [676, 164] on div "Name: [PERSON_NAME] Add notes Migrate notes" at bounding box center [632, 293] width 1265 height 424
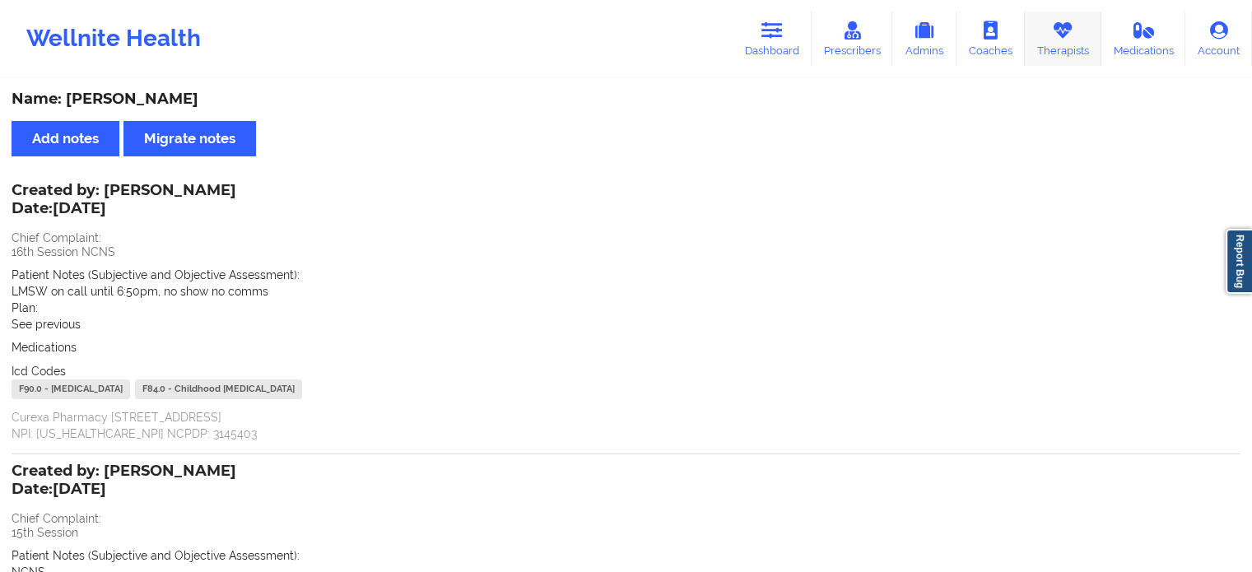
click at [1063, 35] on icon at bounding box center [1062, 30] width 21 height 18
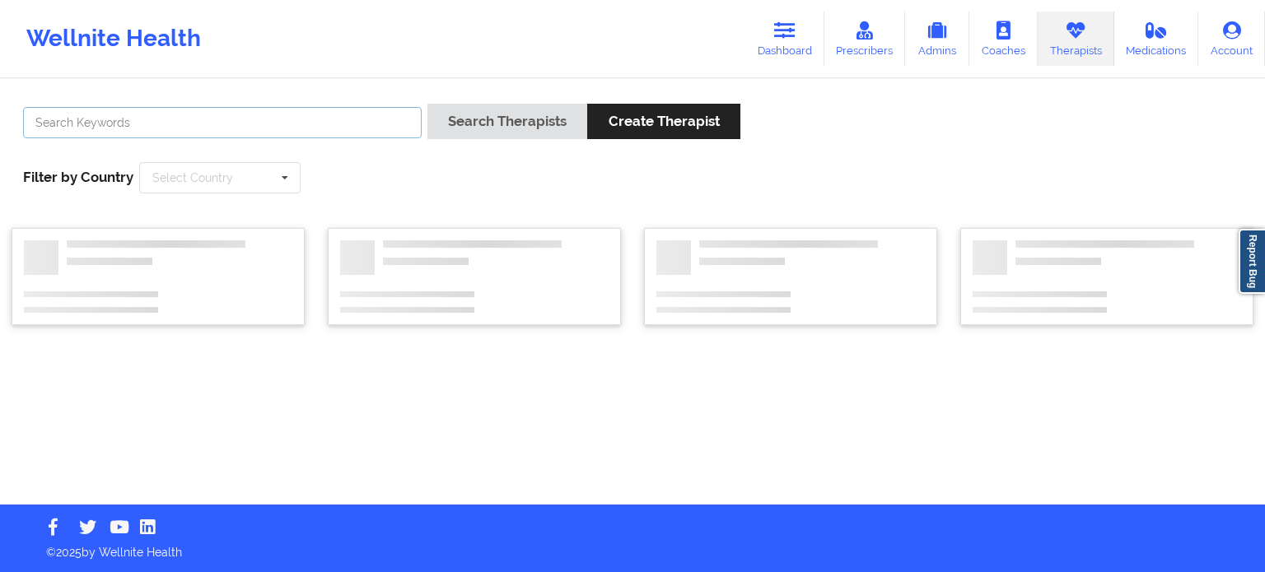
click at [340, 118] on input "text" at bounding box center [222, 122] width 399 height 31
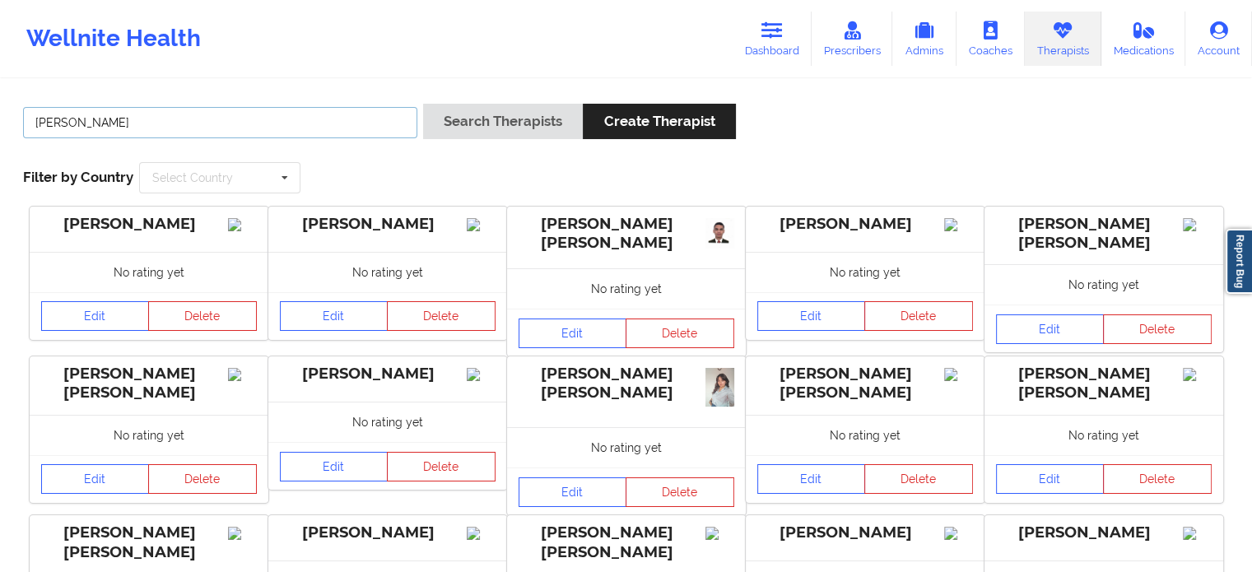
type input "[PERSON_NAME]"
click at [423, 104] on button "Search Therapists" at bounding box center [503, 121] width 160 height 35
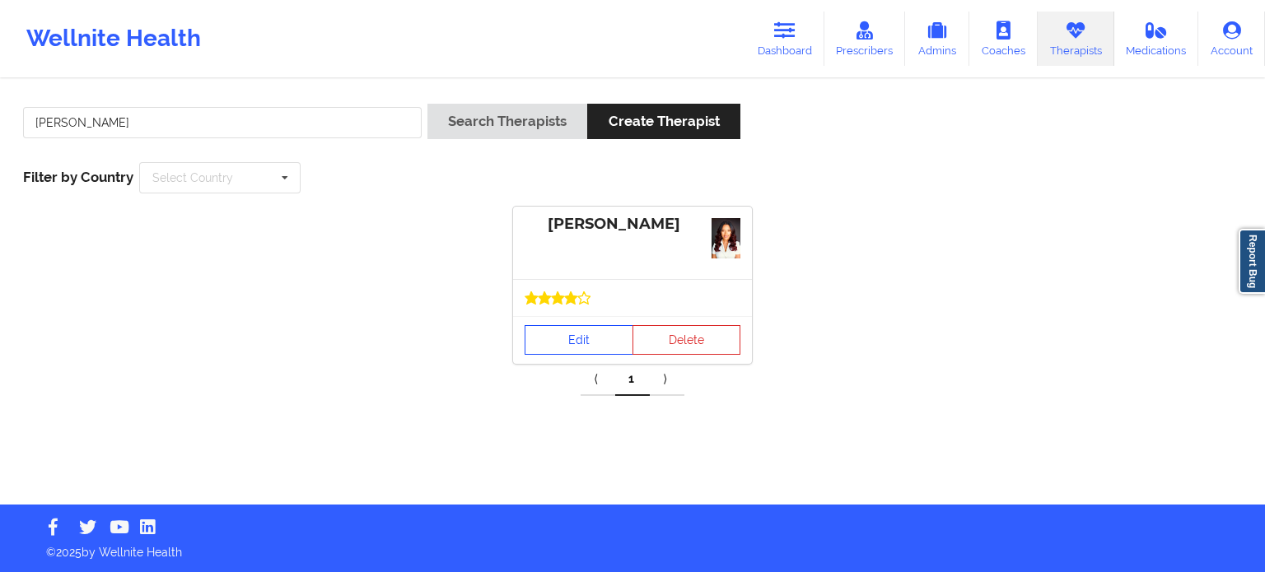
drag, startPoint x: 536, startPoint y: 305, endPoint x: 539, endPoint y: 339, distance: 33.9
click at [539, 339] on div "[PERSON_NAME] Edit Delete" at bounding box center [632, 285] width 239 height 157
click at [539, 339] on link "Edit" at bounding box center [578, 340] width 109 height 30
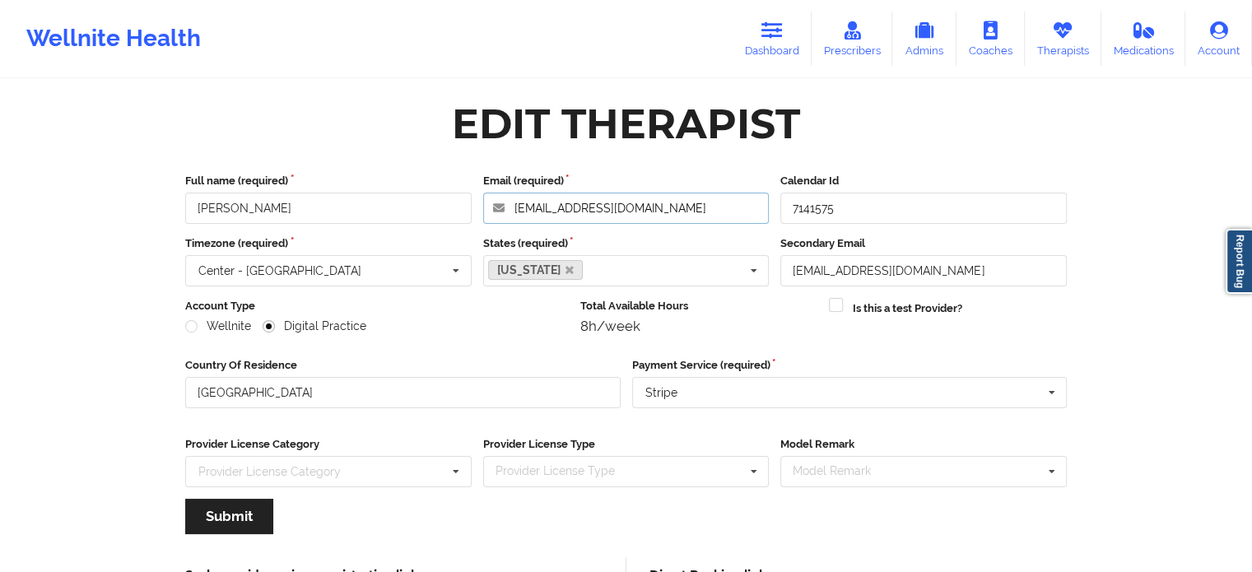
drag, startPoint x: 660, startPoint y: 198, endPoint x: 442, endPoint y: 189, distance: 217.5
click at [442, 189] on div "Full name (required) [PERSON_NAME] Email (required) [EMAIL_ADDRESS][DOMAIN_NAME…" at bounding box center [625, 198] width 893 height 51
click at [774, 32] on icon at bounding box center [772, 30] width 21 height 18
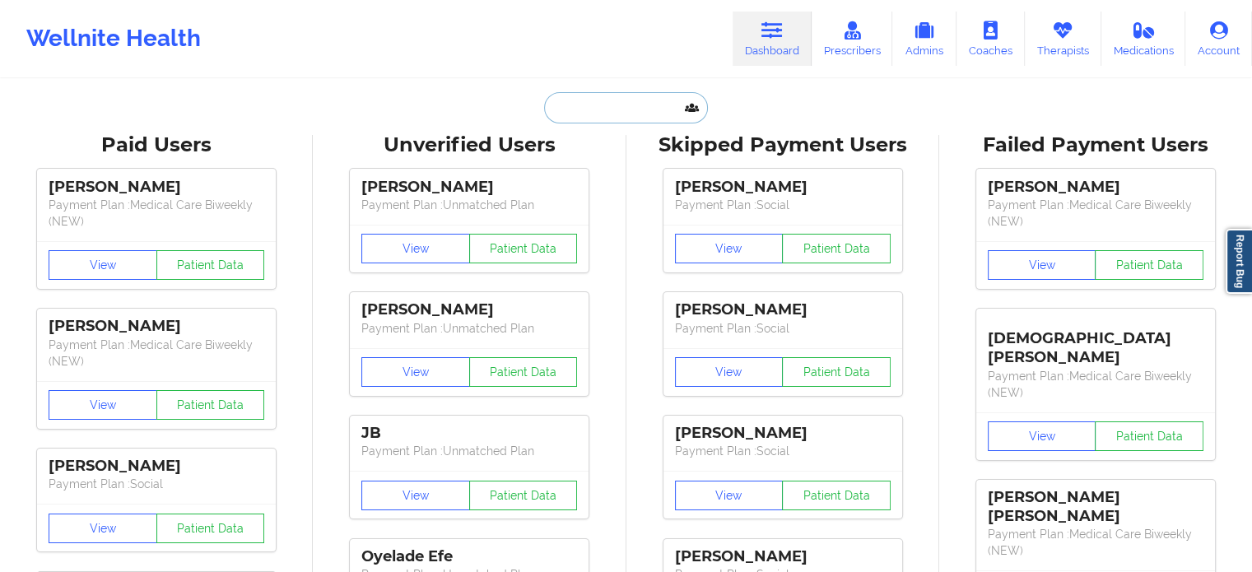
click at [612, 118] on input "text" at bounding box center [625, 107] width 163 height 31
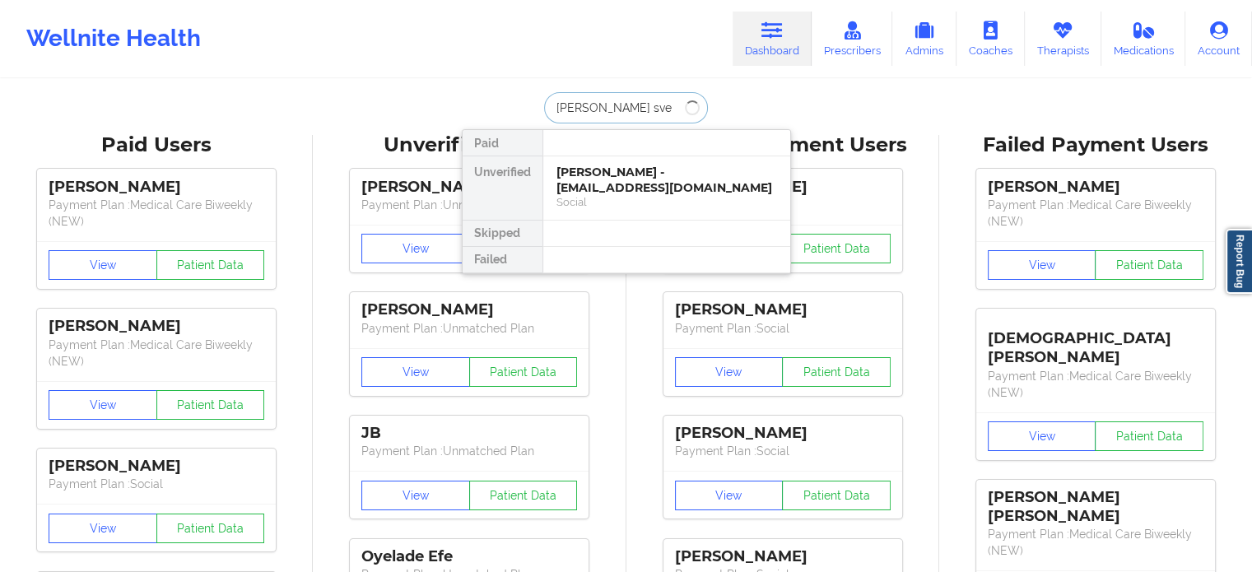
type input "[PERSON_NAME]"
click at [658, 185] on div "[PERSON_NAME] - [EMAIL_ADDRESS][DOMAIN_NAME]" at bounding box center [667, 180] width 221 height 30
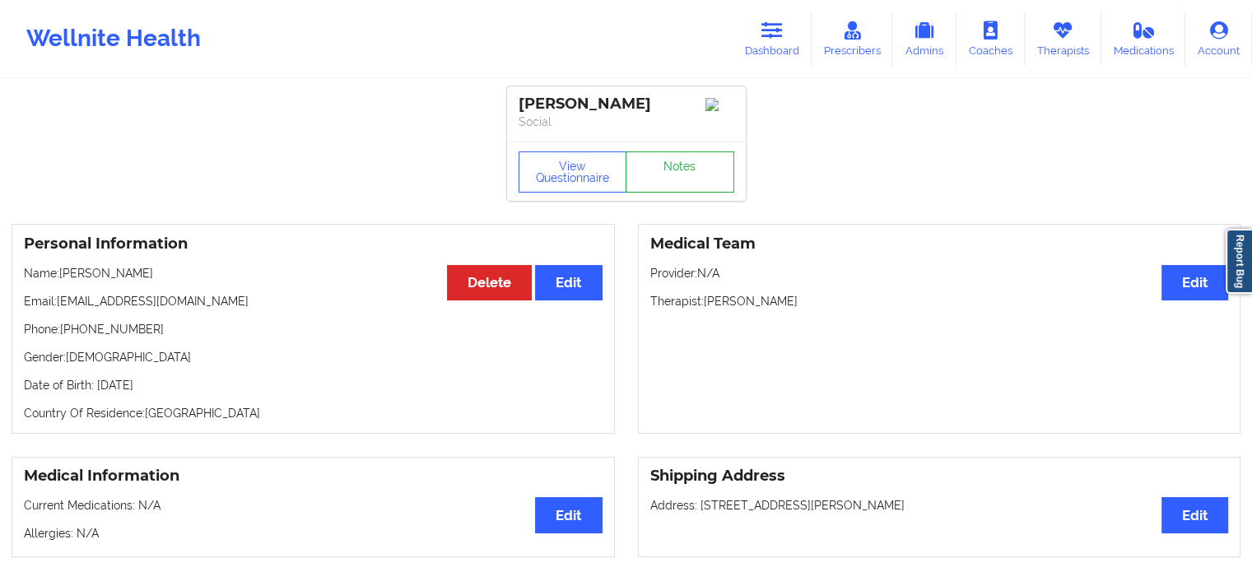
click at [685, 165] on div "View Questionnaire Notes" at bounding box center [627, 171] width 216 height 41
click at [682, 175] on link "Notes" at bounding box center [680, 171] width 109 height 41
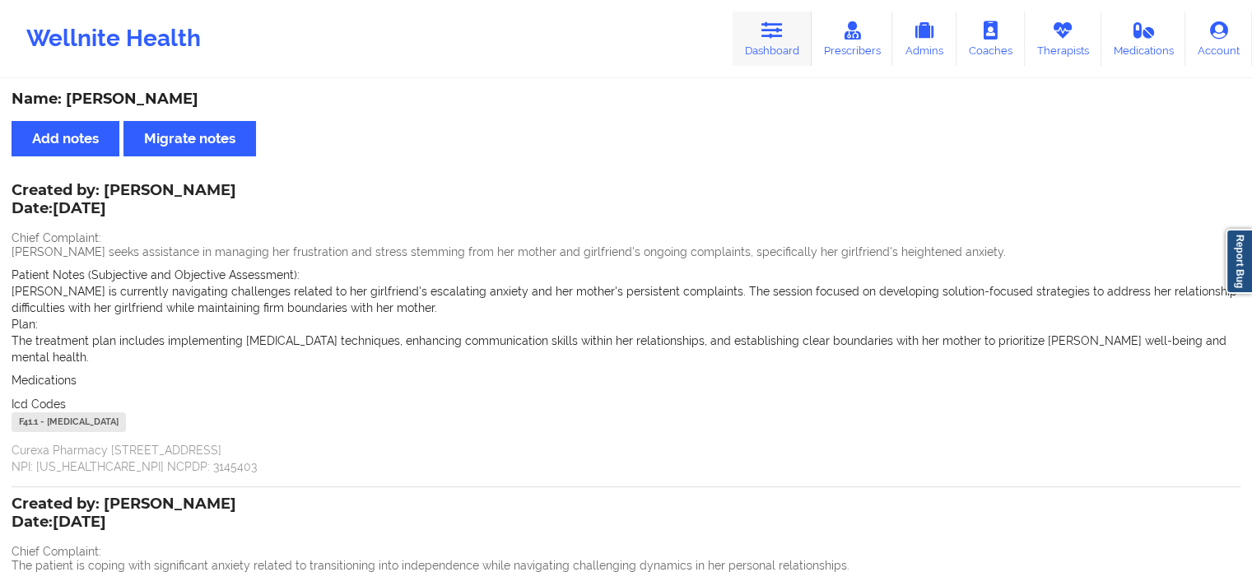
click at [779, 40] on link "Dashboard" at bounding box center [772, 39] width 79 height 54
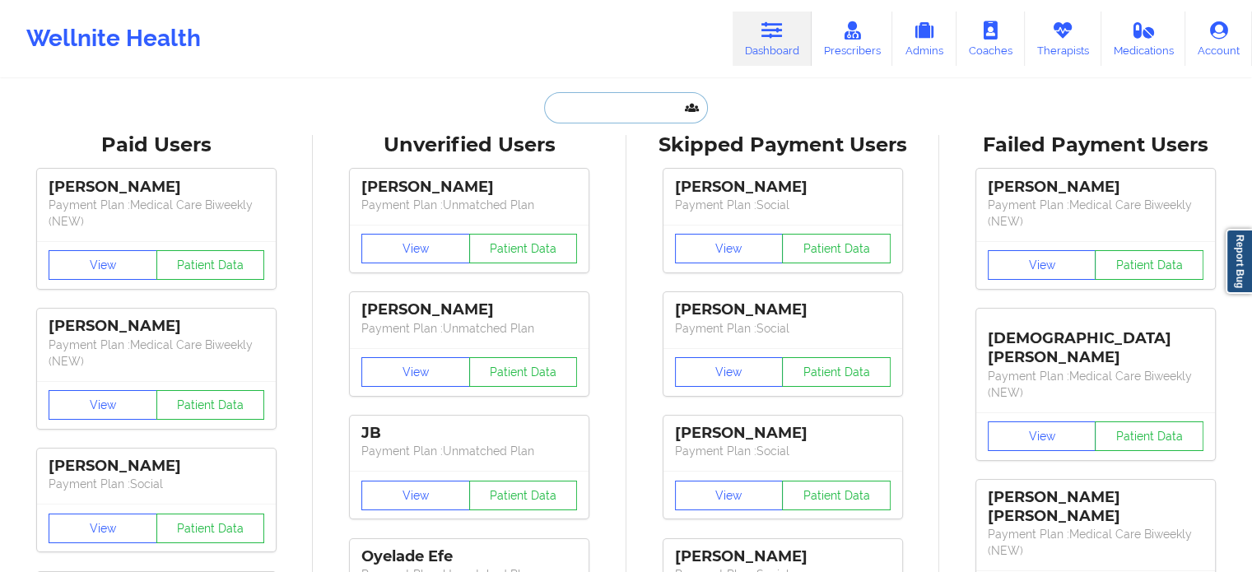
click at [608, 106] on input "text" at bounding box center [625, 107] width 163 height 31
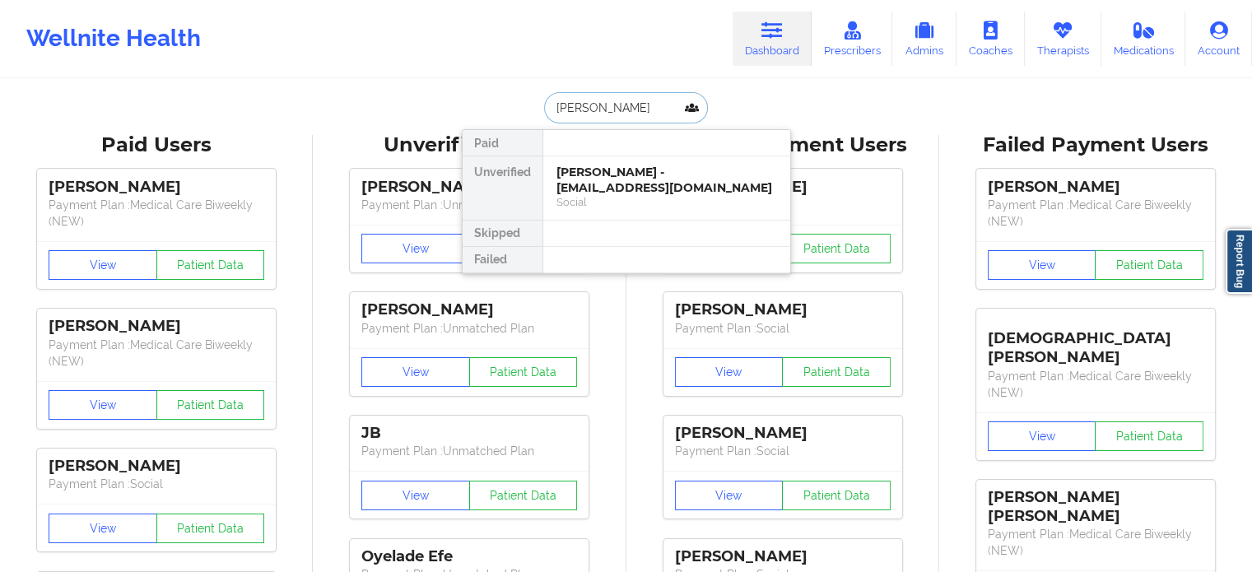
type input "[PERSON_NAME]"
click at [612, 195] on div "Social" at bounding box center [667, 202] width 221 height 14
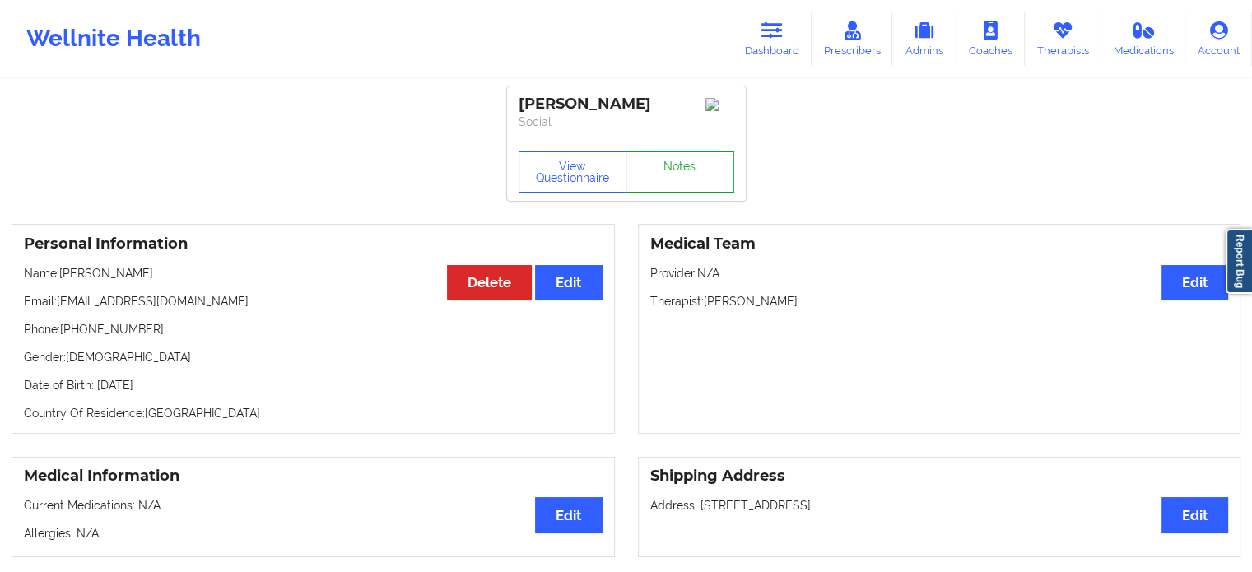
click at [693, 163] on link "Notes" at bounding box center [680, 171] width 109 height 41
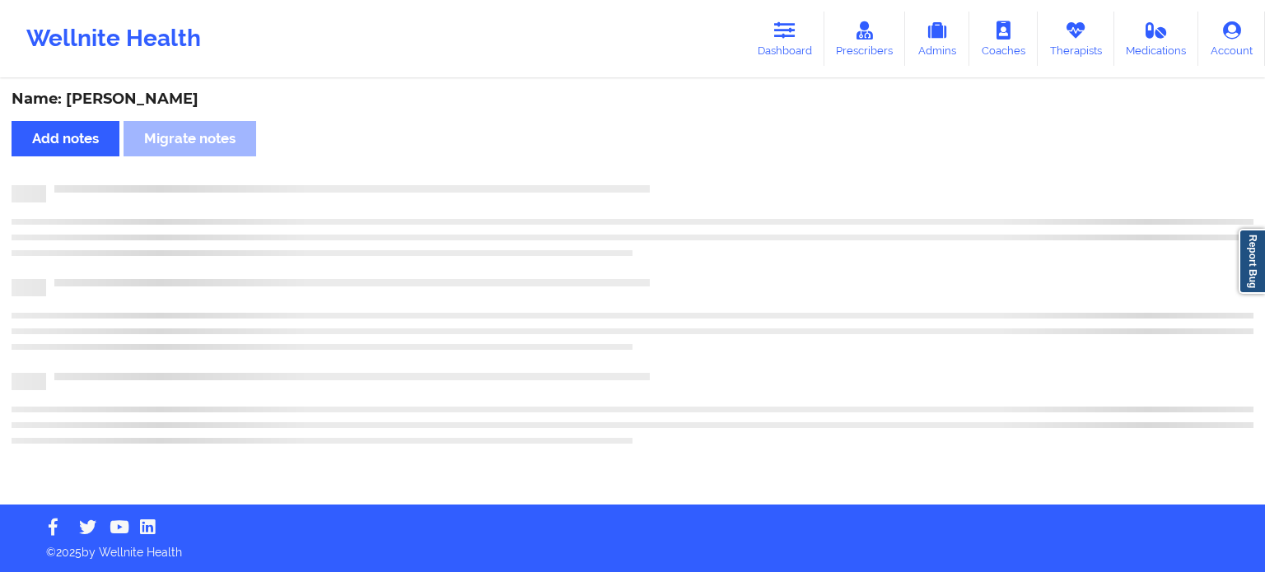
click at [693, 163] on div "Name: [PERSON_NAME] Add notes Migrate notes" at bounding box center [632, 293] width 1265 height 424
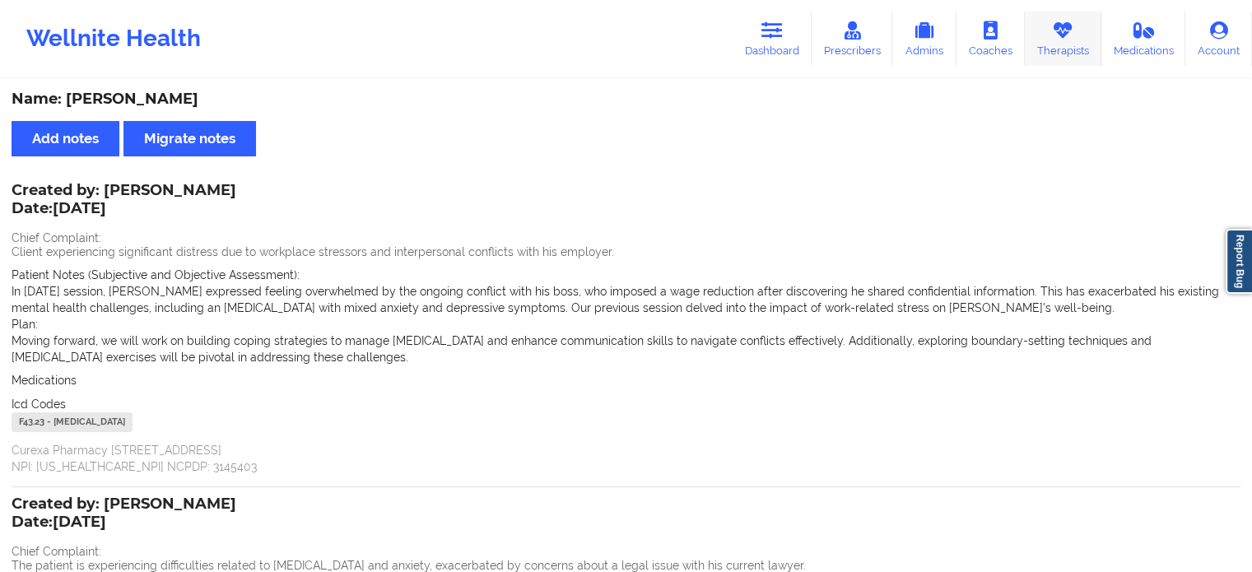
click at [1060, 47] on link "Therapists" at bounding box center [1063, 39] width 77 height 54
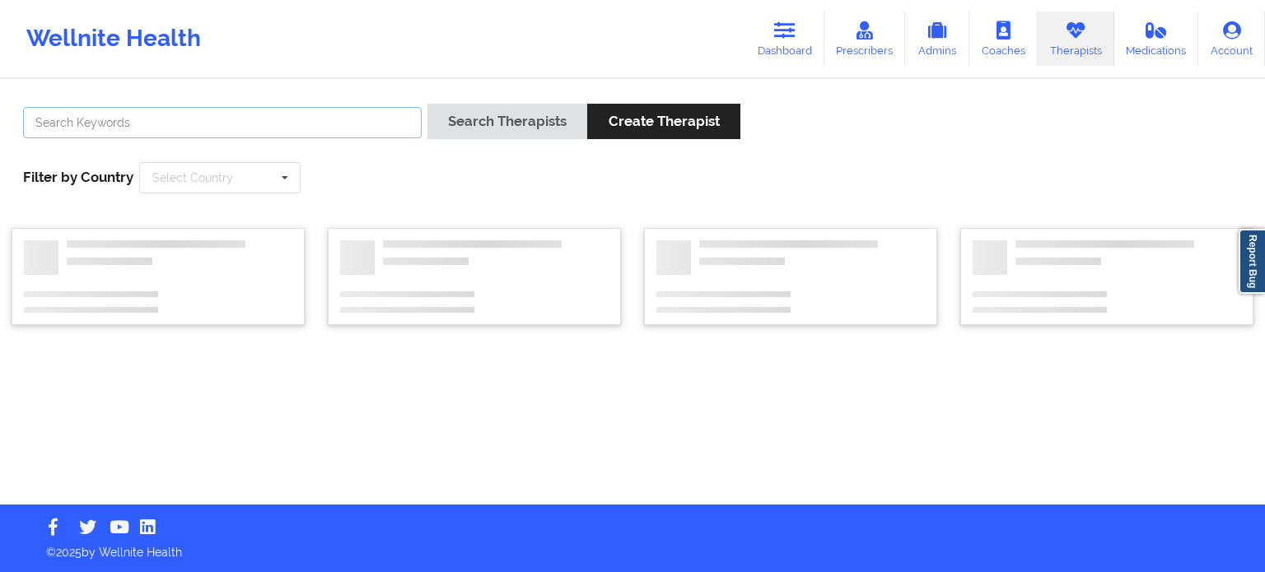
click at [147, 114] on input "text" at bounding box center [222, 122] width 399 height 31
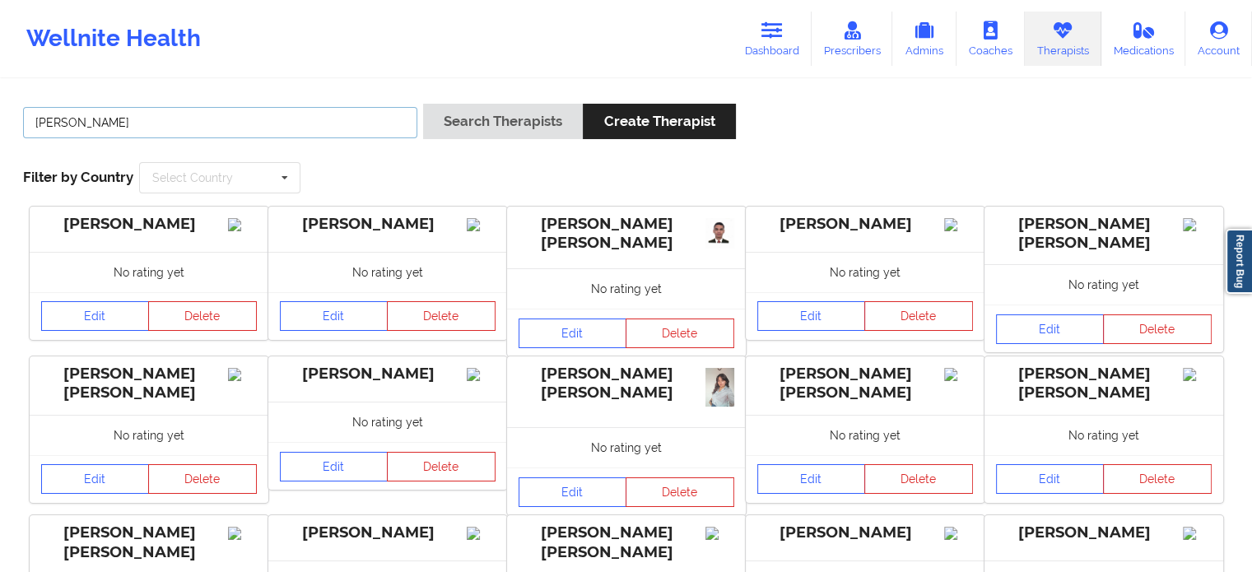
type input "[PERSON_NAME]"
click at [423, 104] on button "Search Therapists" at bounding box center [503, 121] width 160 height 35
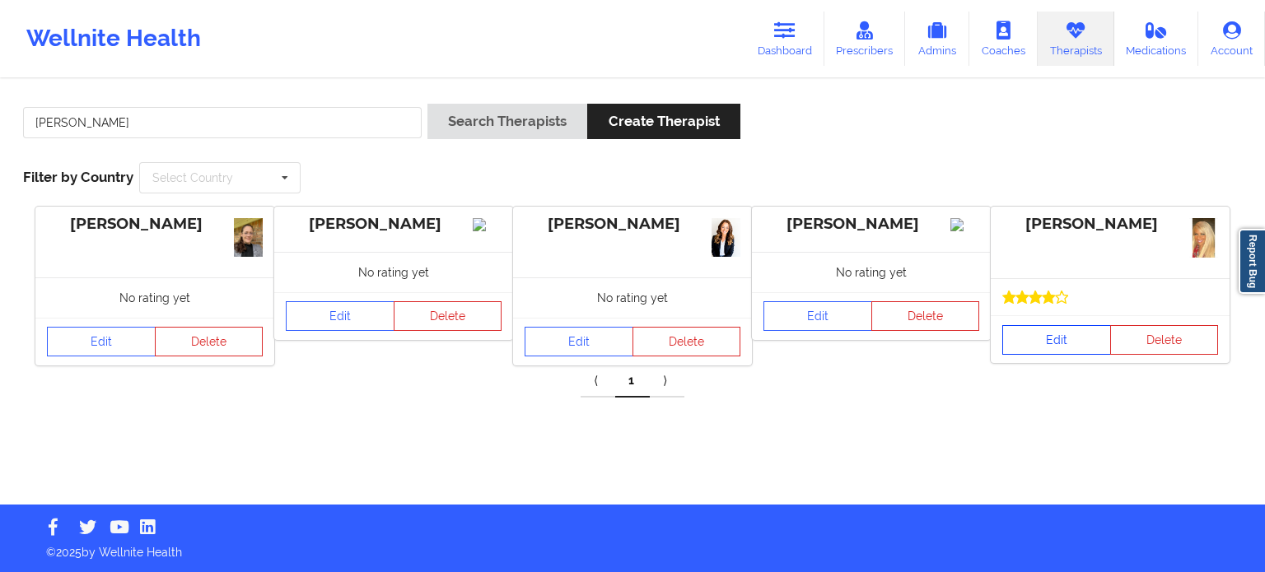
click at [1046, 338] on link "Edit" at bounding box center [1056, 340] width 109 height 30
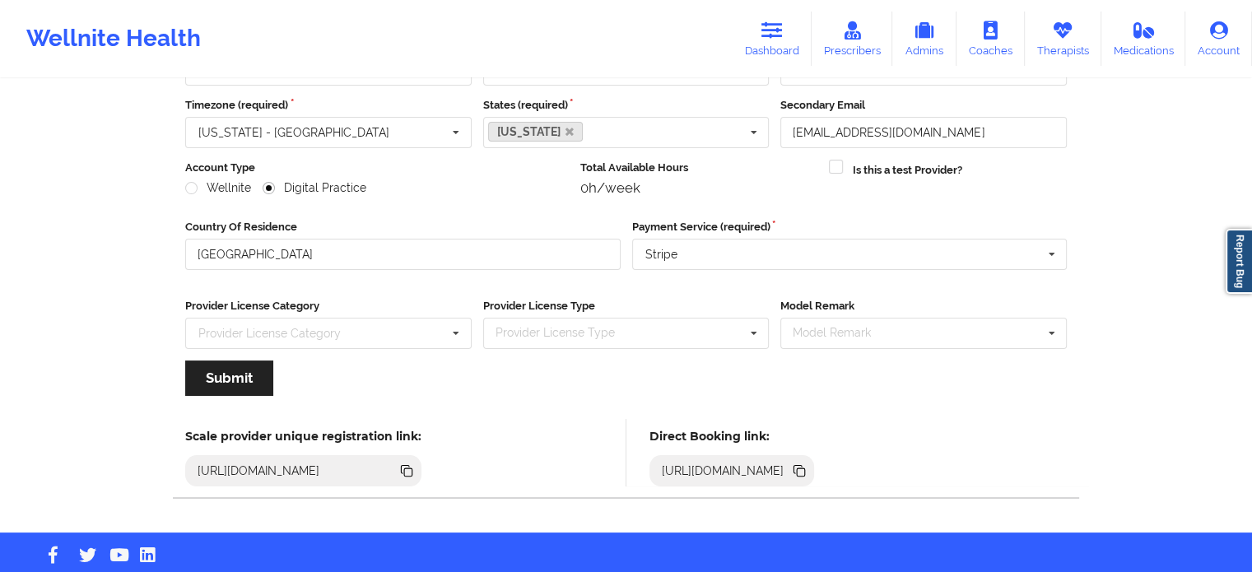
scroll to position [165, 0]
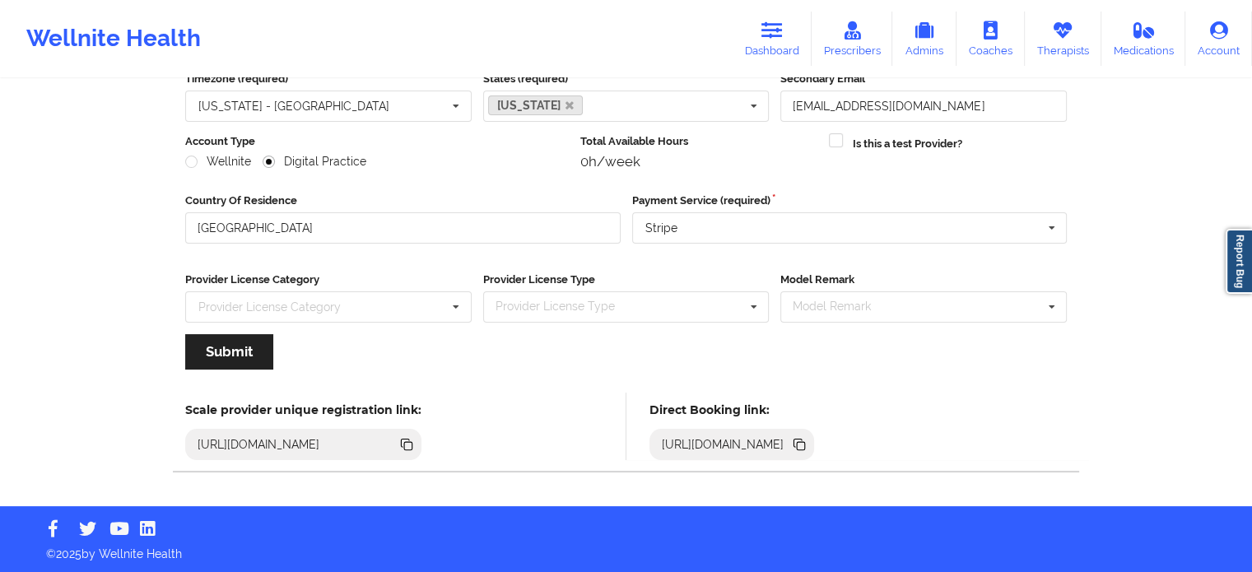
click at [791, 445] on div "[URL][DOMAIN_NAME]" at bounding box center [723, 444] width 136 height 16
click at [805, 444] on icon at bounding box center [801, 446] width 8 height 8
